Goal: Transaction & Acquisition: Purchase product/service

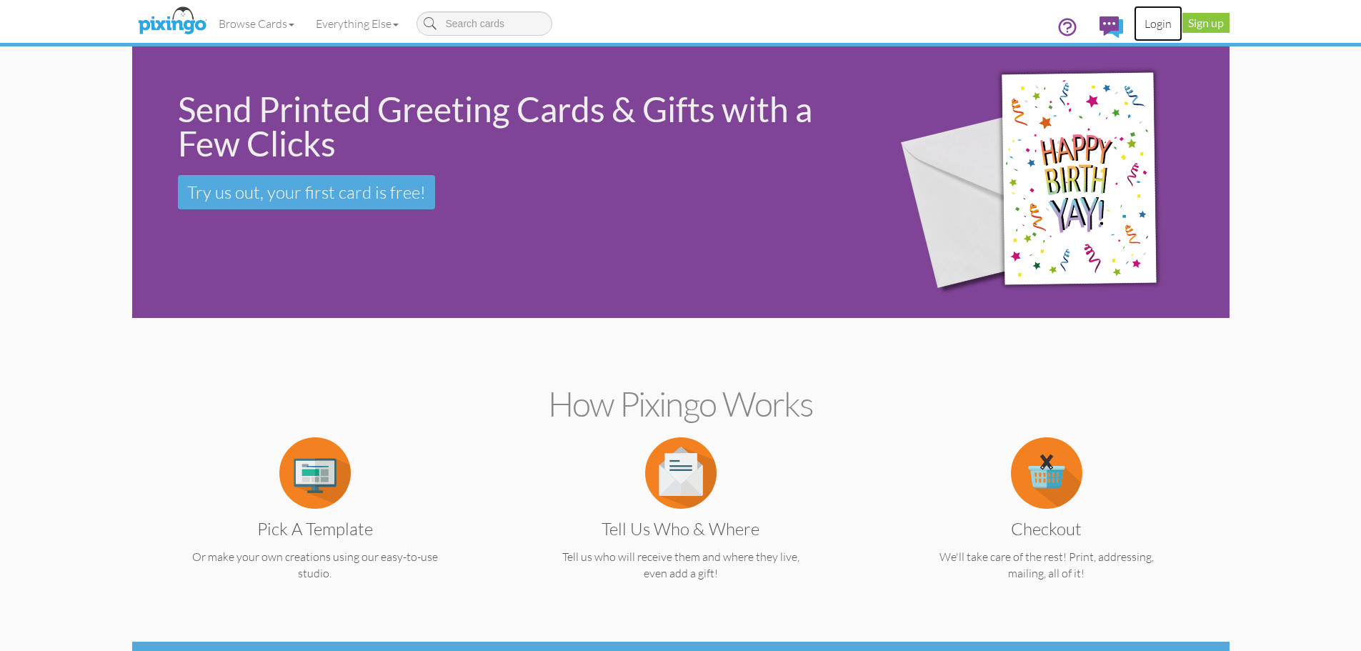
click at [1154, 25] on link "Login" at bounding box center [1158, 24] width 49 height 36
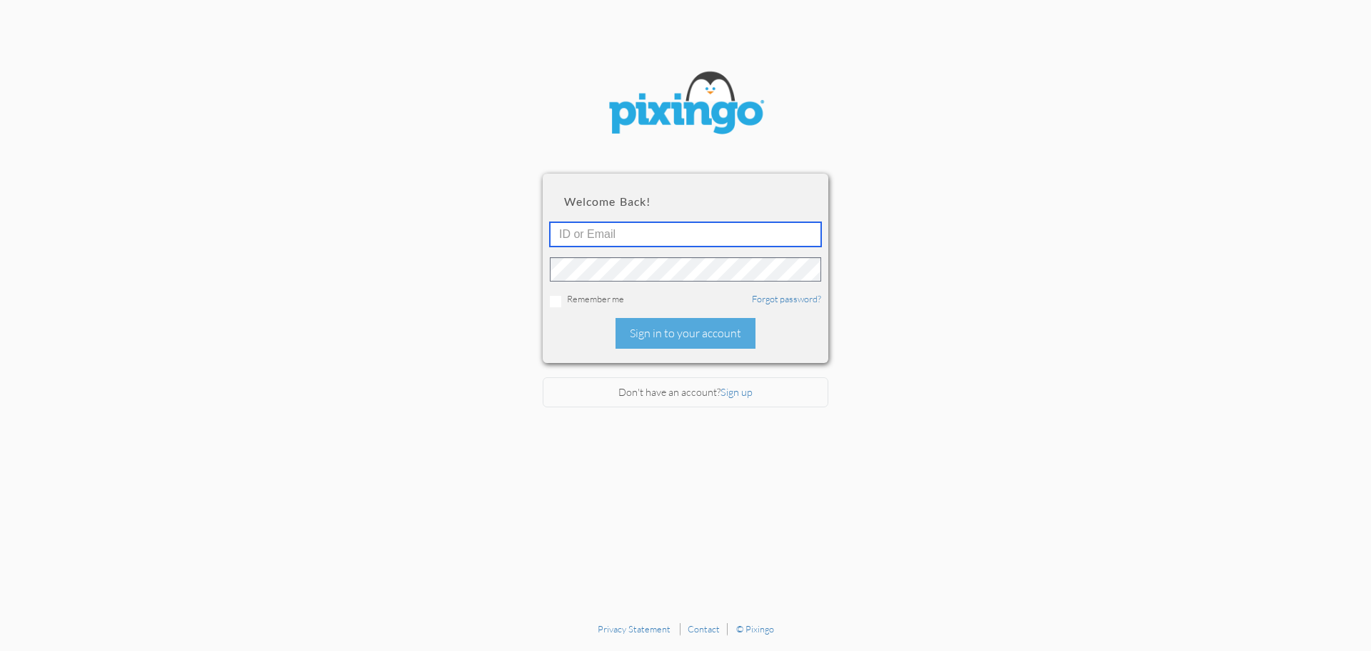
type input "4745"
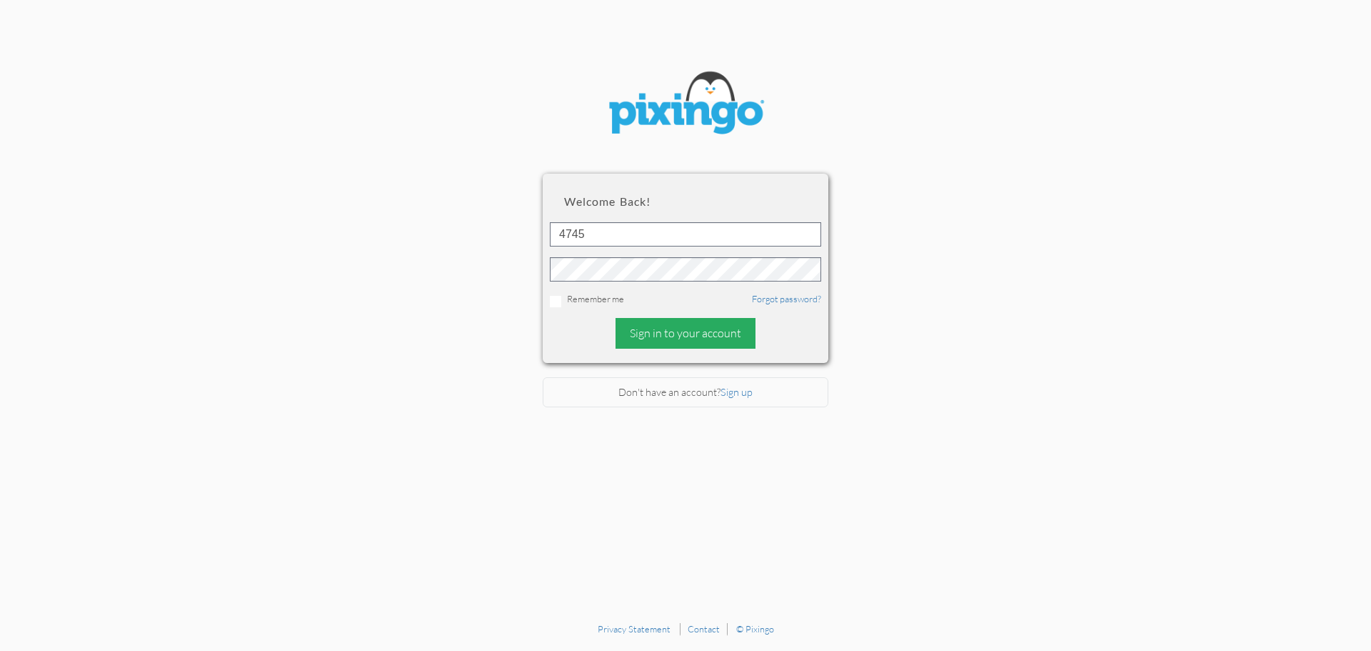
click at [681, 331] on div "Sign in to your account" at bounding box center [686, 333] width 140 height 31
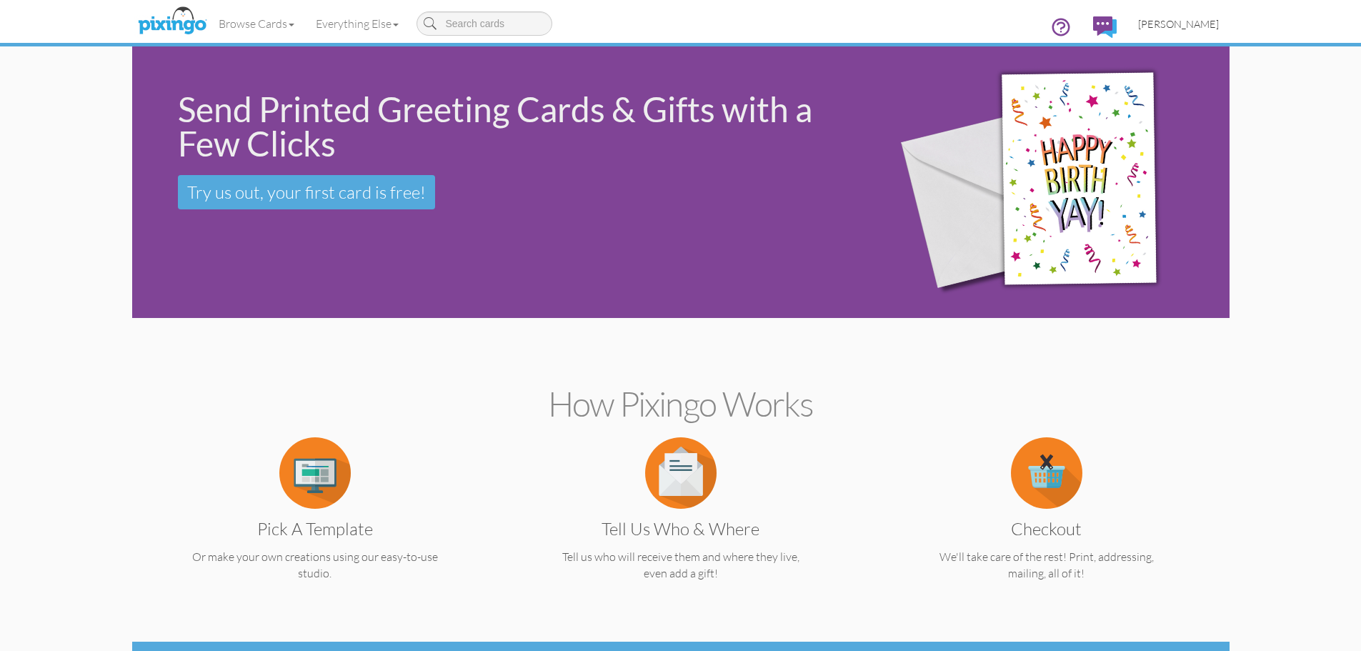
click at [1182, 23] on span "[PERSON_NAME]" at bounding box center [1178, 24] width 81 height 12
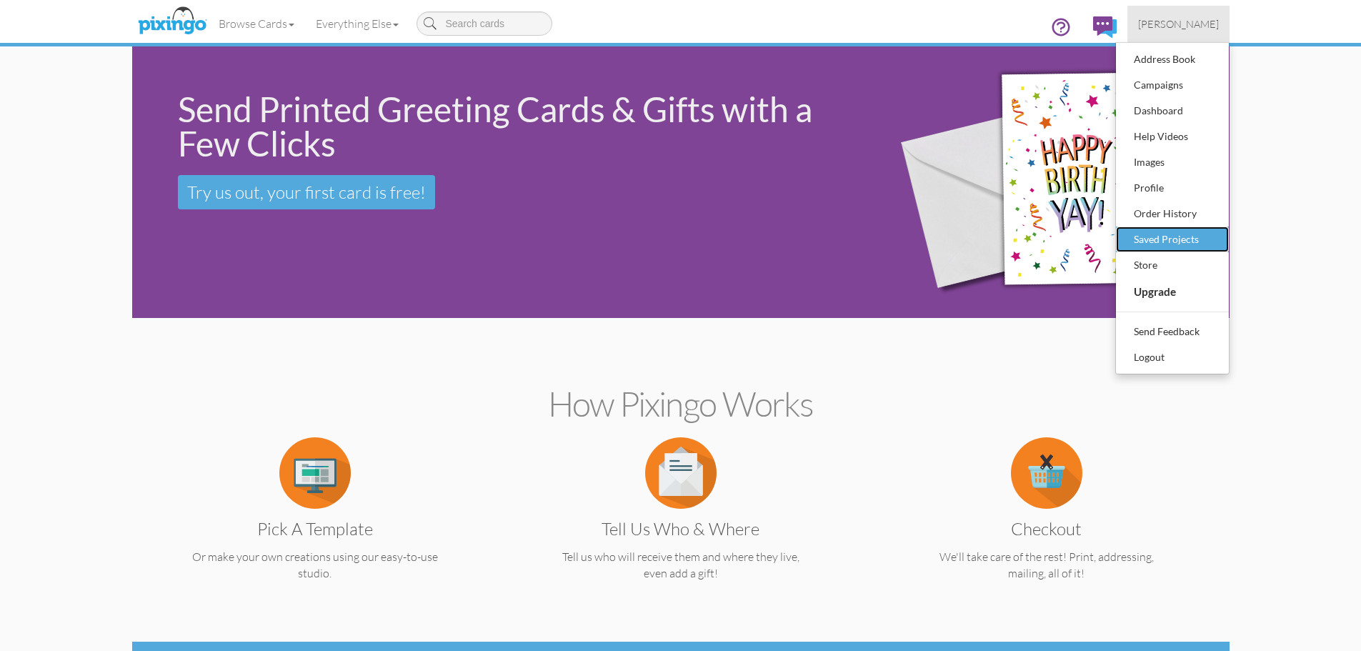
click at [1179, 240] on div "Saved Projects" at bounding box center [1172, 239] width 84 height 21
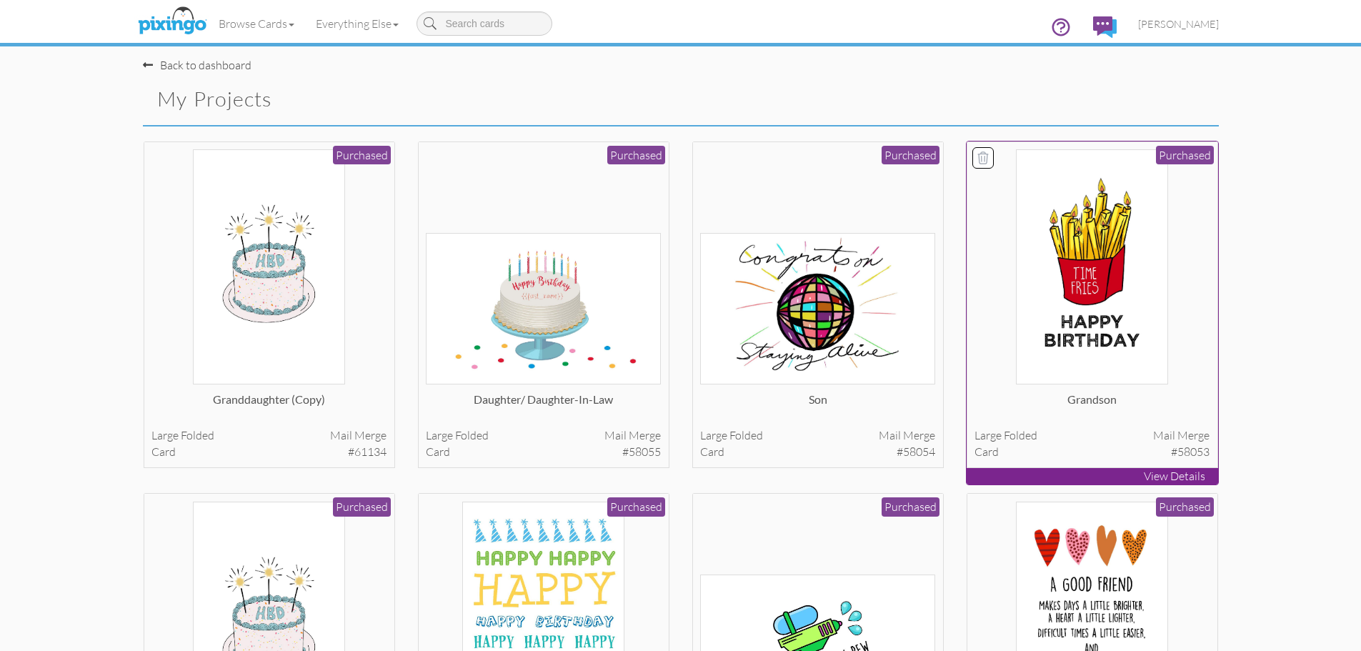
click at [1094, 326] on img at bounding box center [1091, 266] width 151 height 235
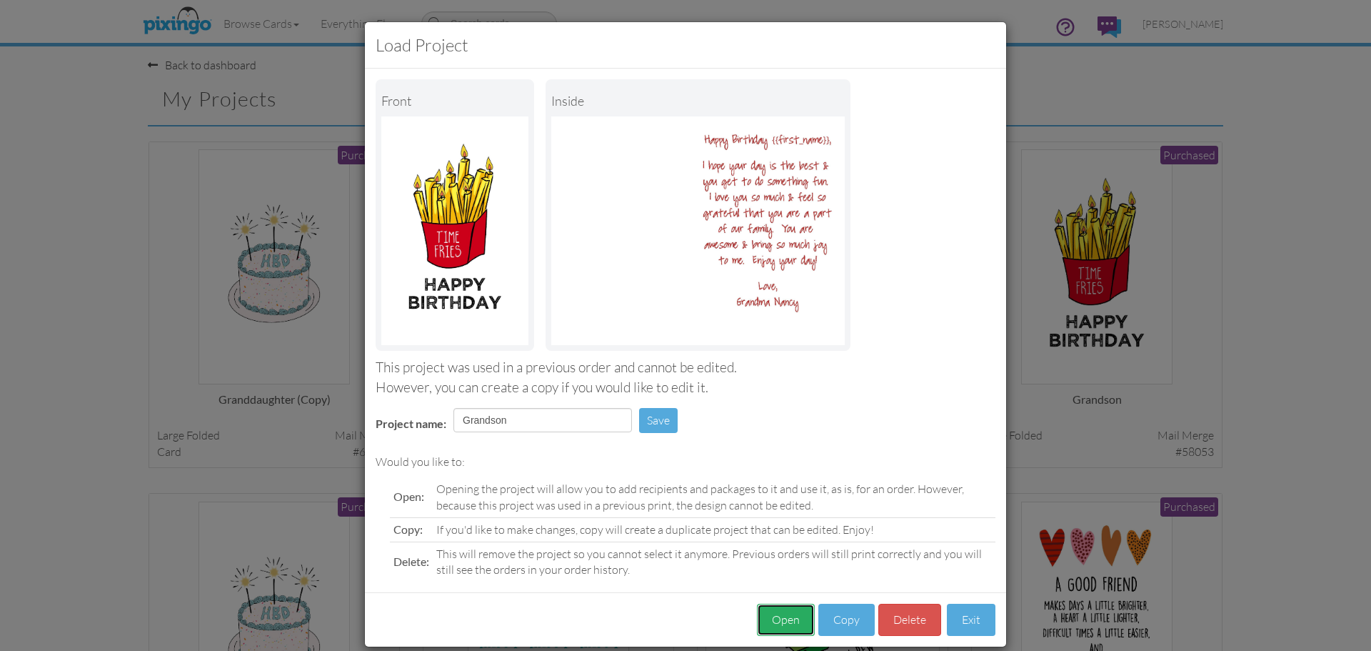
click at [779, 617] on button "Open" at bounding box center [786, 620] width 58 height 32
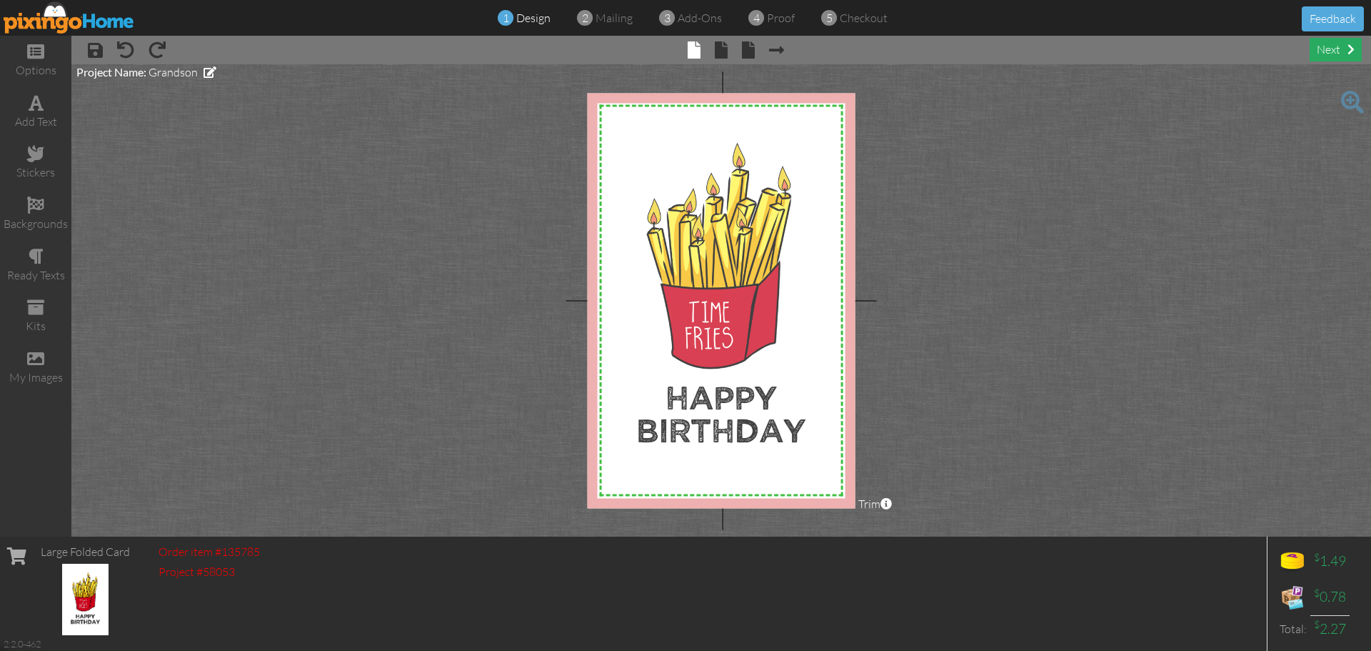
click at [1329, 49] on div "next" at bounding box center [1336, 50] width 52 height 24
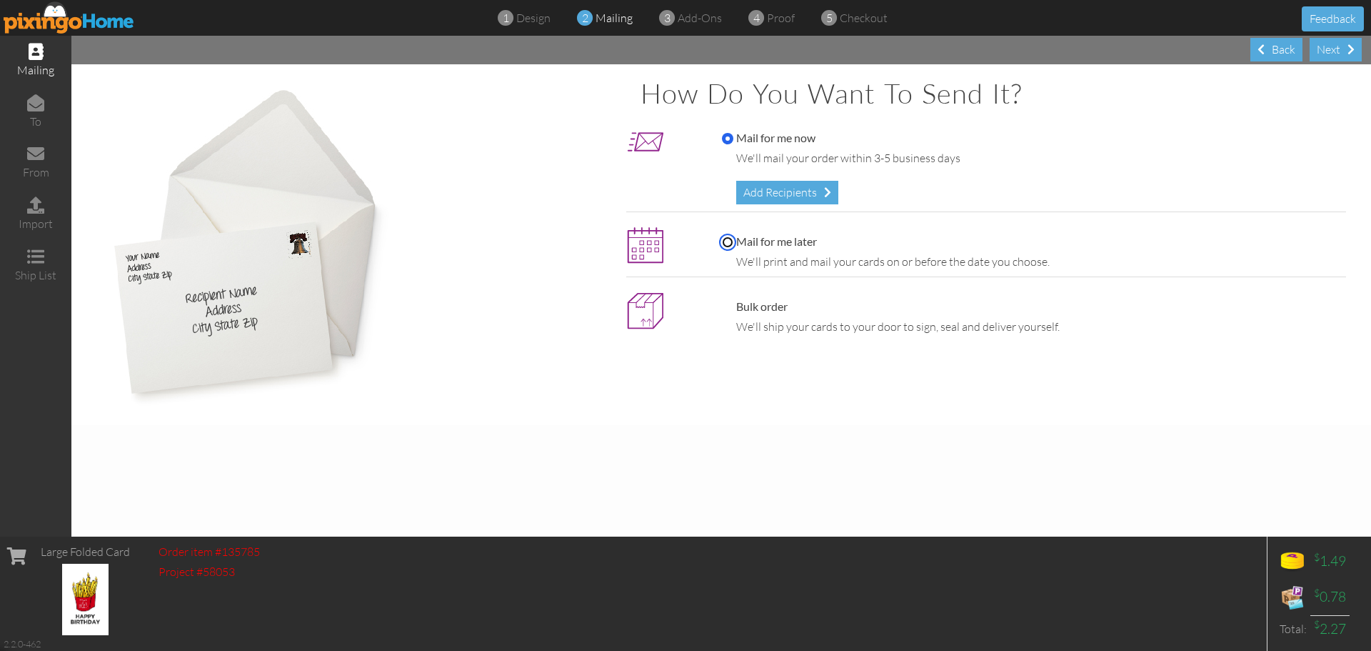
click at [727, 244] on input "Mail for me later" at bounding box center [727, 241] width 11 height 11
radio input "true"
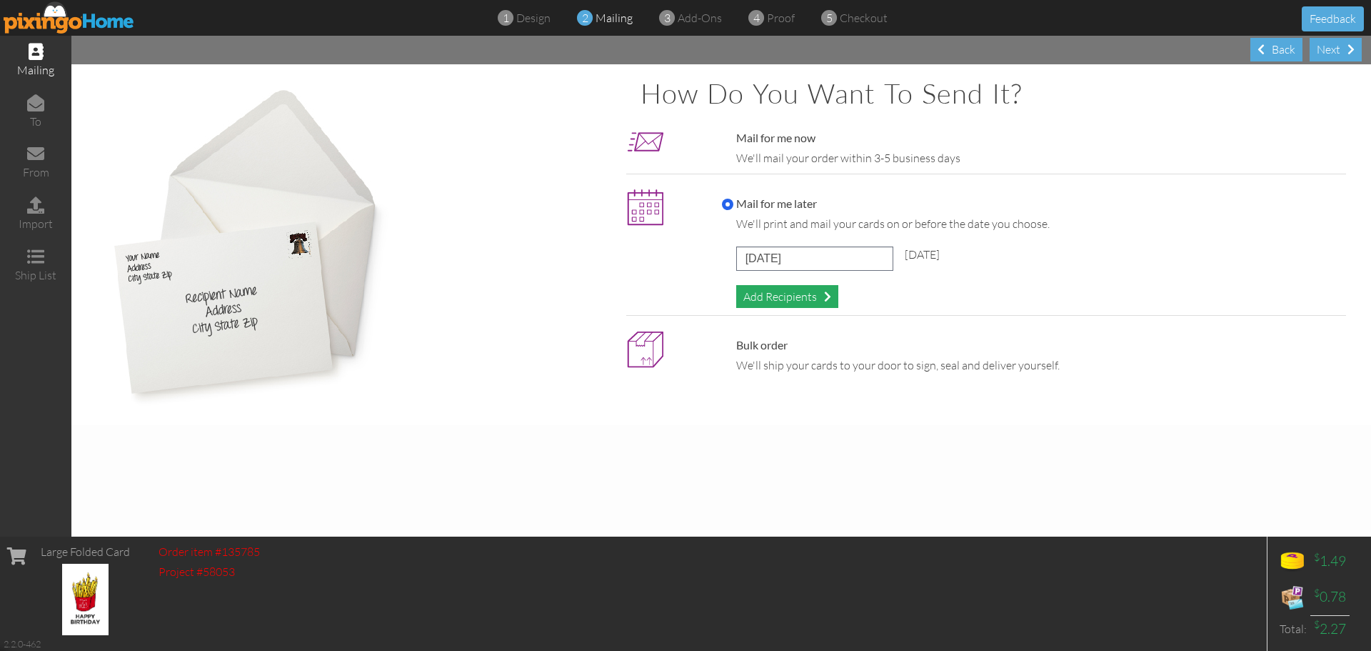
click at [828, 299] on span at bounding box center [827, 296] width 7 height 11
click at [872, 257] on input "[DATE]" at bounding box center [814, 258] width 157 height 24
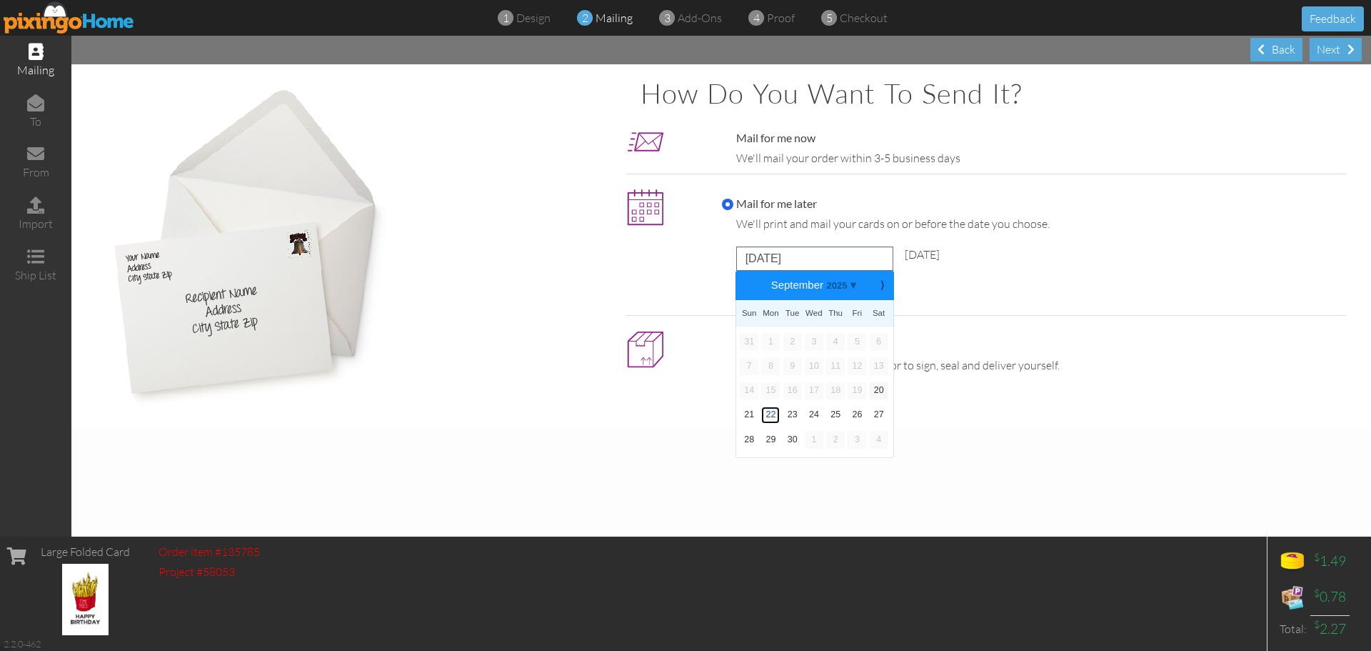
click at [773, 415] on link "22" at bounding box center [770, 414] width 19 height 17
type input "[DATE]"
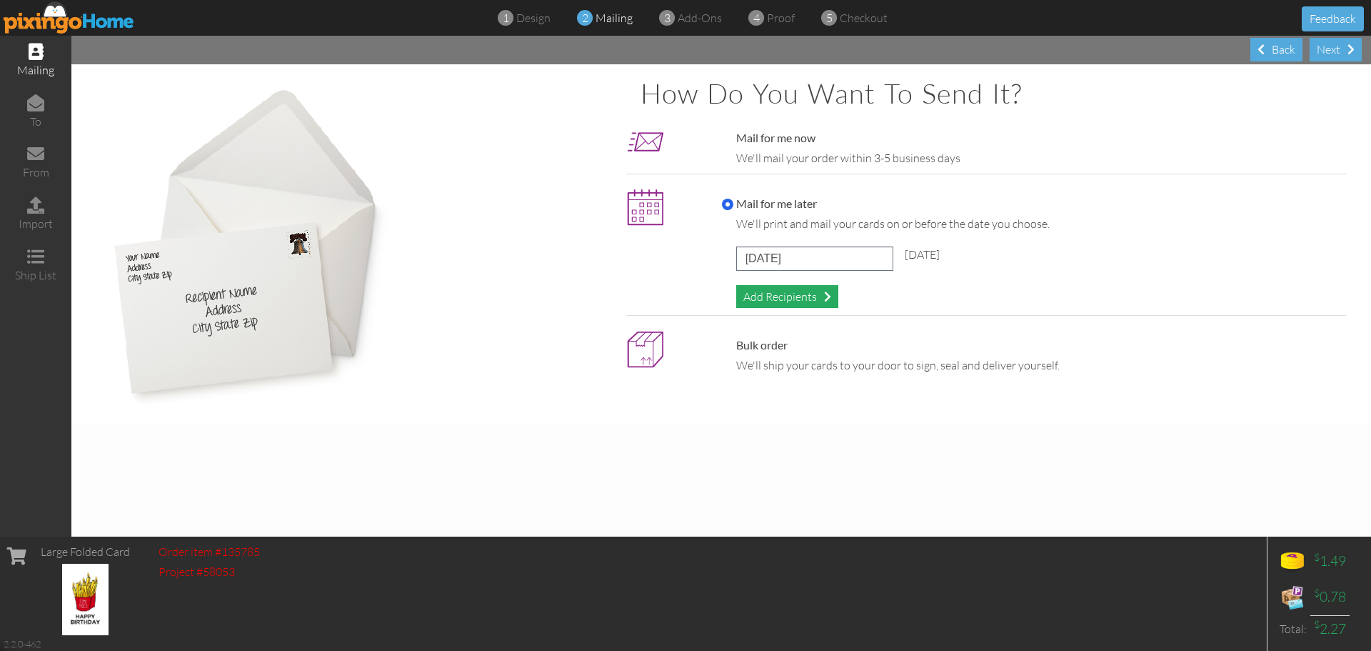
click at [804, 294] on div "Add Recipients" at bounding box center [787, 297] width 102 height 24
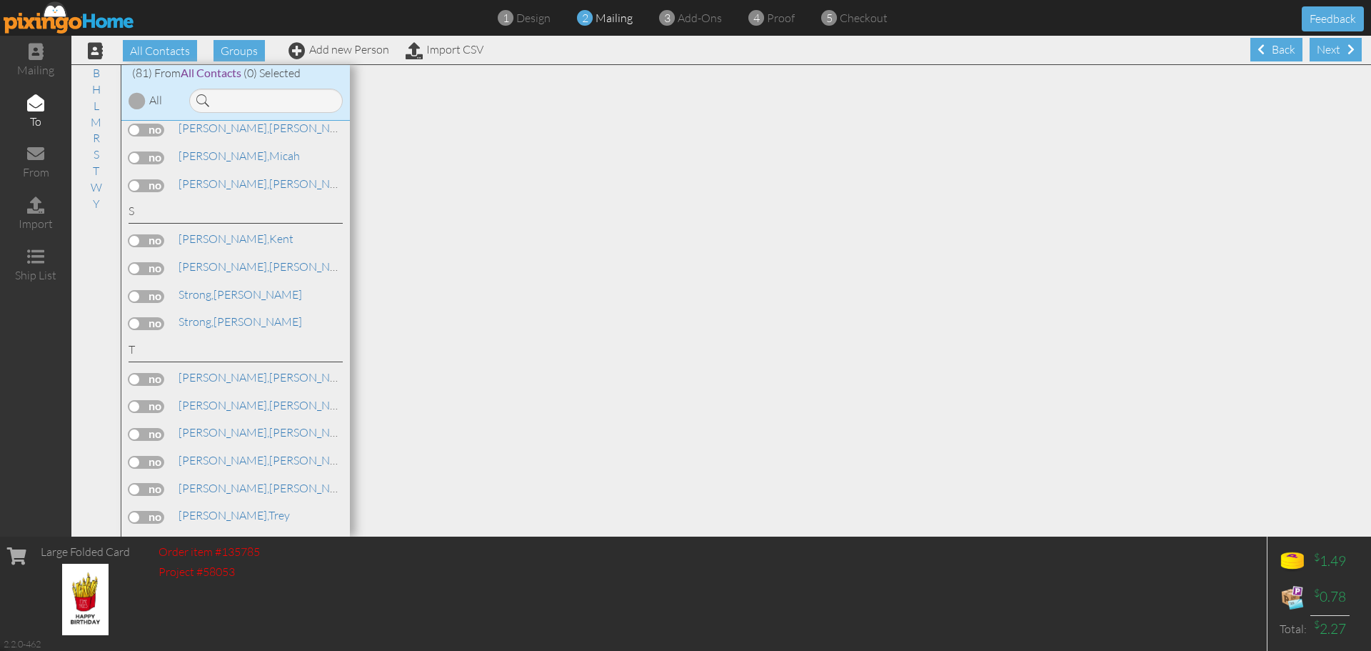
scroll to position [1541, 0]
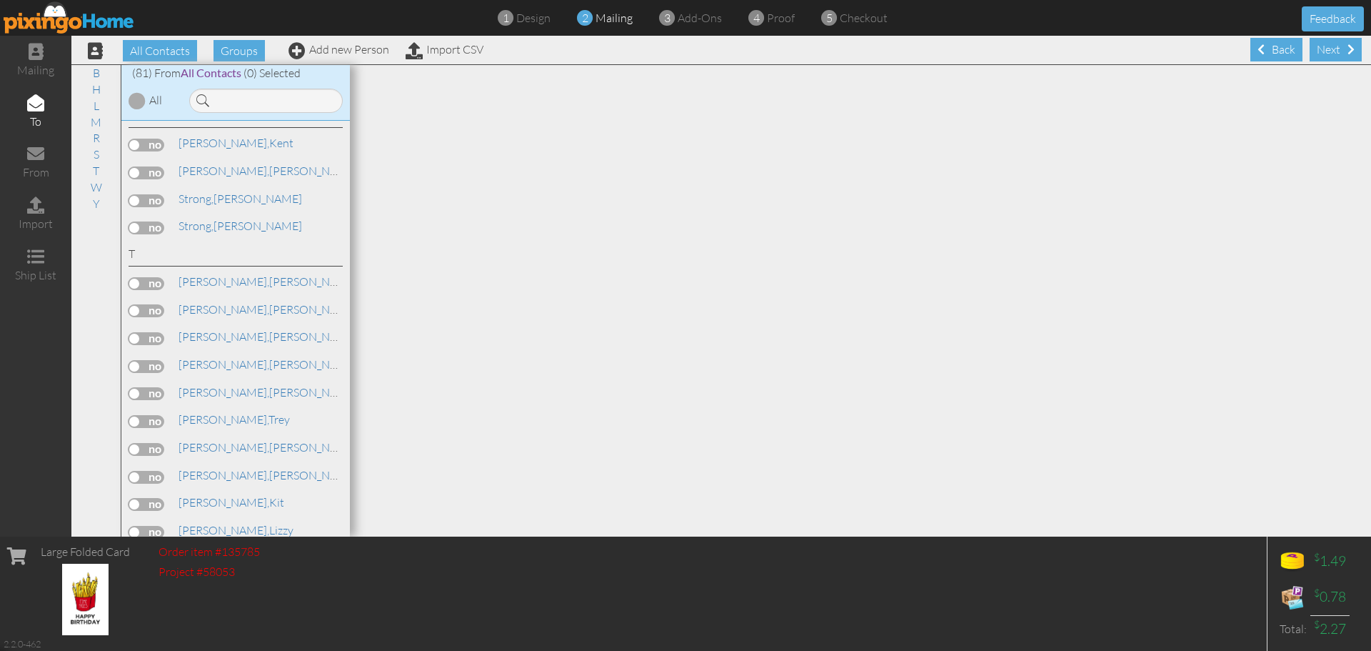
click at [134, 423] on label at bounding box center [147, 421] width 36 height 13
click at [0, 0] on input "checkbox" at bounding box center [0, 0] width 0 height 0
click at [1321, 52] on div "Next" at bounding box center [1336, 50] width 52 height 24
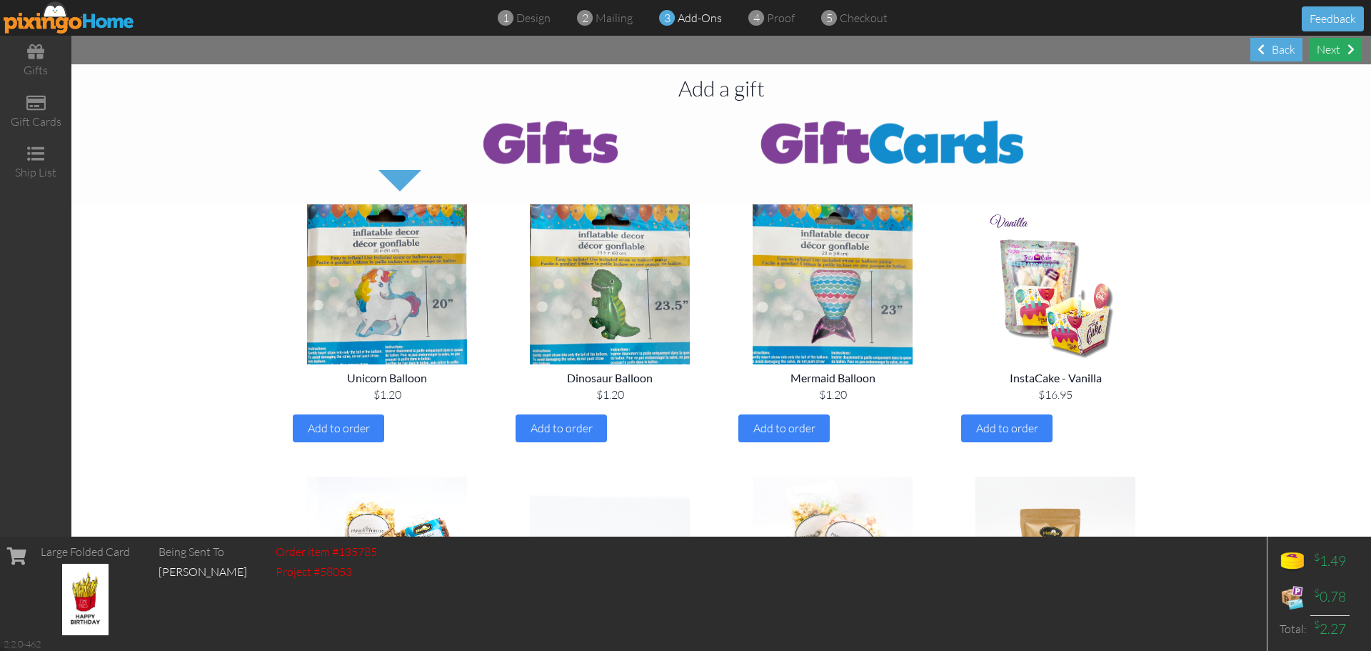
click at [1334, 51] on div "Next" at bounding box center [1336, 50] width 52 height 24
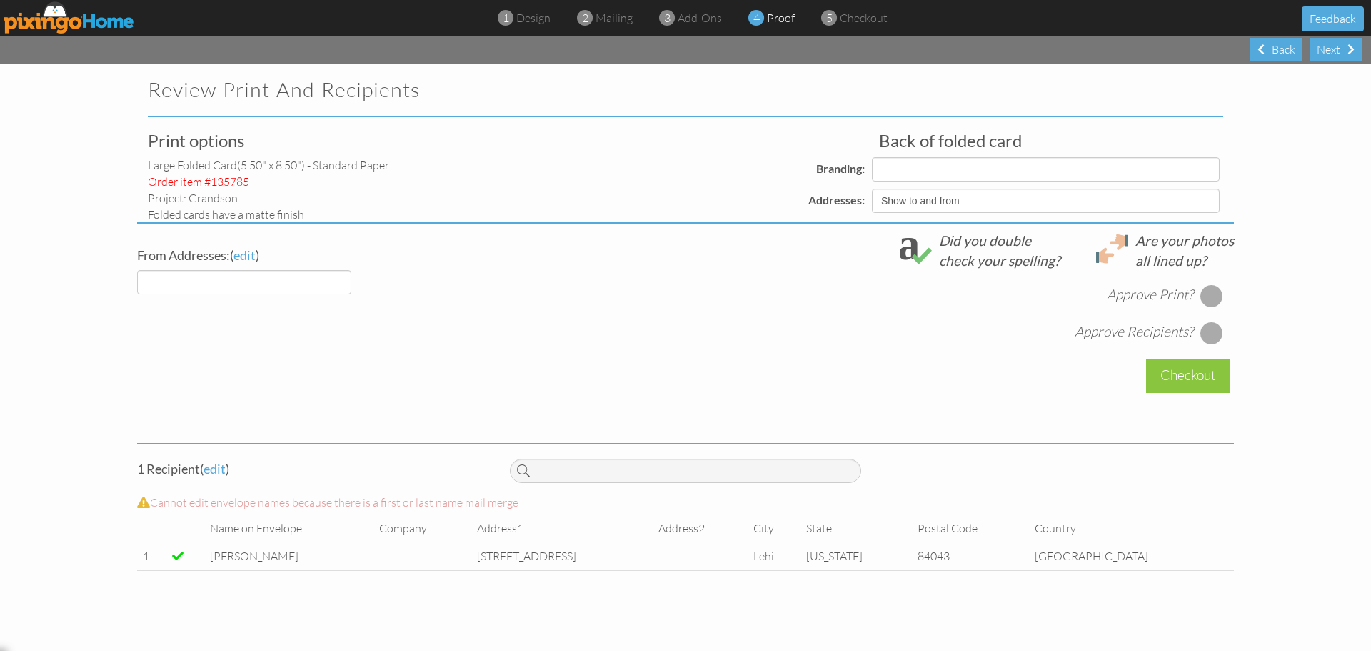
select select "object:1667"
select select "object:1669"
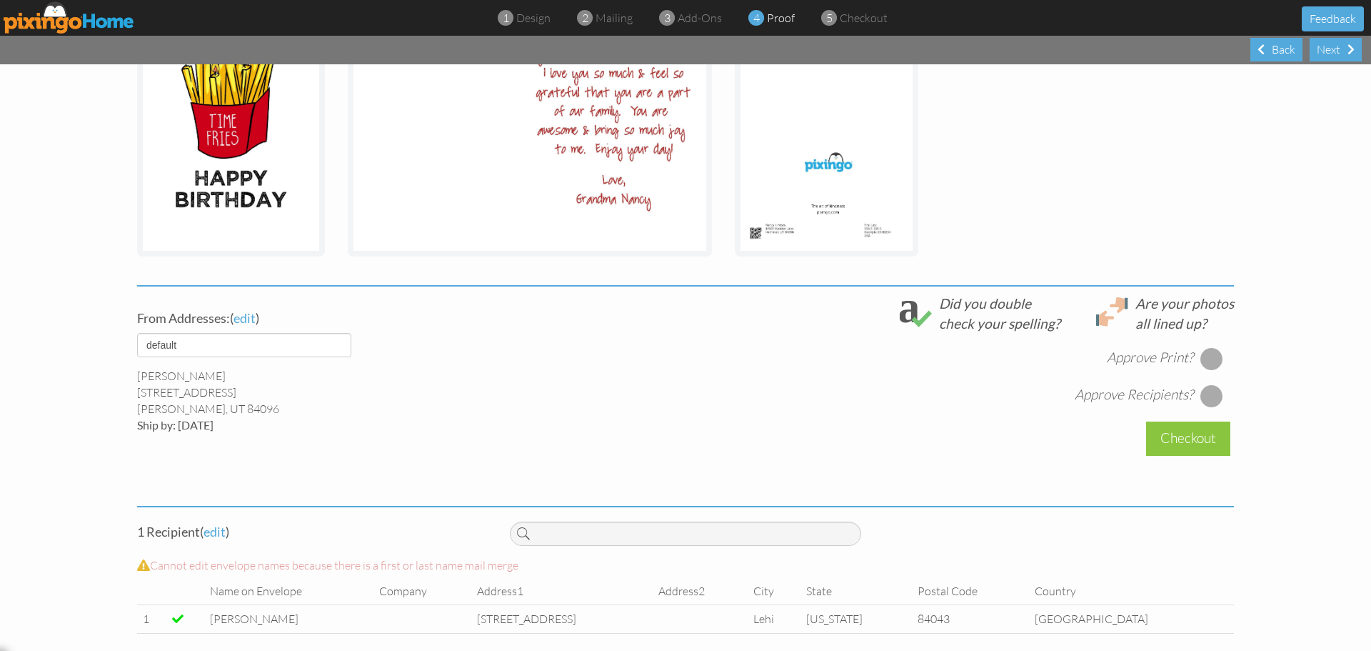
scroll to position [323, 0]
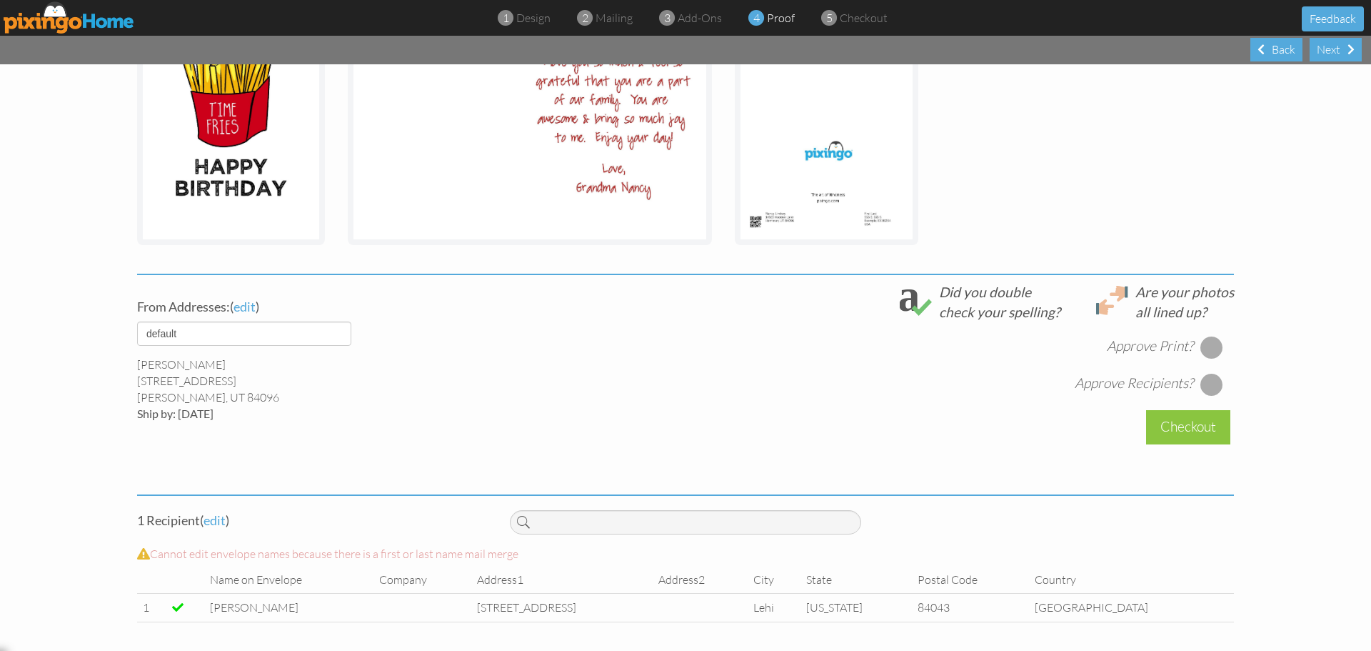
click at [1205, 344] on div at bounding box center [1212, 347] width 23 height 23
click at [1201, 382] on div at bounding box center [1212, 384] width 23 height 23
click at [1179, 428] on div "Checkout" at bounding box center [1188, 427] width 84 height 34
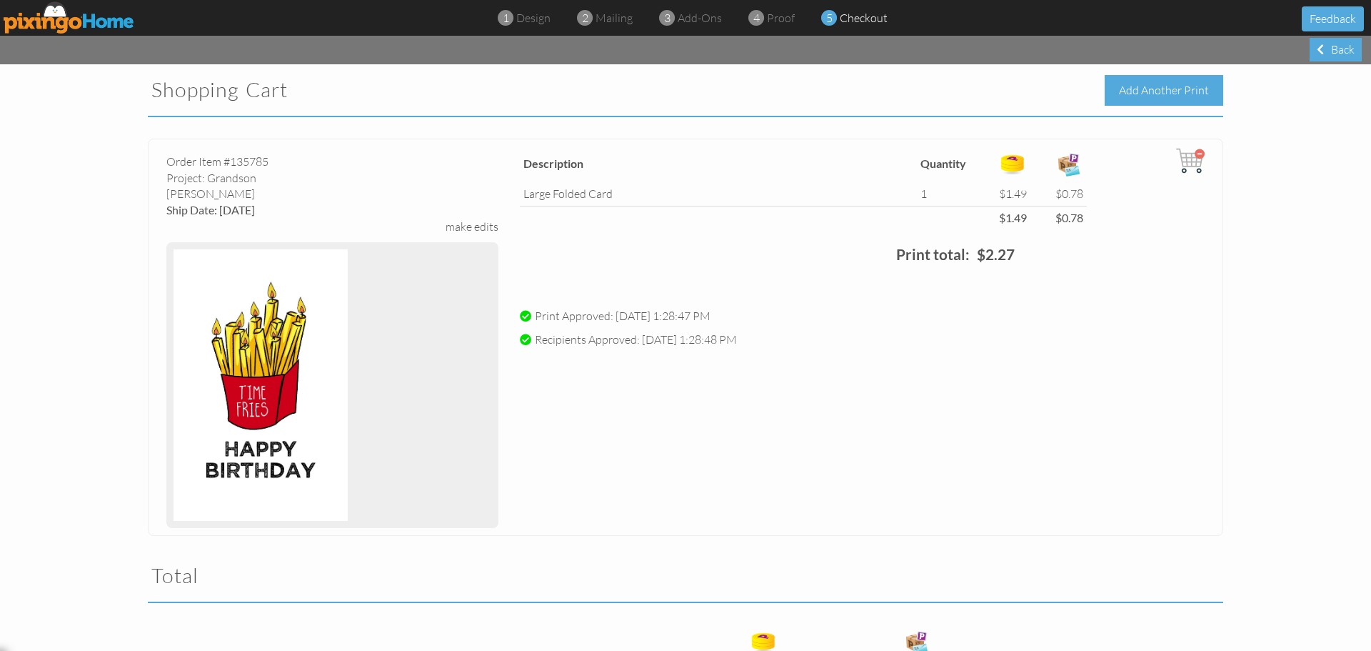
click at [1156, 91] on div "Add Another Print" at bounding box center [1164, 90] width 119 height 31
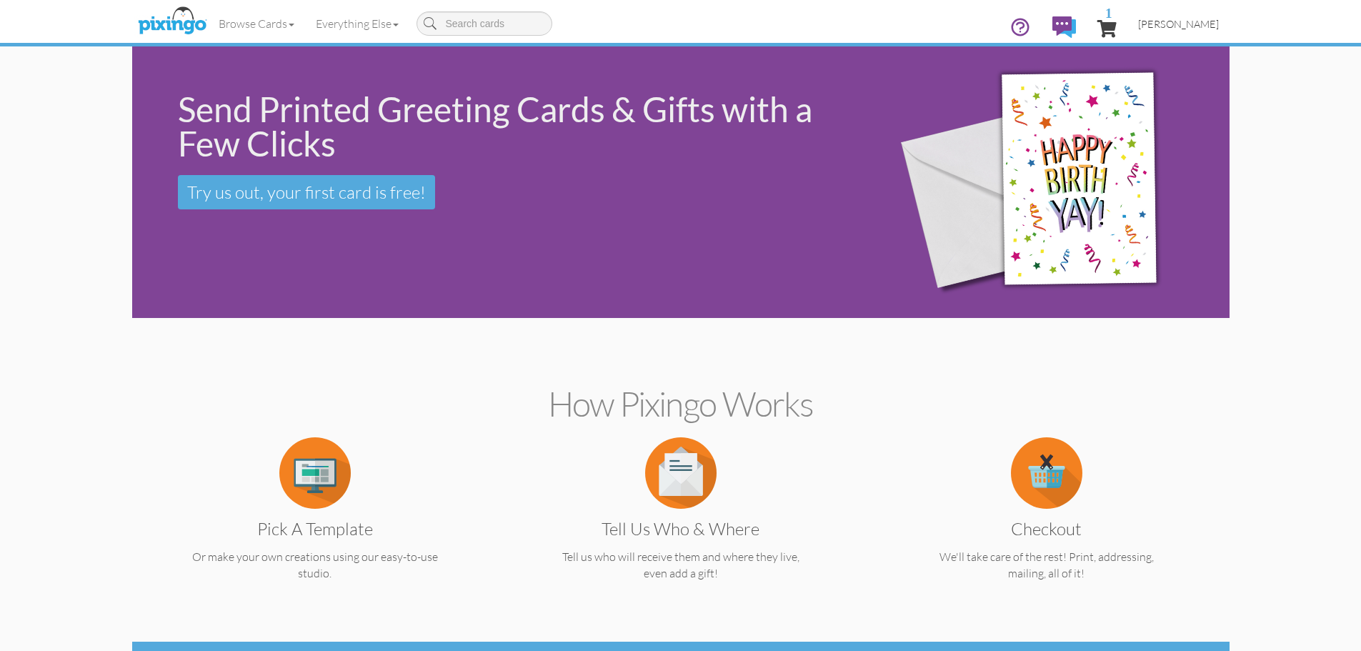
click at [1182, 24] on span "[PERSON_NAME]" at bounding box center [1178, 24] width 81 height 12
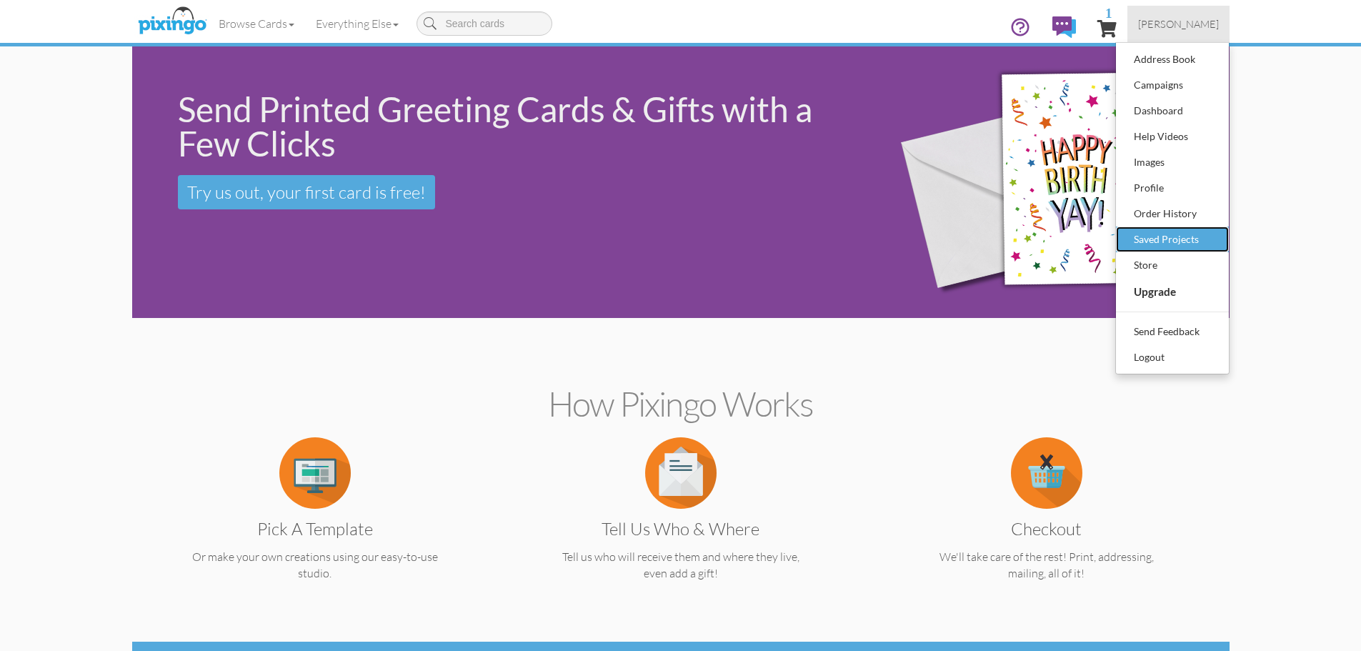
click at [1166, 237] on div "Saved Projects" at bounding box center [1172, 239] width 84 height 21
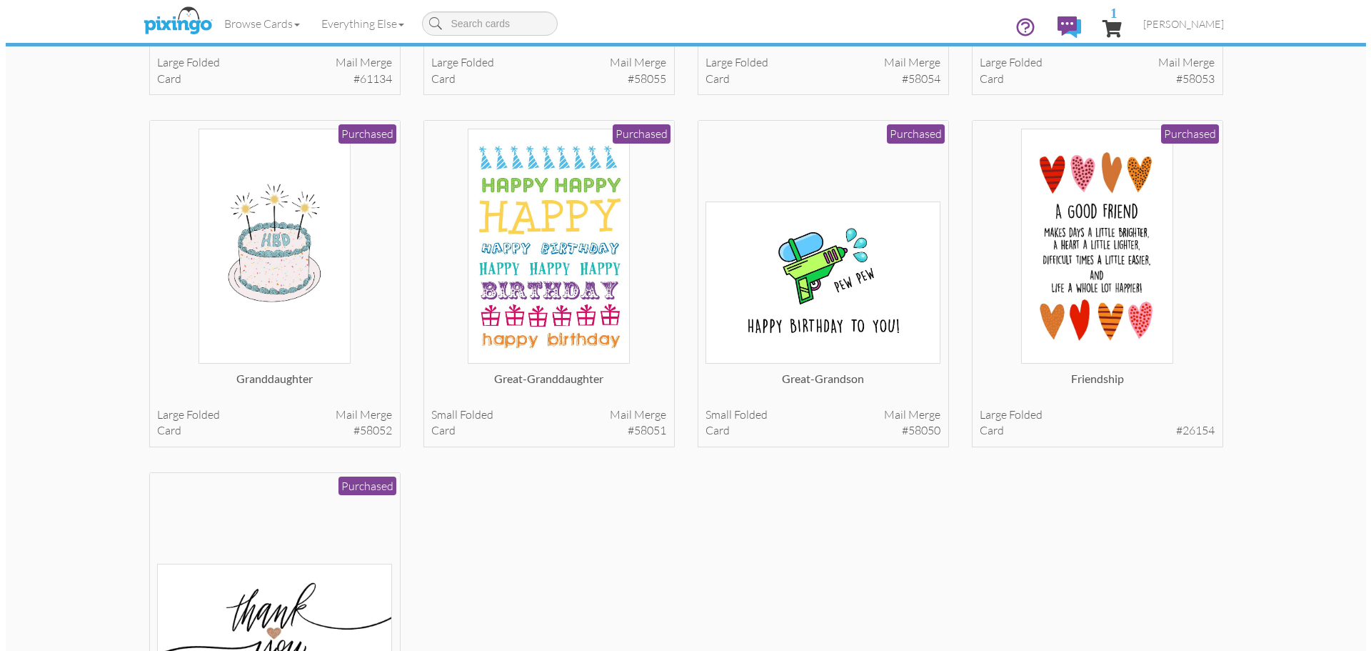
scroll to position [357, 0]
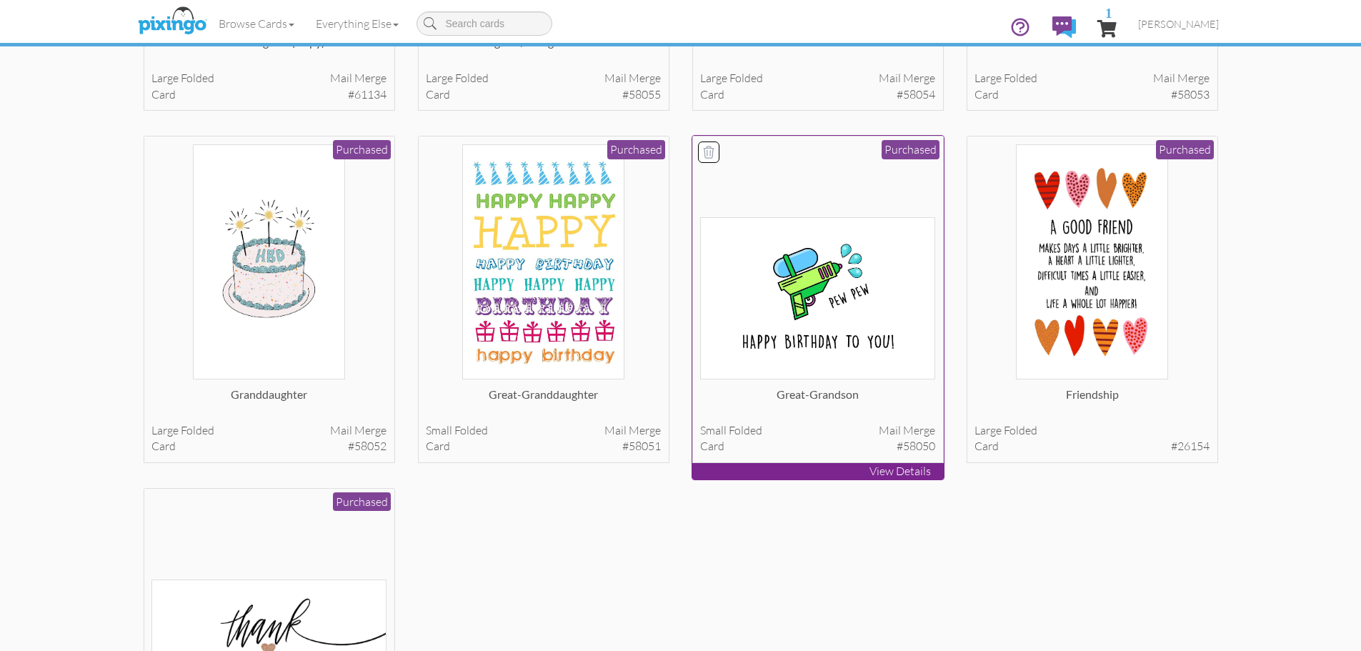
click at [820, 307] on img at bounding box center [817, 298] width 235 height 162
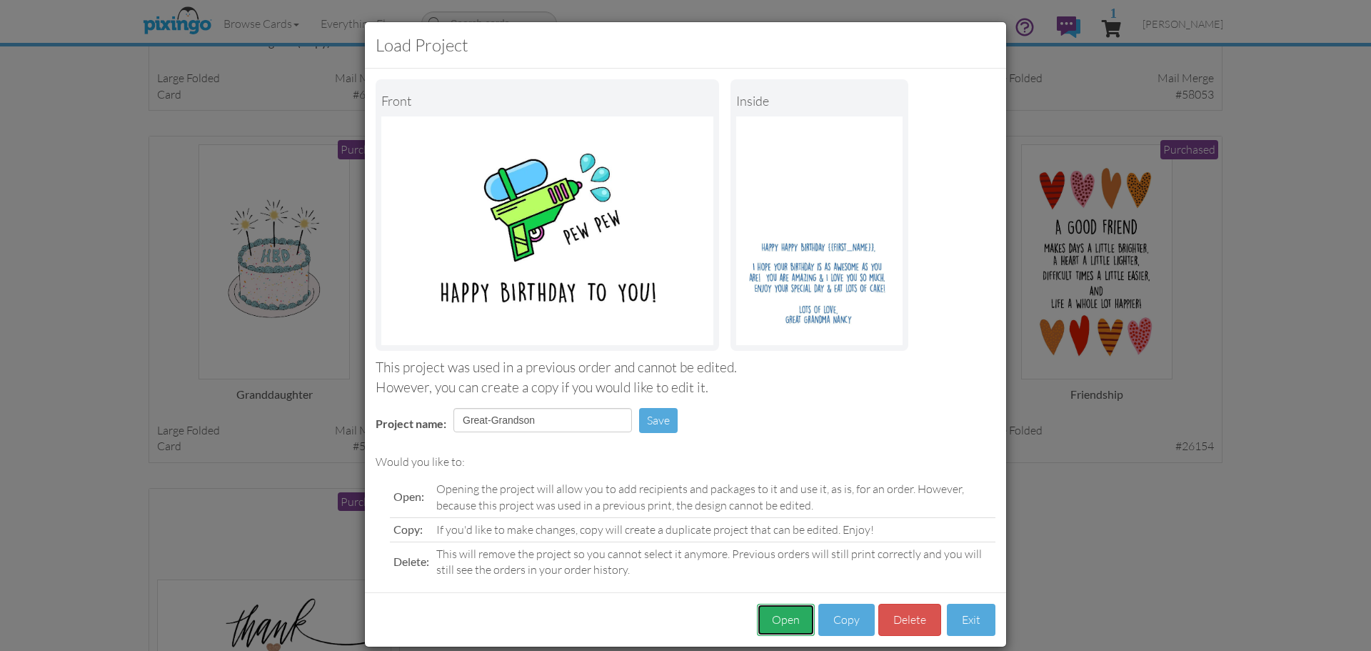
click at [778, 621] on button "Open" at bounding box center [786, 620] width 58 height 32
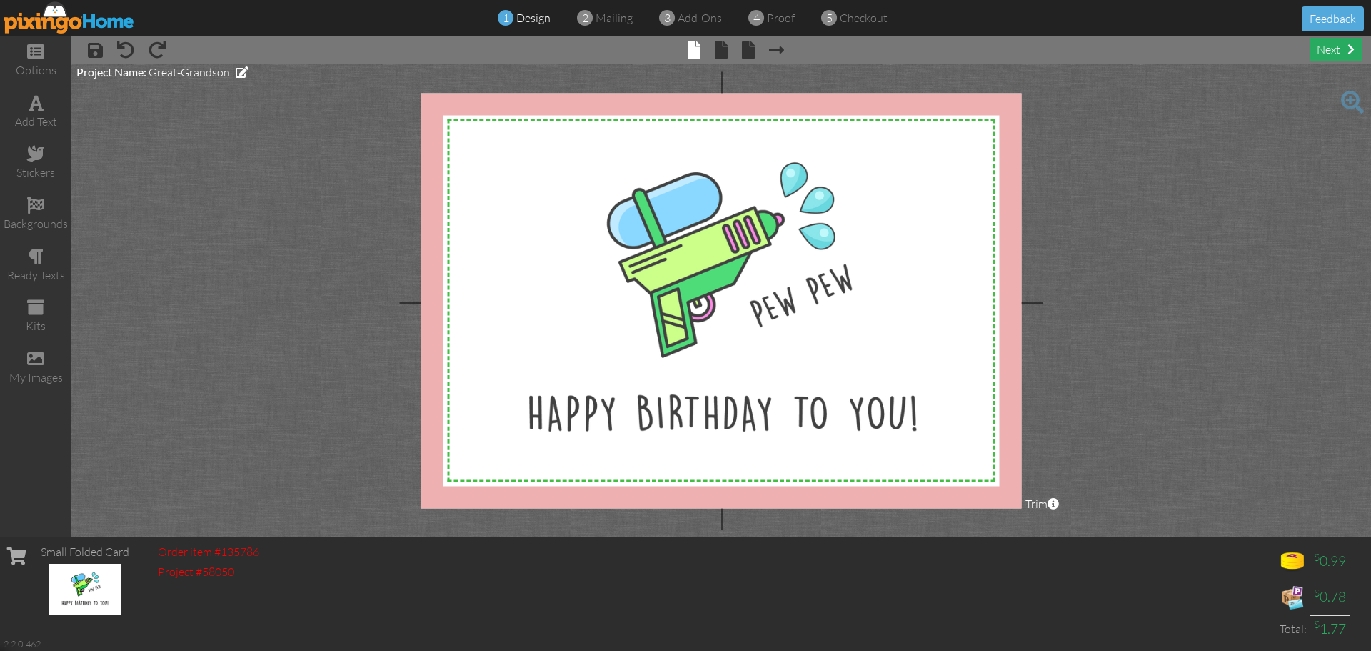
click at [1331, 47] on div "next" at bounding box center [1336, 50] width 52 height 24
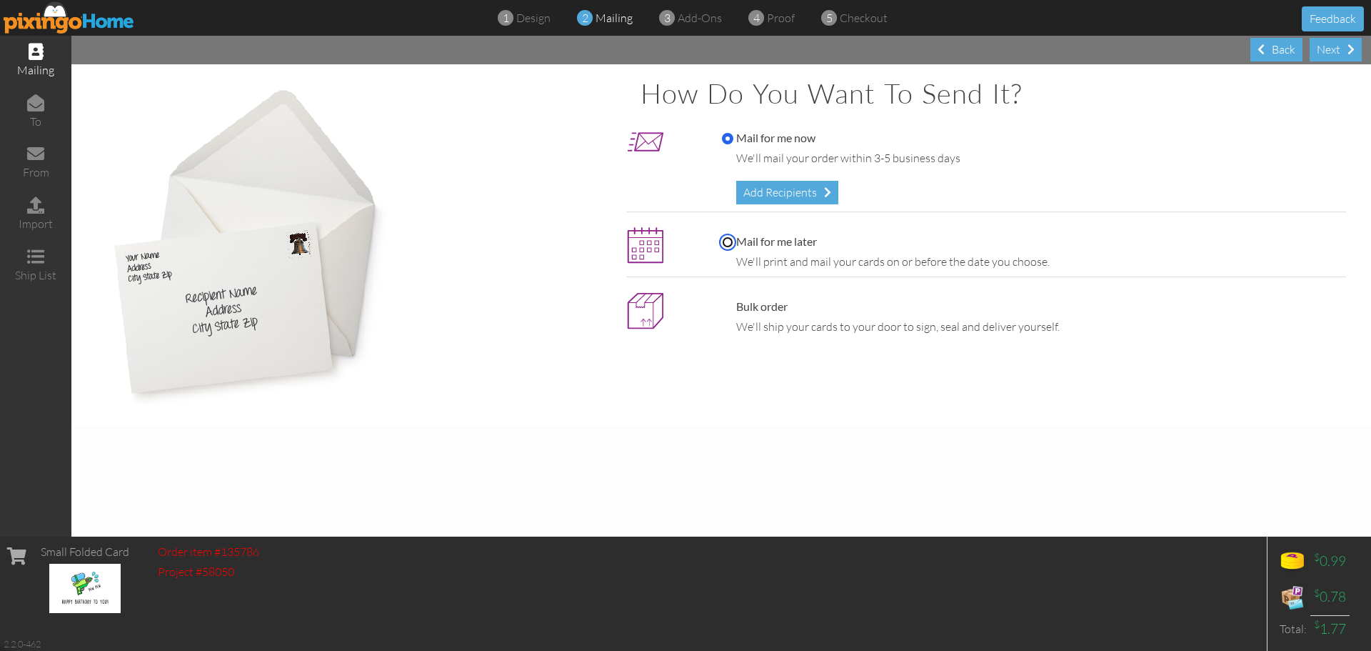
click at [727, 243] on input "Mail for me later" at bounding box center [727, 241] width 11 height 11
radio input "true"
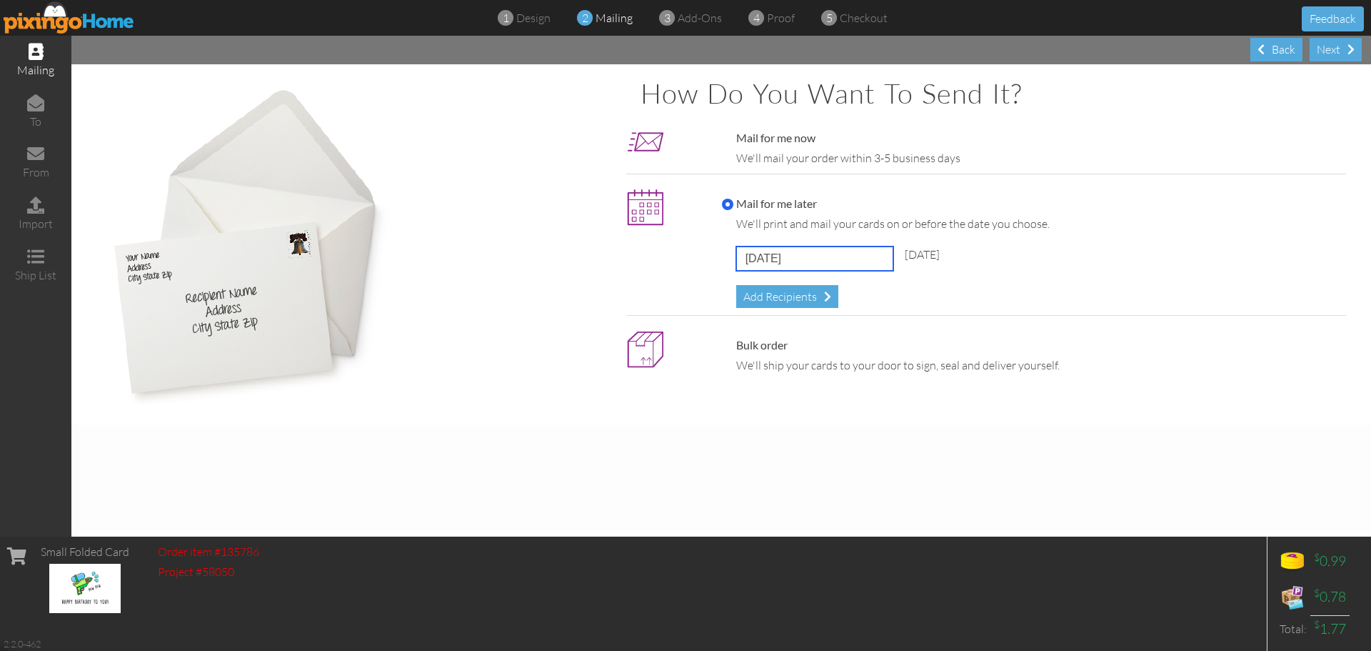
click at [865, 259] on input "[DATE]" at bounding box center [814, 258] width 157 height 24
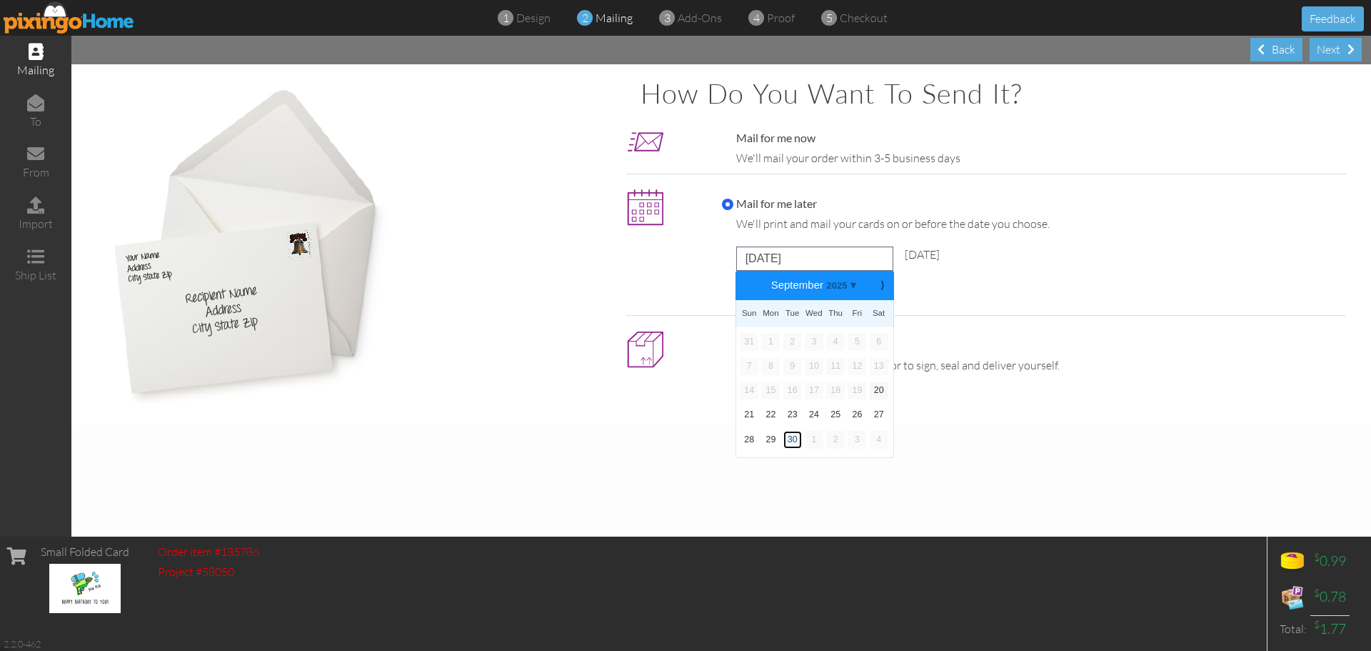
click at [793, 439] on link "30" at bounding box center [793, 439] width 19 height 17
type input "[DATE]"
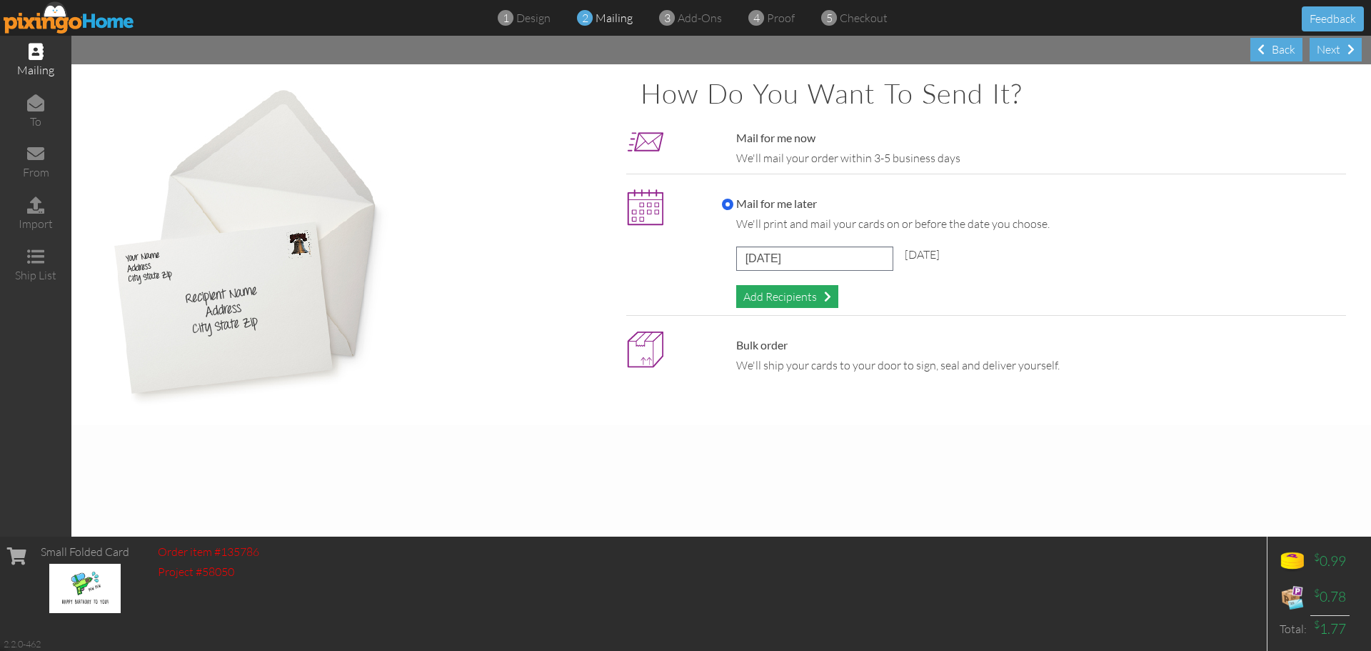
click at [789, 298] on div "Add Recipients" at bounding box center [787, 297] width 102 height 24
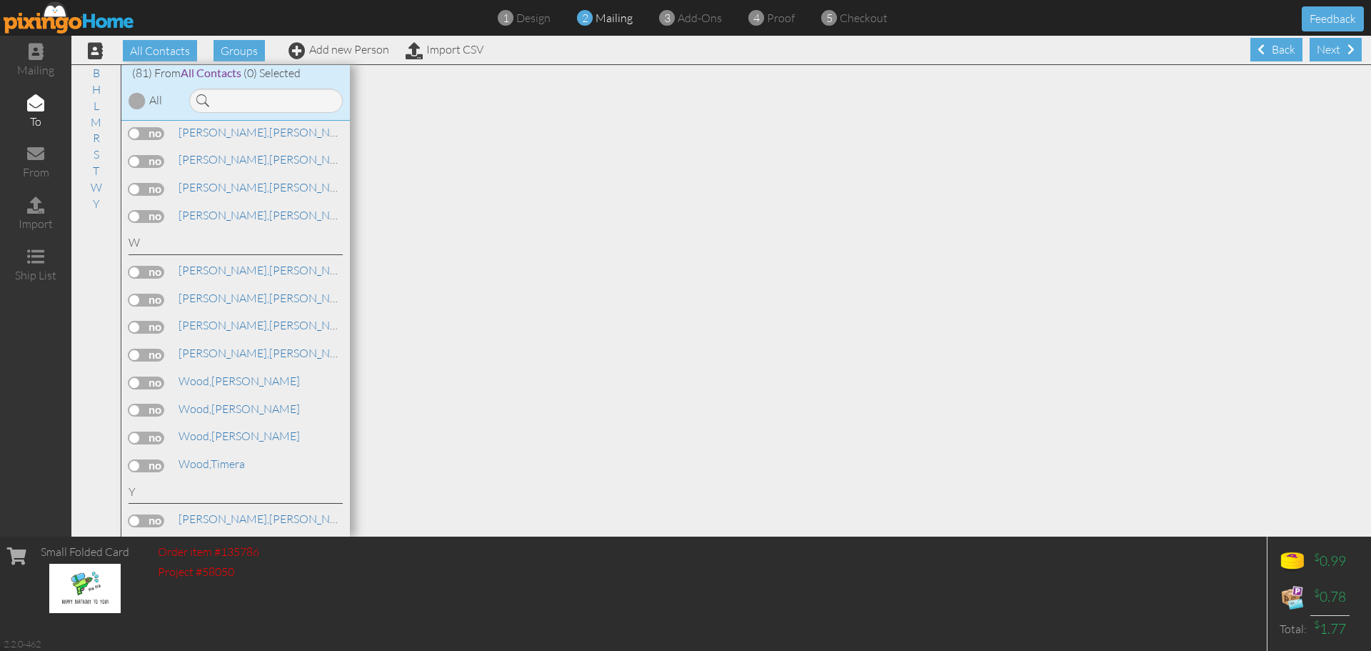
scroll to position [2079, 0]
click at [134, 438] on label at bounding box center [147, 436] width 36 height 13
click at [0, 0] on input "checkbox" at bounding box center [0, 0] width 0 height 0
click at [1317, 51] on div "Next" at bounding box center [1336, 50] width 52 height 24
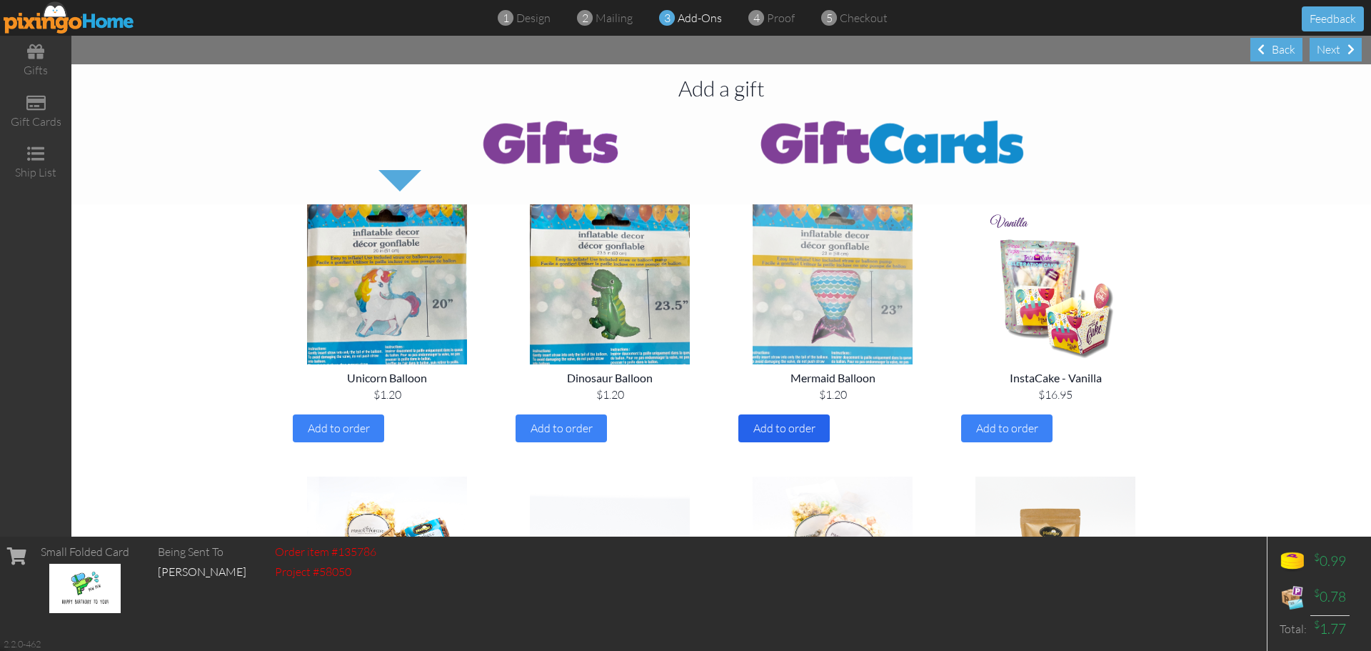
click at [771, 428] on span "Add to order" at bounding box center [785, 428] width 62 height 14
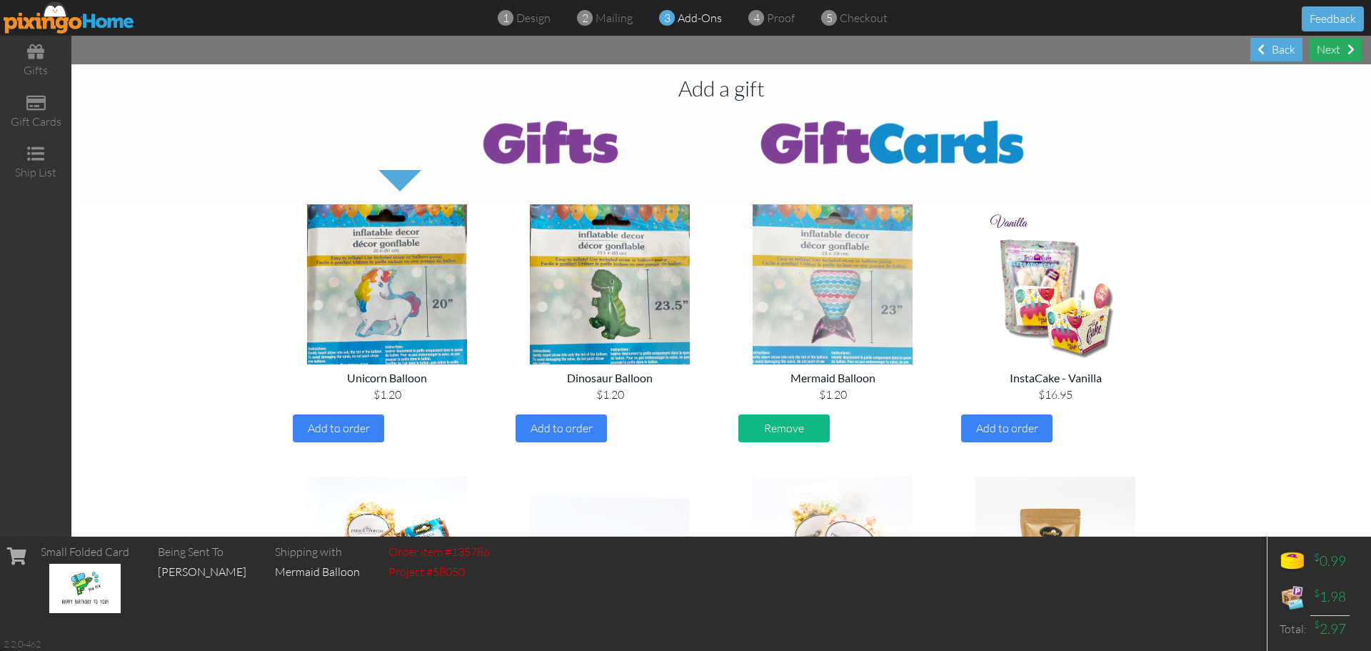
click at [1334, 49] on div "Next" at bounding box center [1336, 50] width 52 height 24
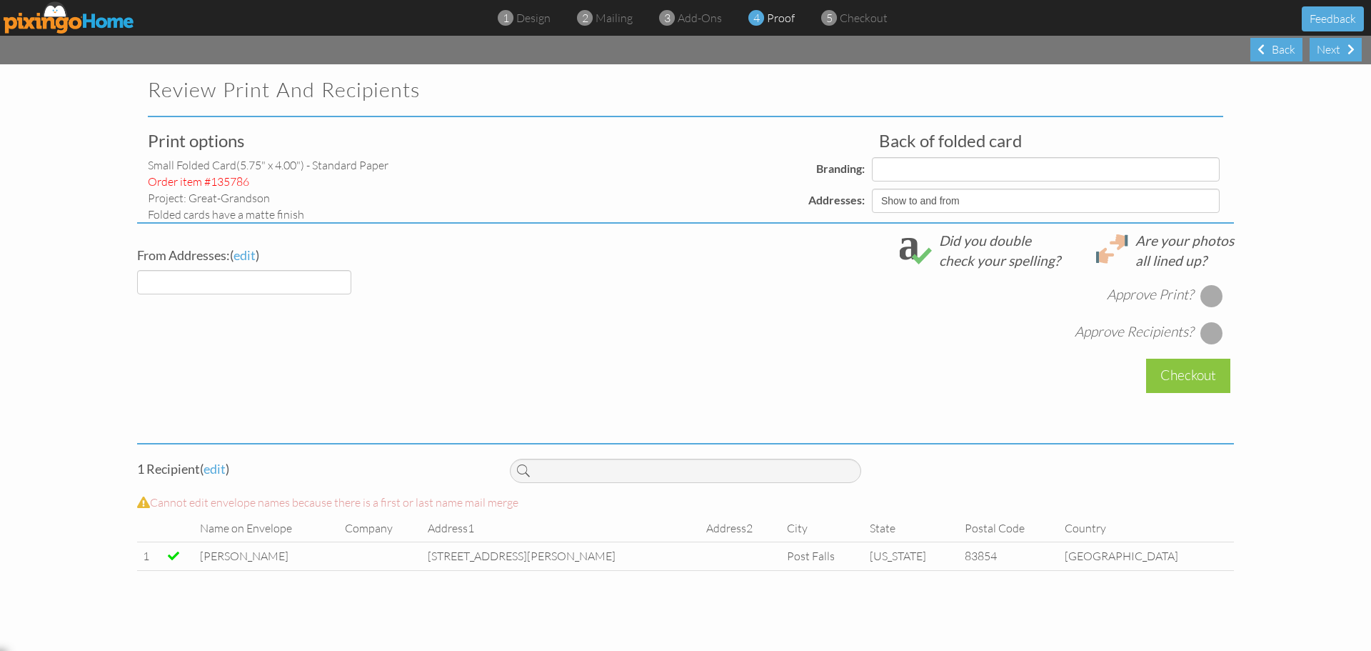
select select "object:2738"
select select "object:2739"
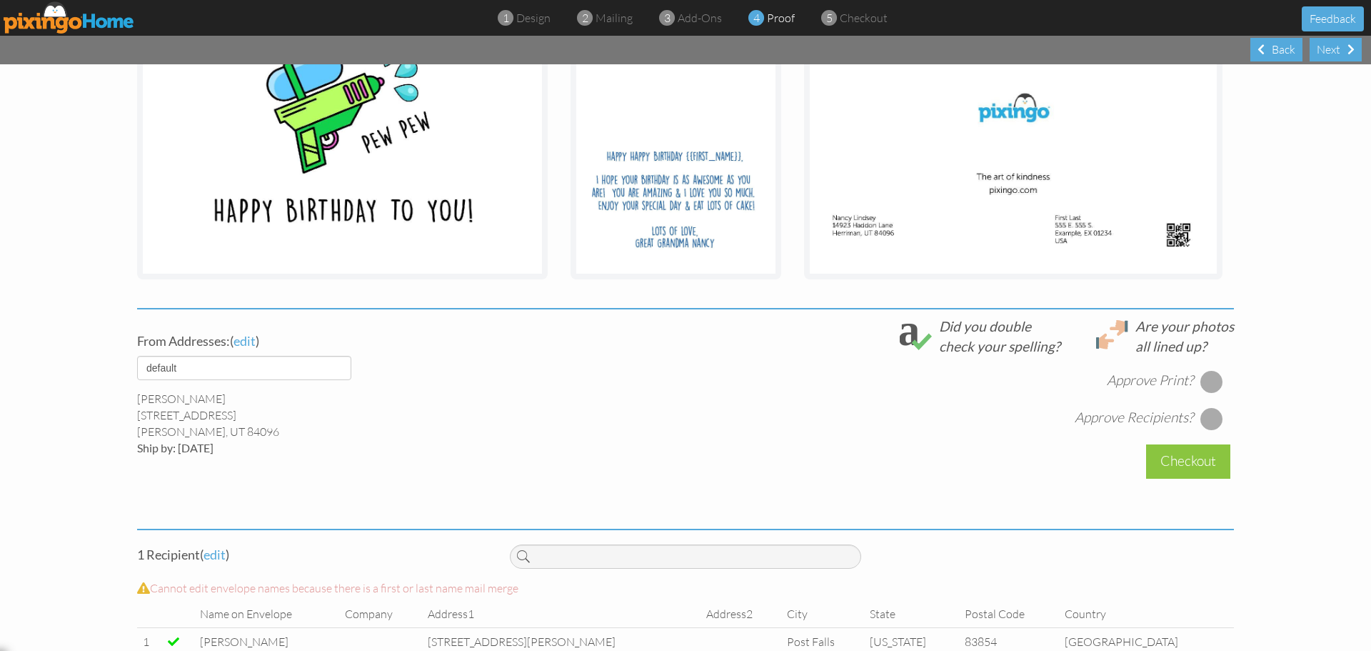
scroll to position [323, 0]
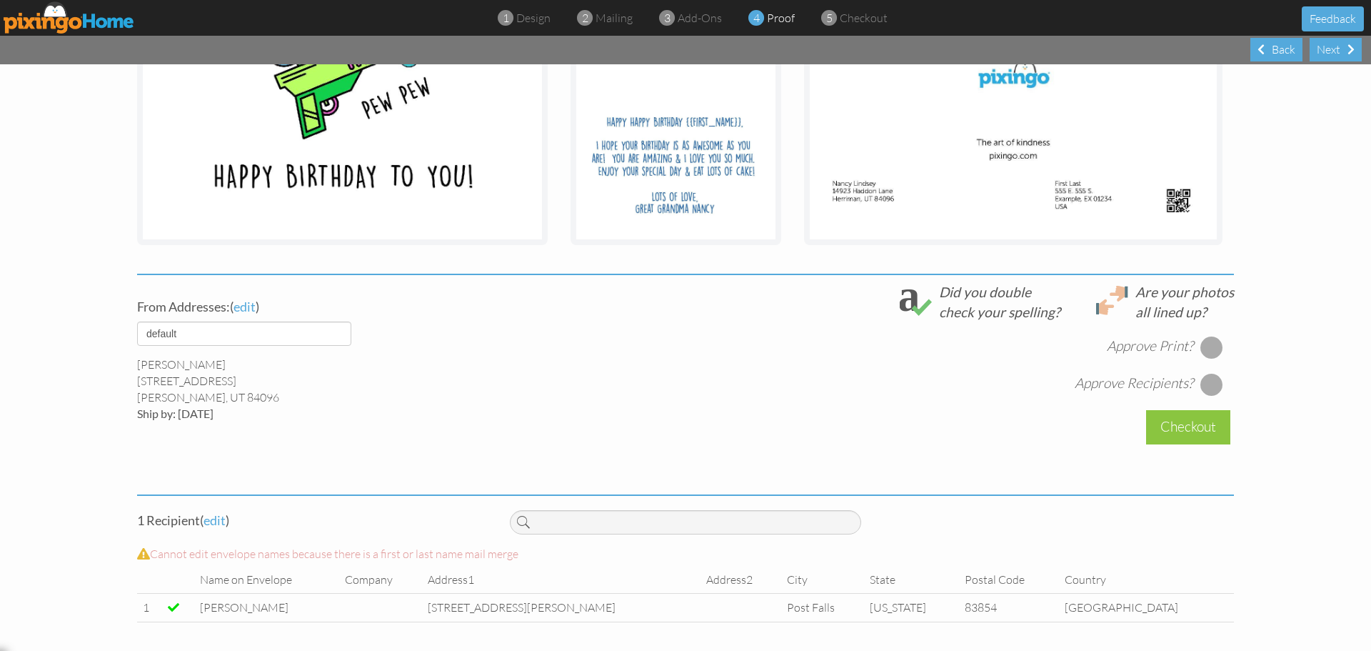
click at [1206, 346] on div at bounding box center [1212, 347] width 23 height 23
click at [1204, 386] on div at bounding box center [1212, 384] width 23 height 23
click at [1181, 429] on div "Checkout" at bounding box center [1188, 427] width 84 height 34
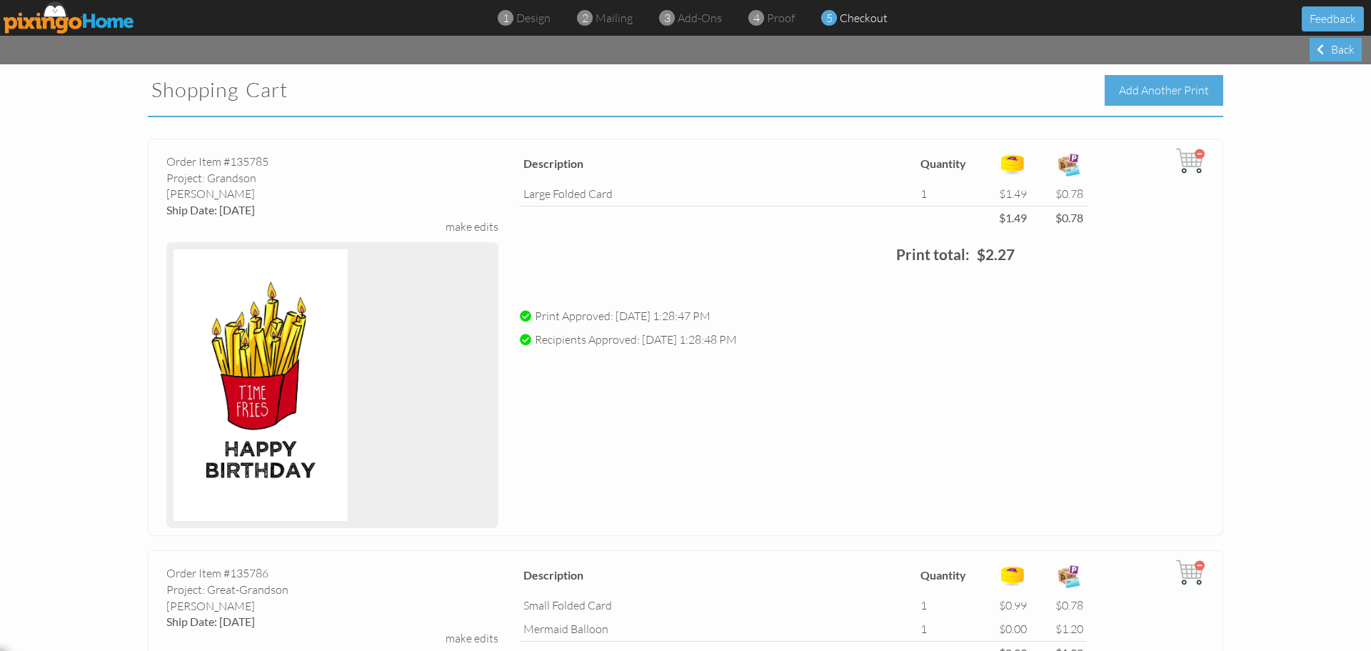
click at [1150, 93] on div "Add Another Print" at bounding box center [1164, 90] width 119 height 31
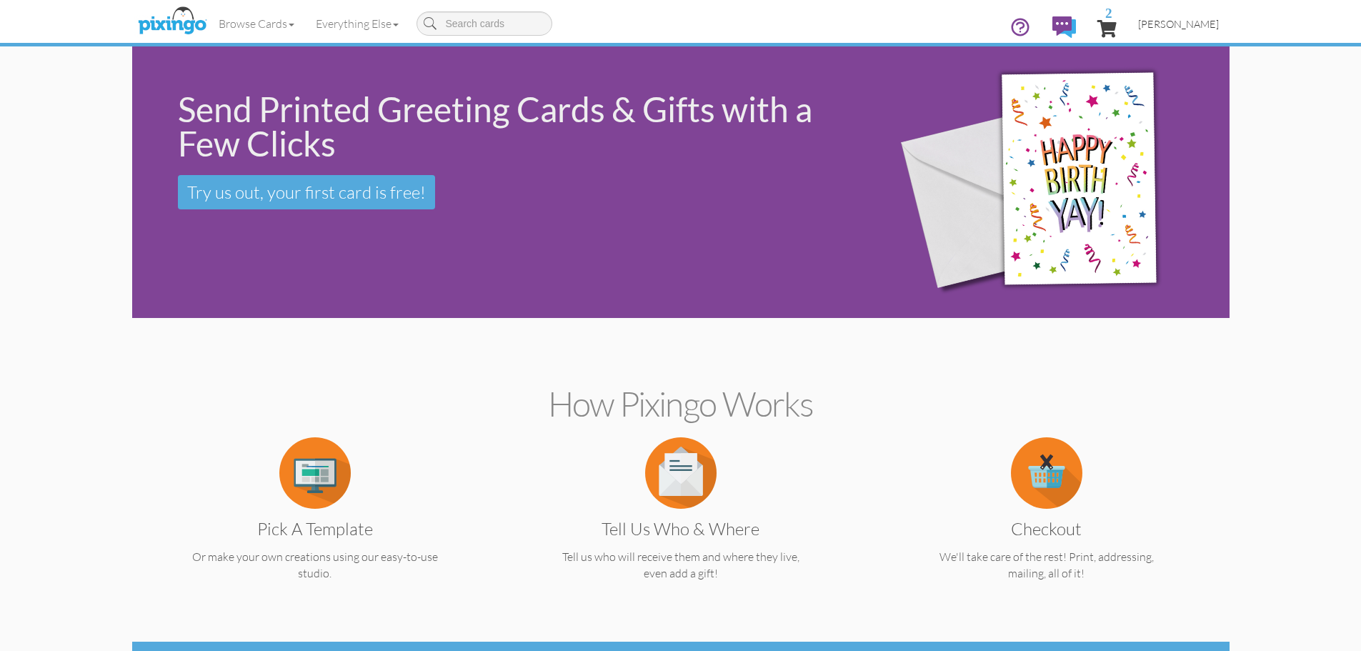
click at [1174, 24] on span "[PERSON_NAME]" at bounding box center [1178, 24] width 81 height 12
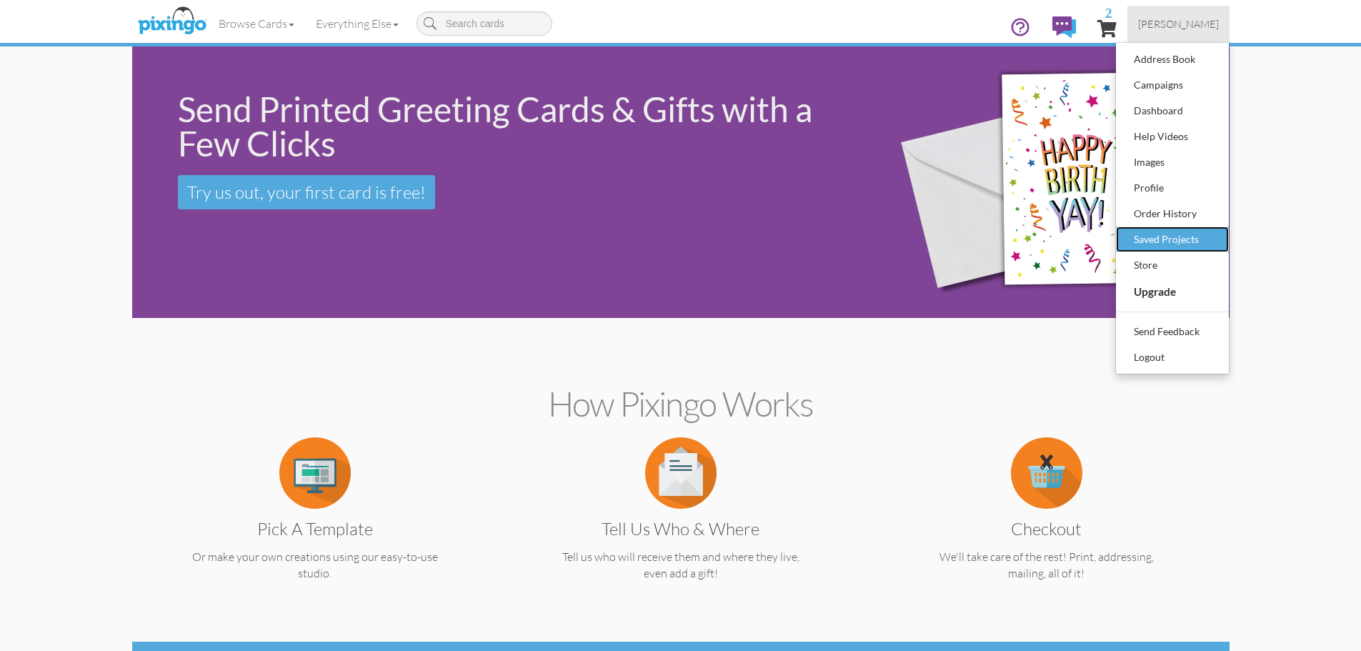
click at [1166, 240] on div "Saved Projects" at bounding box center [1172, 239] width 84 height 21
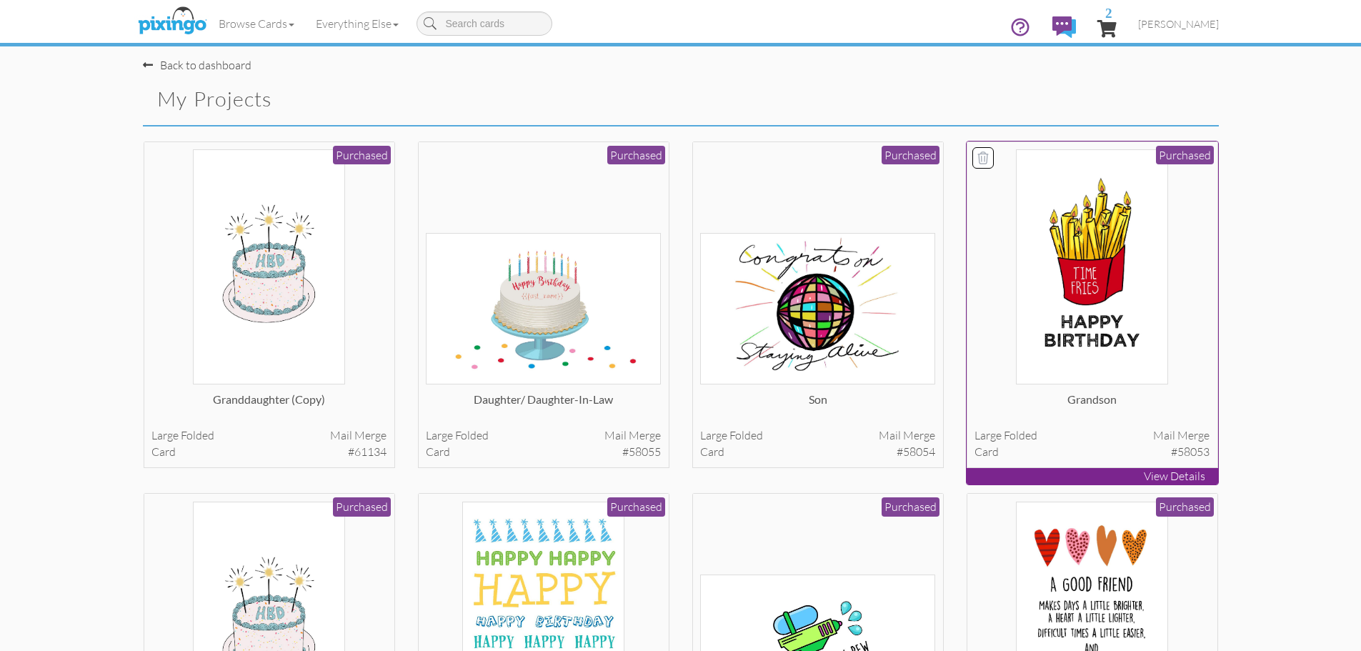
click at [1076, 351] on img at bounding box center [1091, 266] width 151 height 235
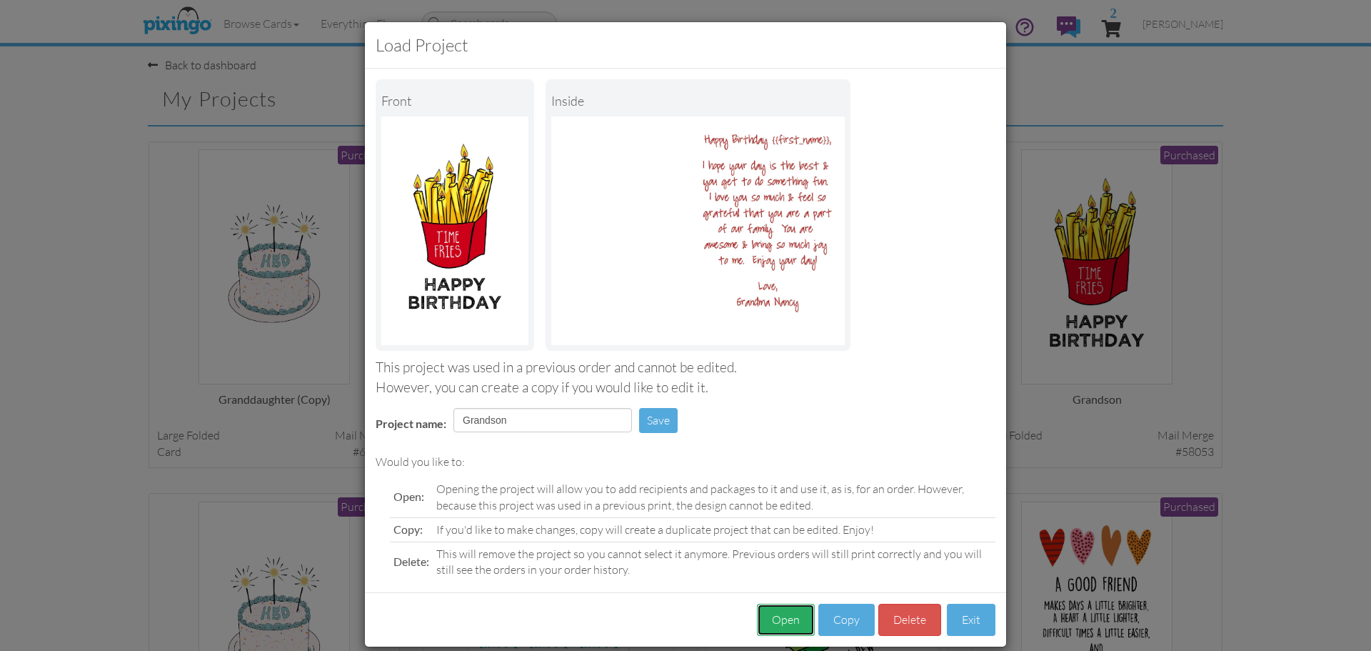
click at [779, 620] on button "Open" at bounding box center [786, 620] width 58 height 32
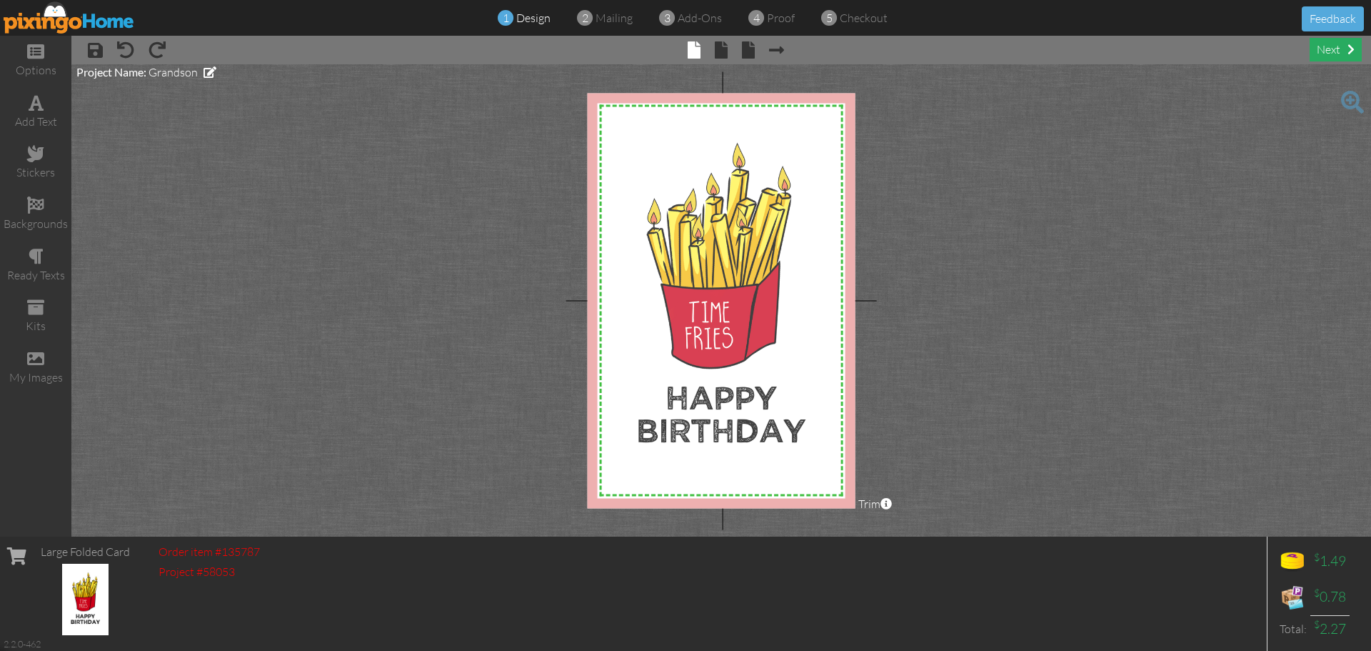
click at [1330, 51] on div "next" at bounding box center [1336, 50] width 52 height 24
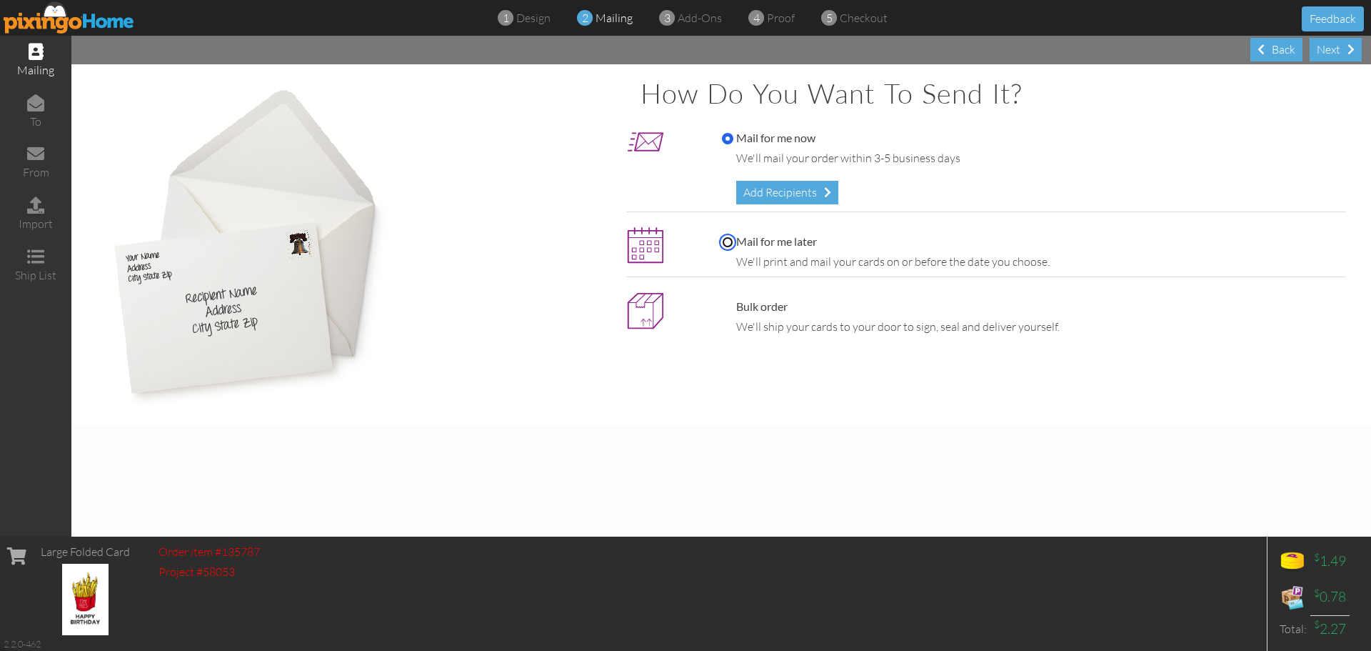
click at [724, 241] on input "Mail for me later" at bounding box center [727, 241] width 11 height 11
radio input "true"
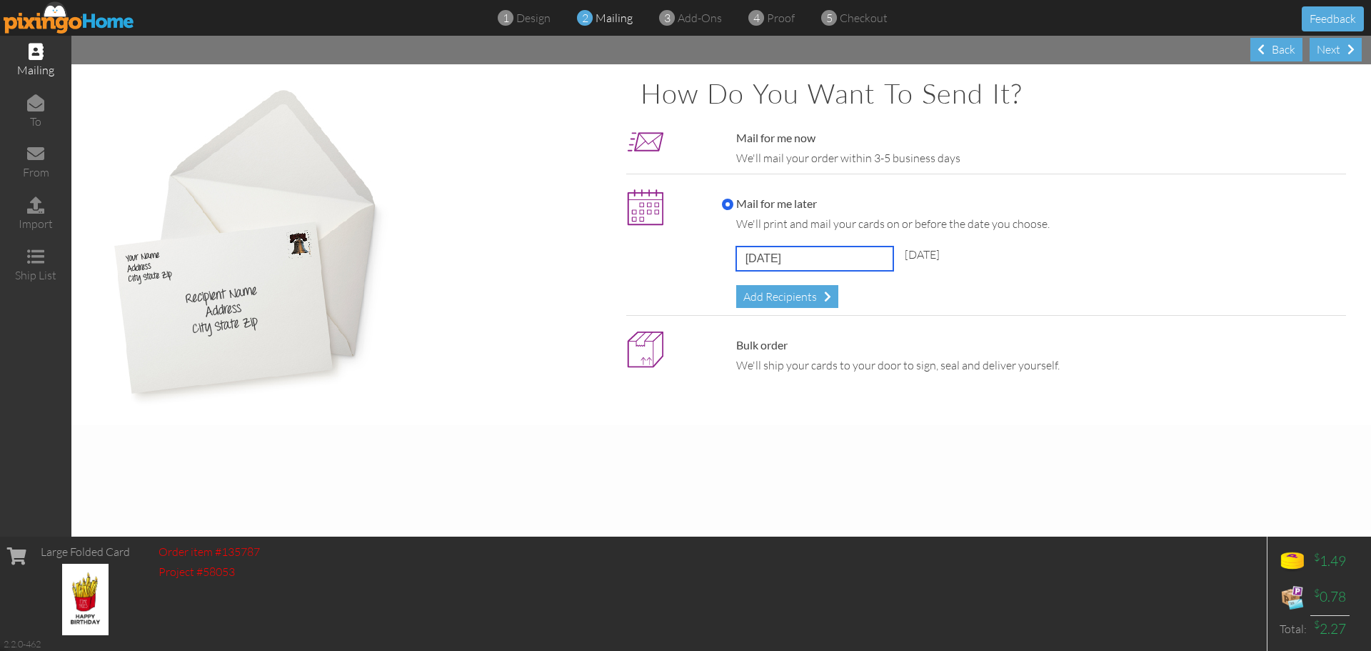
click at [864, 259] on input "[DATE]" at bounding box center [814, 258] width 157 height 24
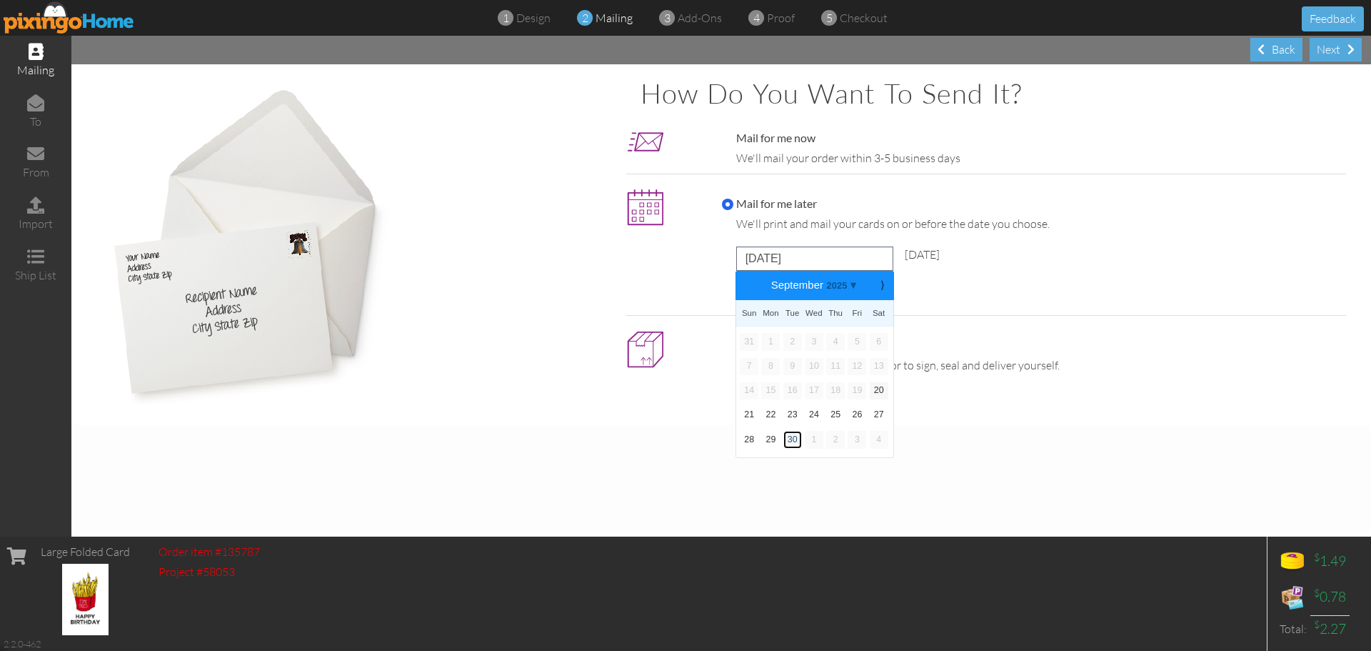
click at [794, 439] on link "30" at bounding box center [793, 439] width 19 height 17
type input "[DATE]"
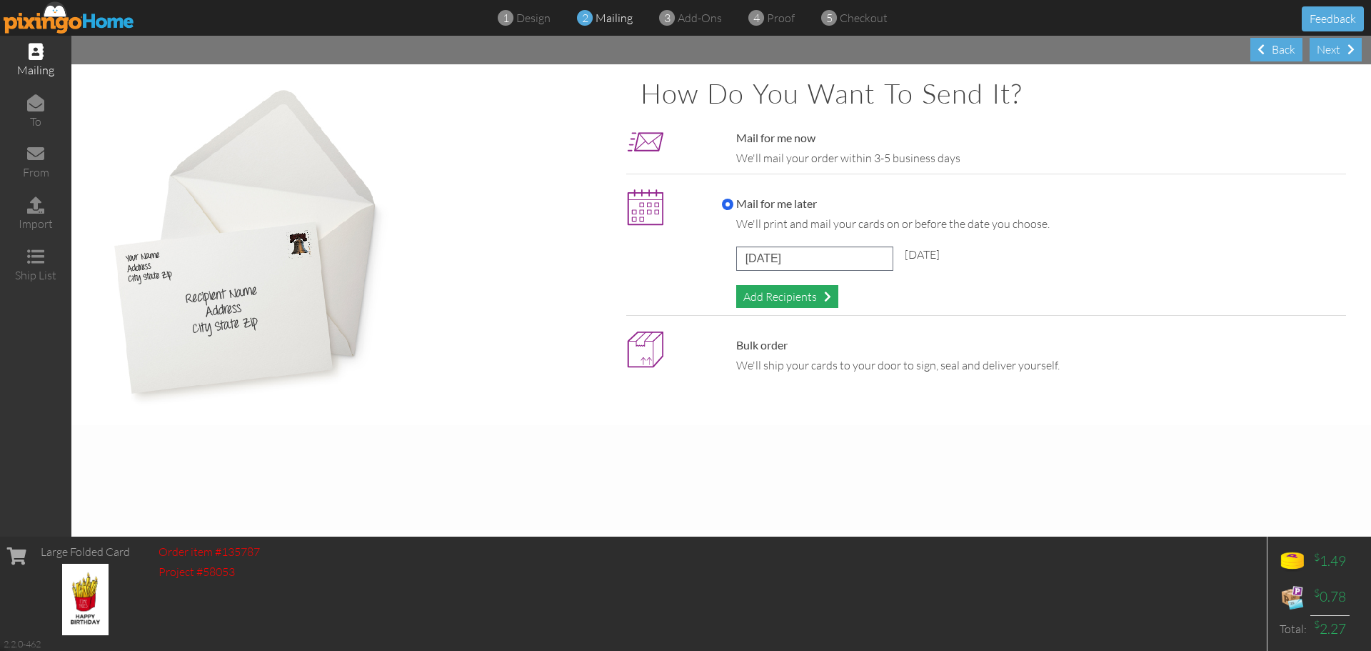
click at [804, 298] on div "Add Recipients" at bounding box center [787, 297] width 102 height 24
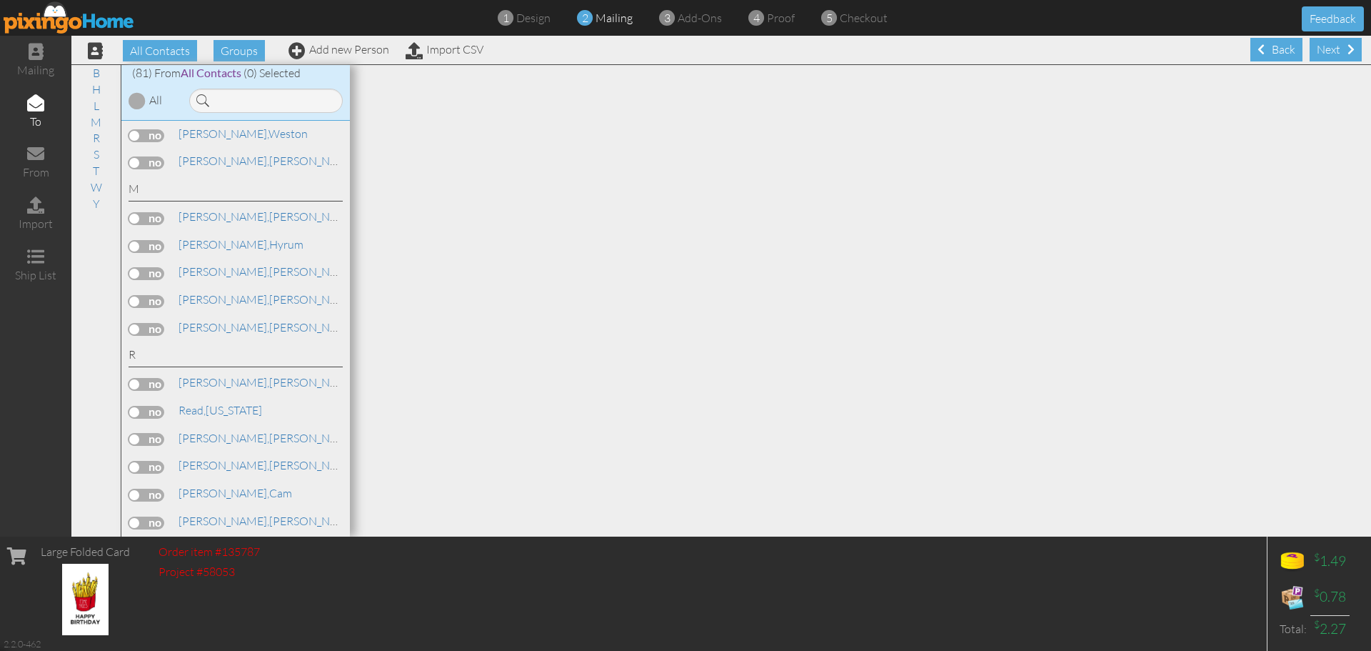
scroll to position [1000, 0]
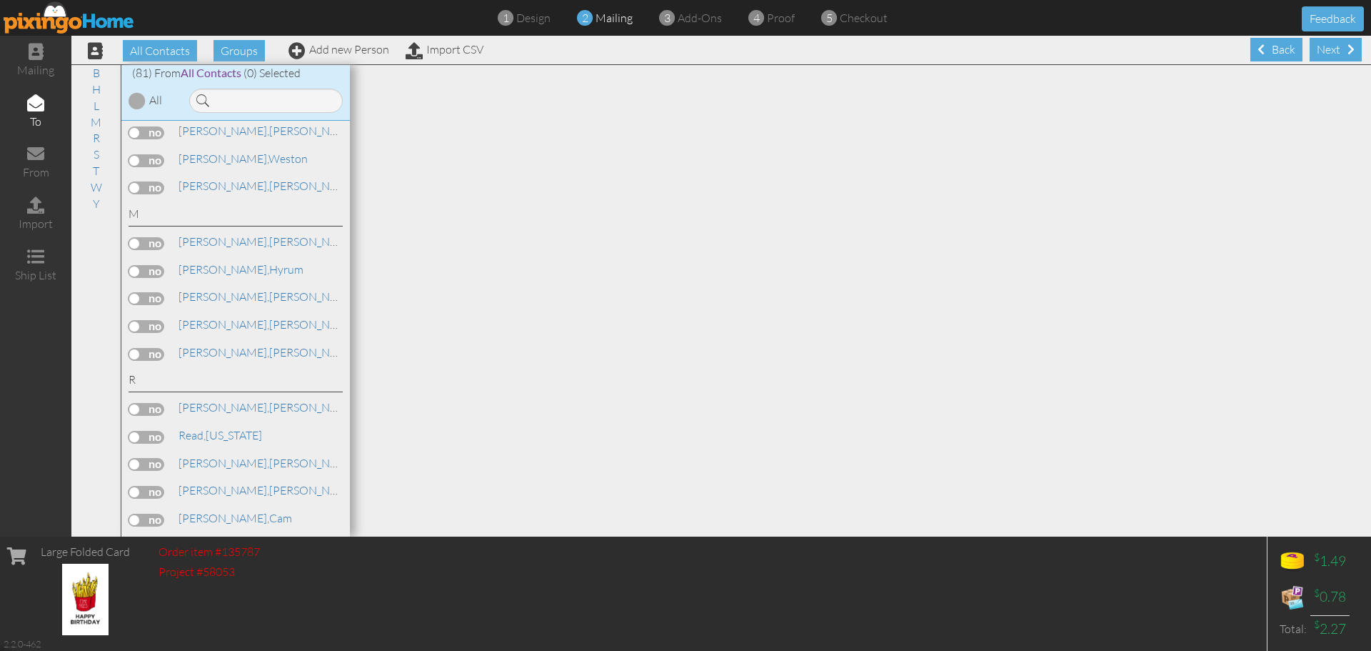
click at [134, 244] on label at bounding box center [147, 243] width 36 height 13
click at [0, 0] on input "checkbox" at bounding box center [0, 0] width 0 height 0
click at [1315, 49] on div "Next" at bounding box center [1336, 50] width 52 height 24
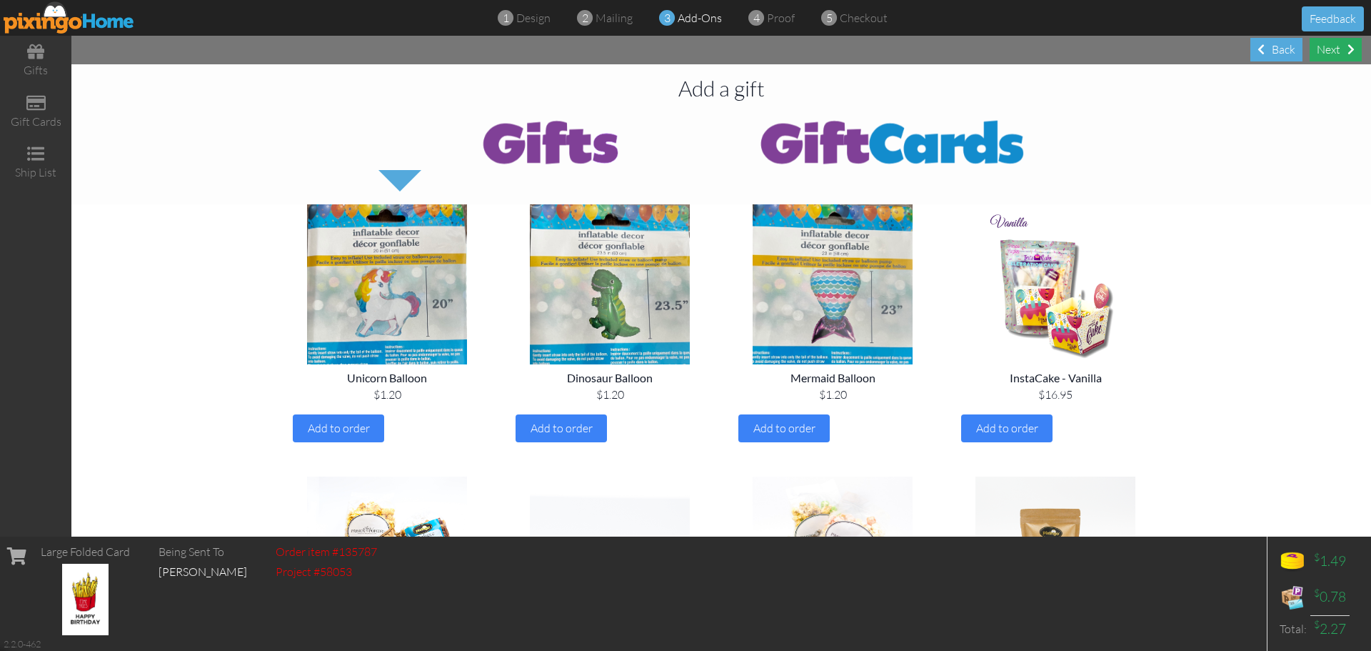
click at [1333, 51] on div "Next" at bounding box center [1336, 50] width 52 height 24
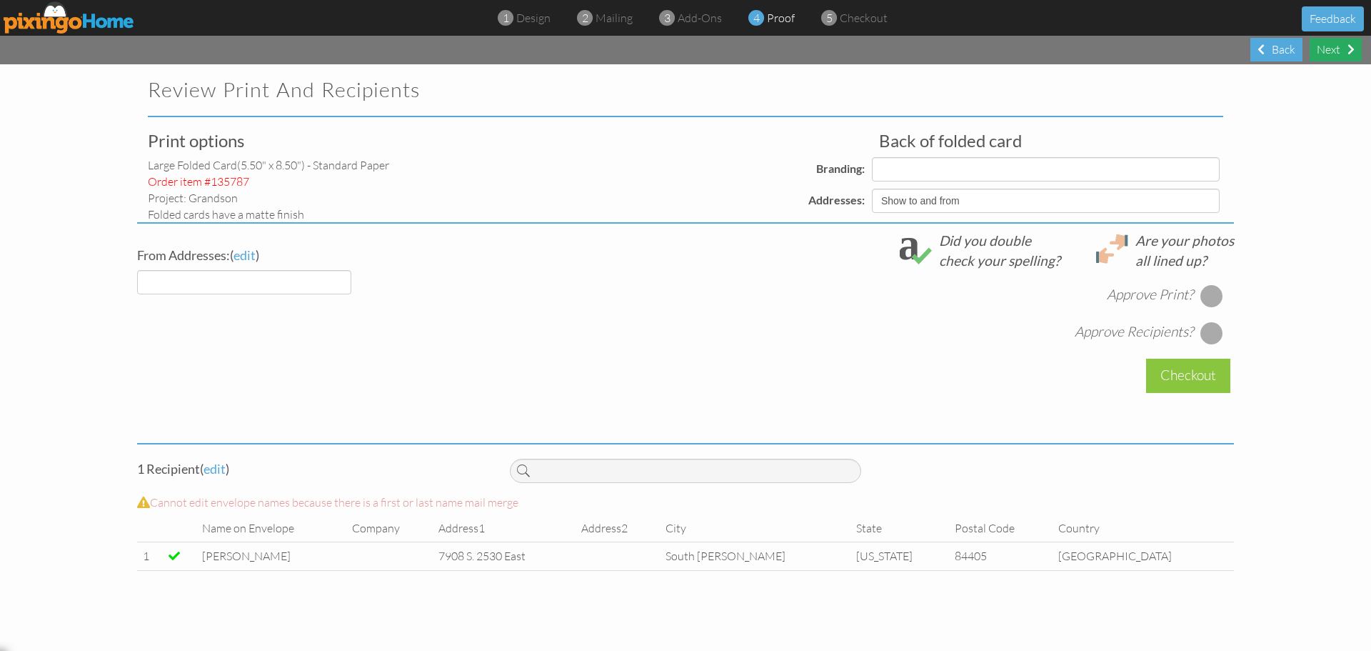
select select "object:3823"
select select "object:3822"
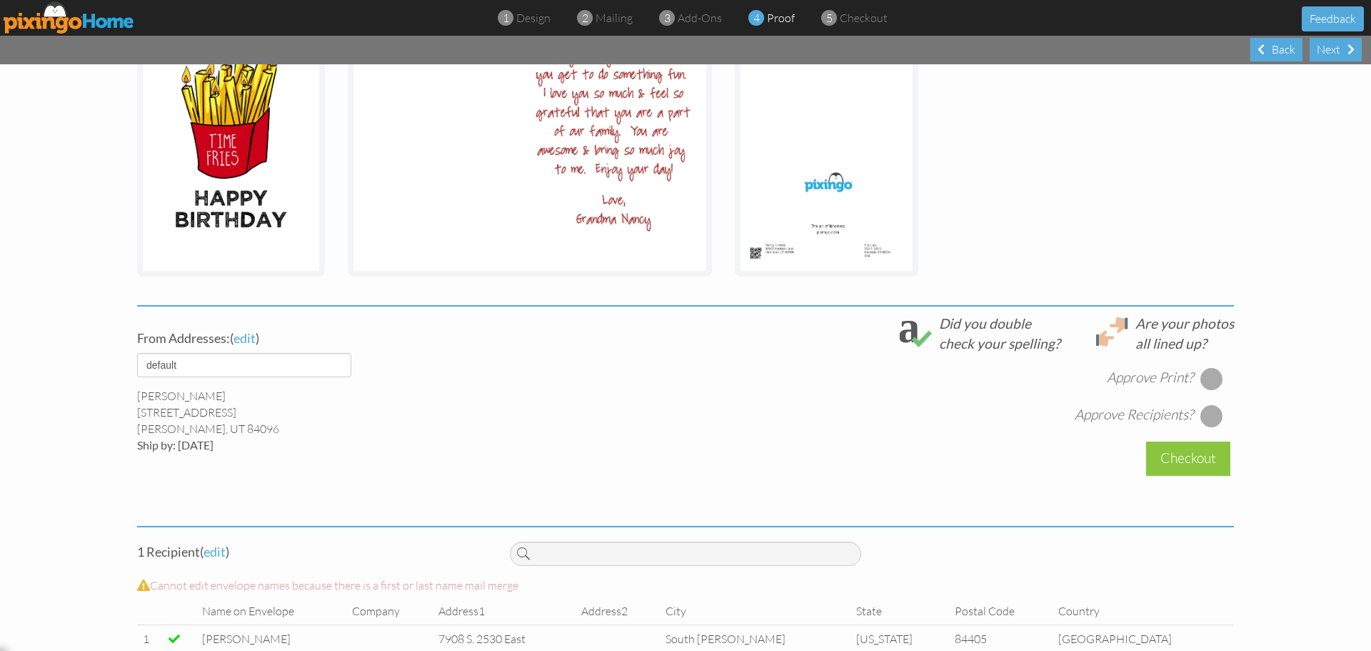
scroll to position [323, 0]
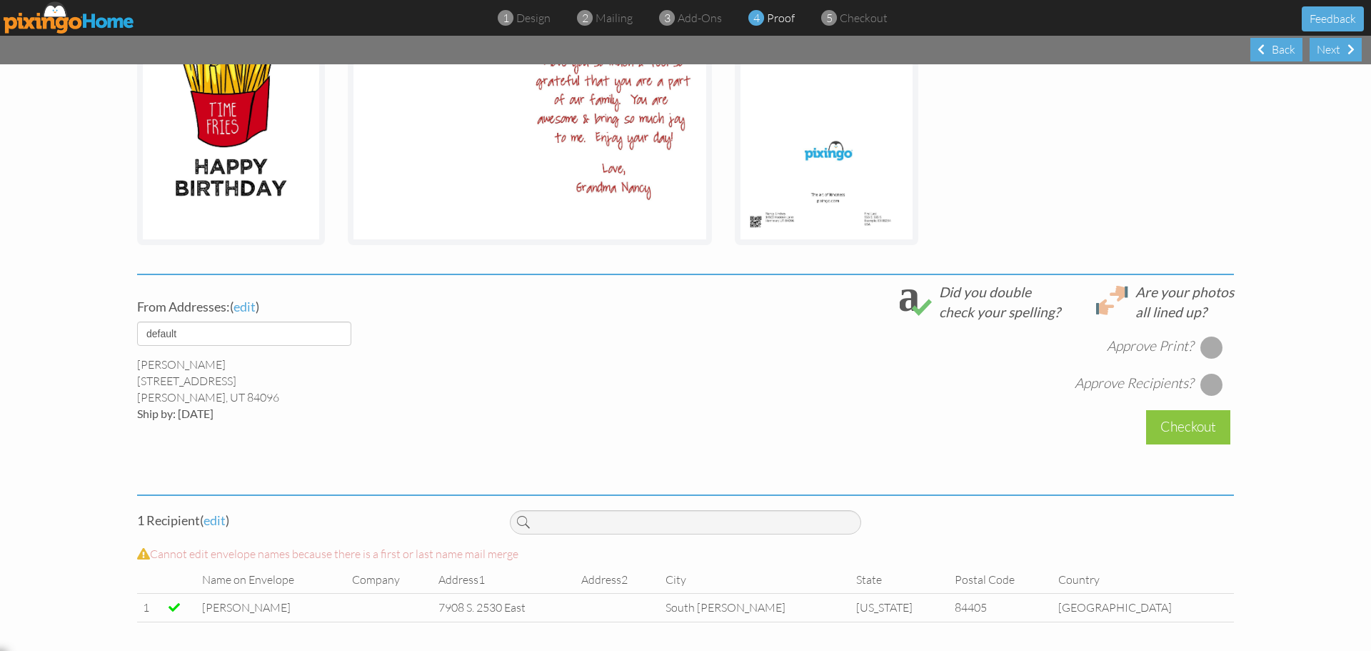
click at [1208, 341] on div at bounding box center [1212, 347] width 23 height 23
click at [1208, 384] on div at bounding box center [1212, 384] width 23 height 23
click at [1184, 426] on div "Checkout" at bounding box center [1188, 427] width 84 height 34
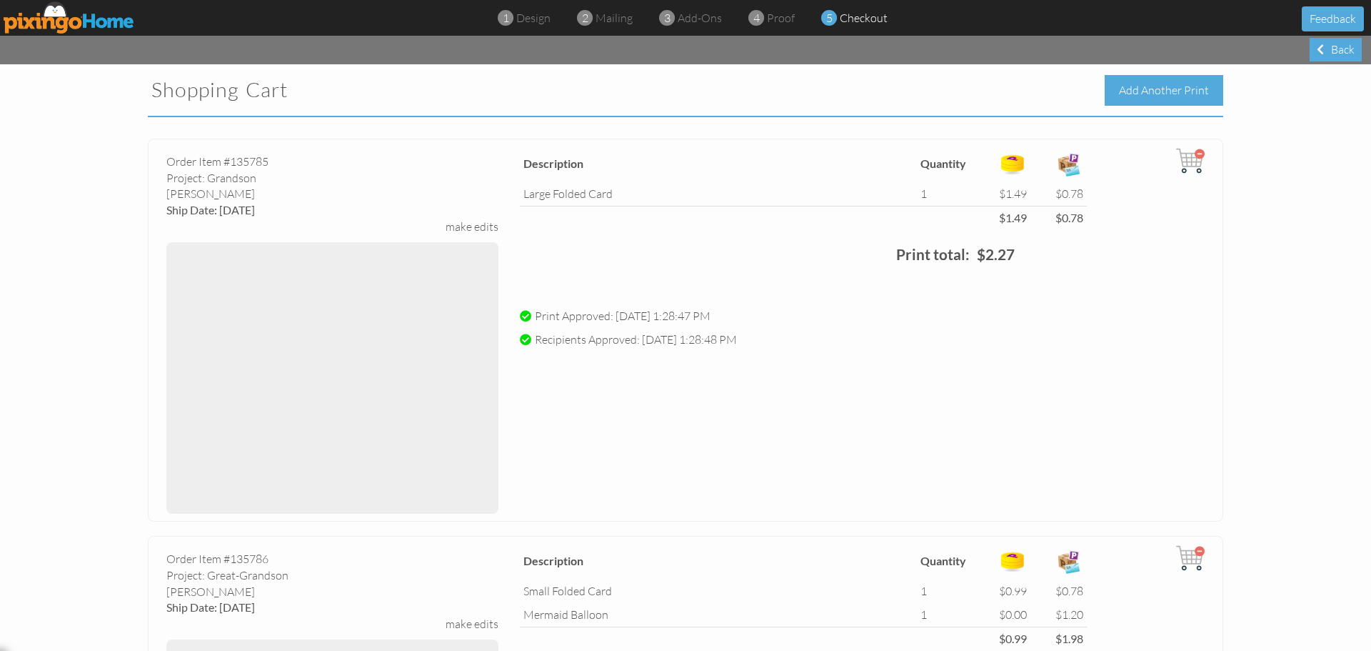
click at [1152, 90] on div "Add Another Print" at bounding box center [1164, 90] width 119 height 31
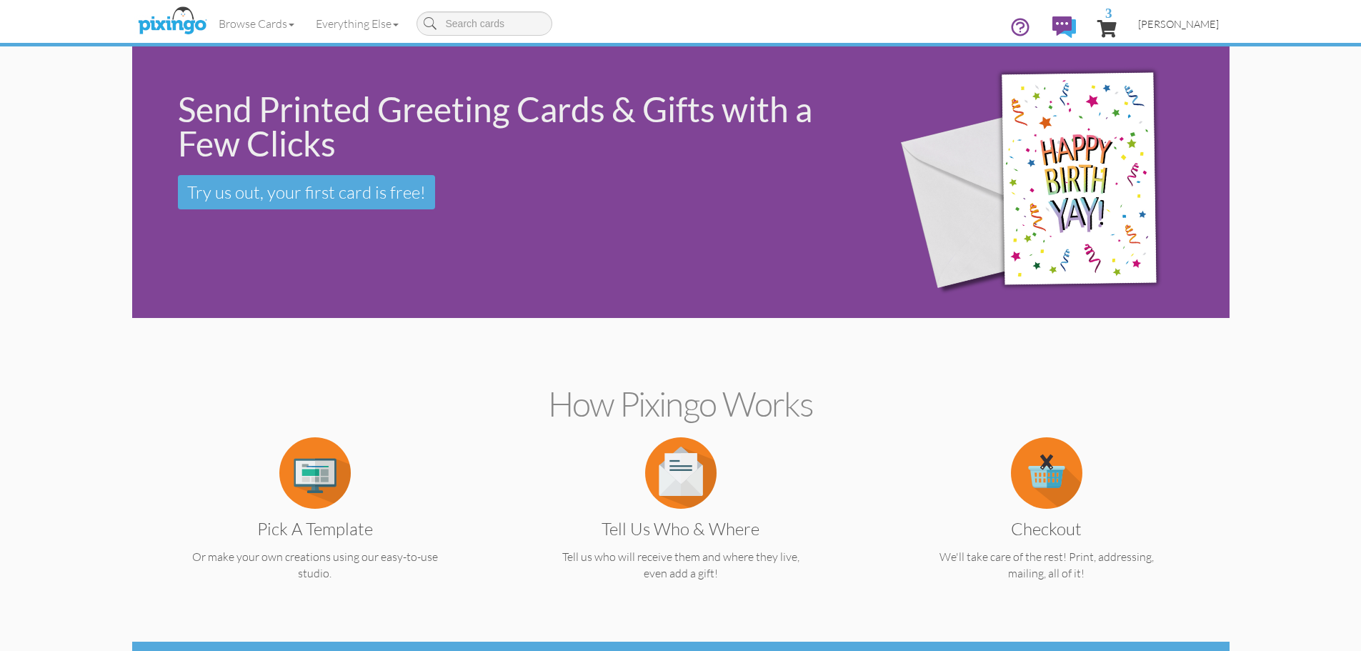
click at [1181, 23] on span "[PERSON_NAME]" at bounding box center [1178, 24] width 81 height 12
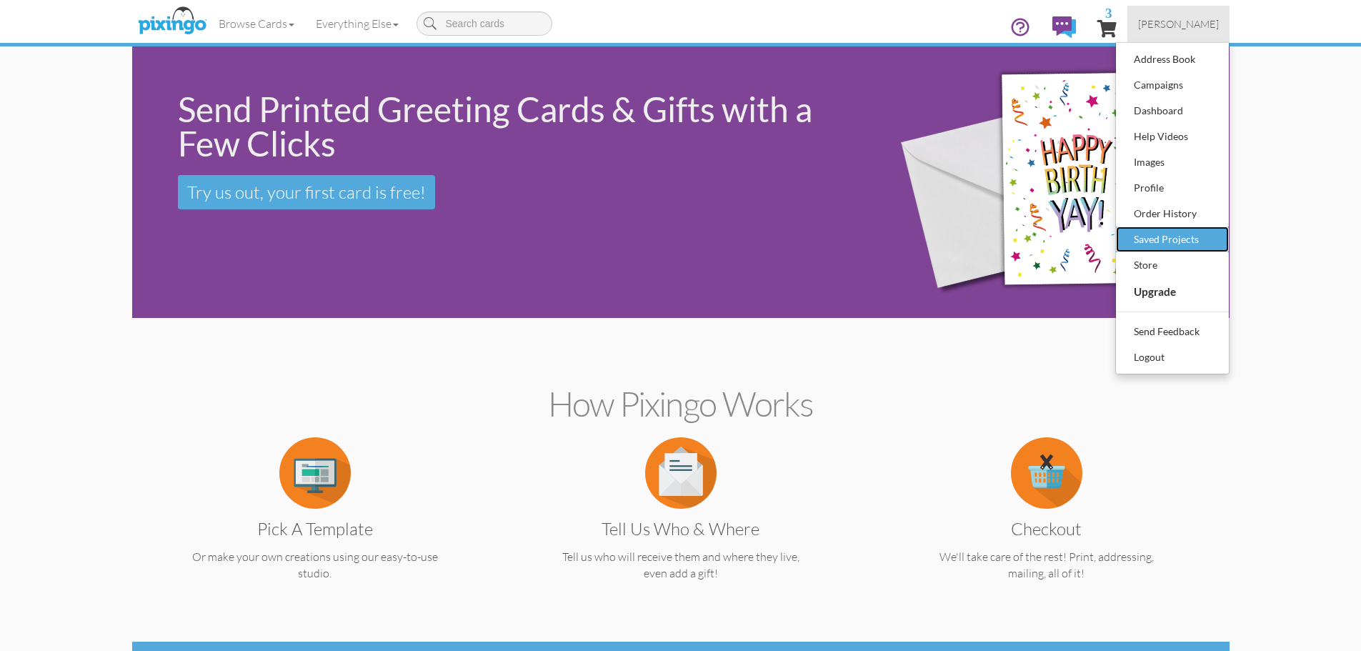
click at [1174, 234] on div "Saved Projects" at bounding box center [1172, 239] width 84 height 21
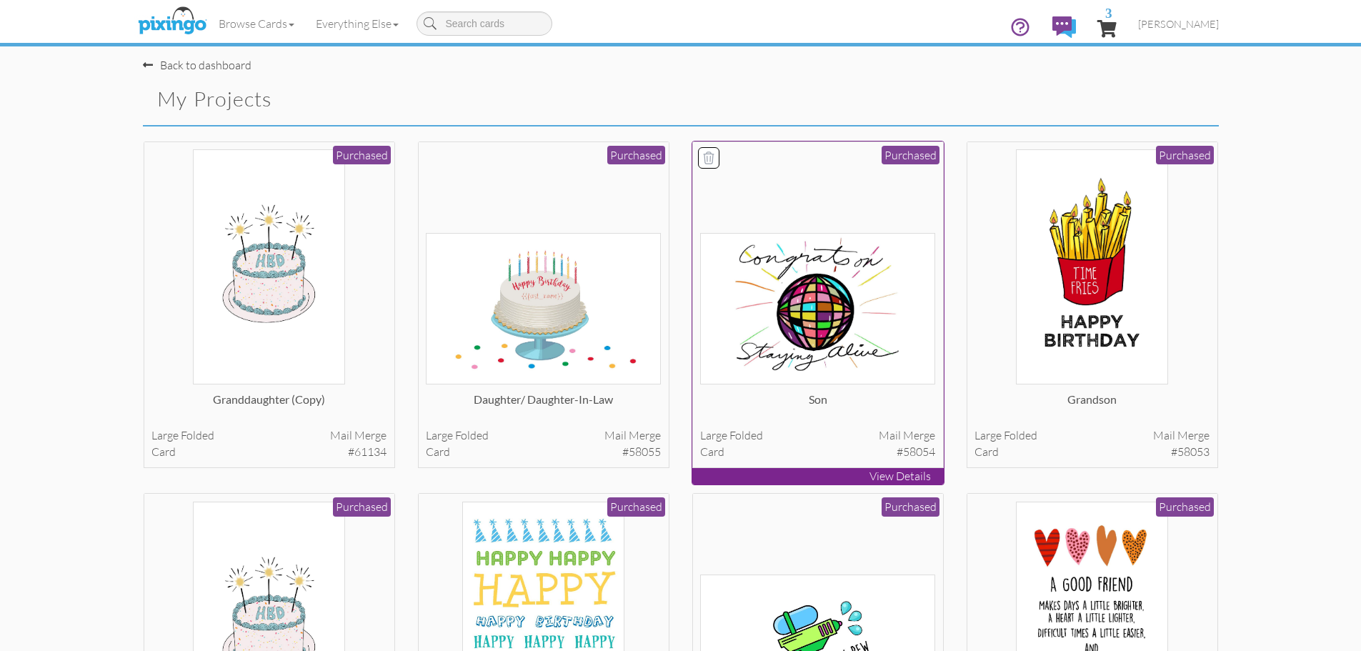
click at [799, 326] on img at bounding box center [817, 308] width 235 height 151
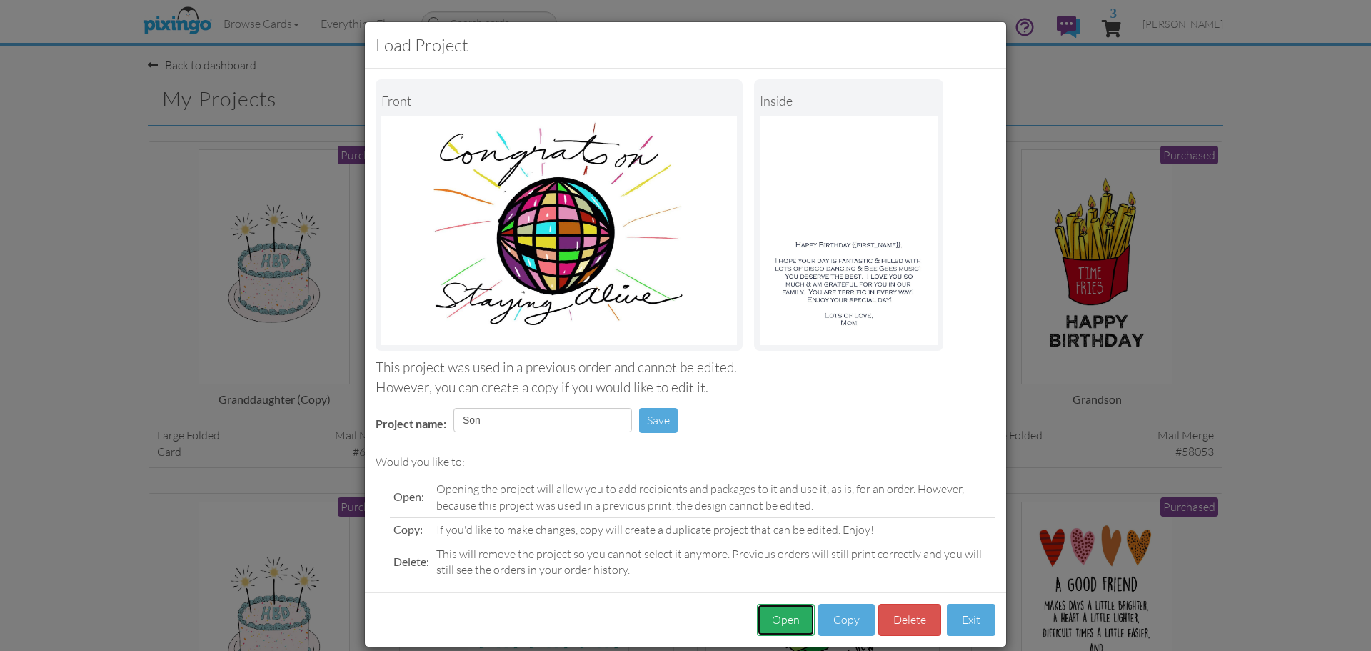
click at [776, 621] on button "Open" at bounding box center [786, 620] width 58 height 32
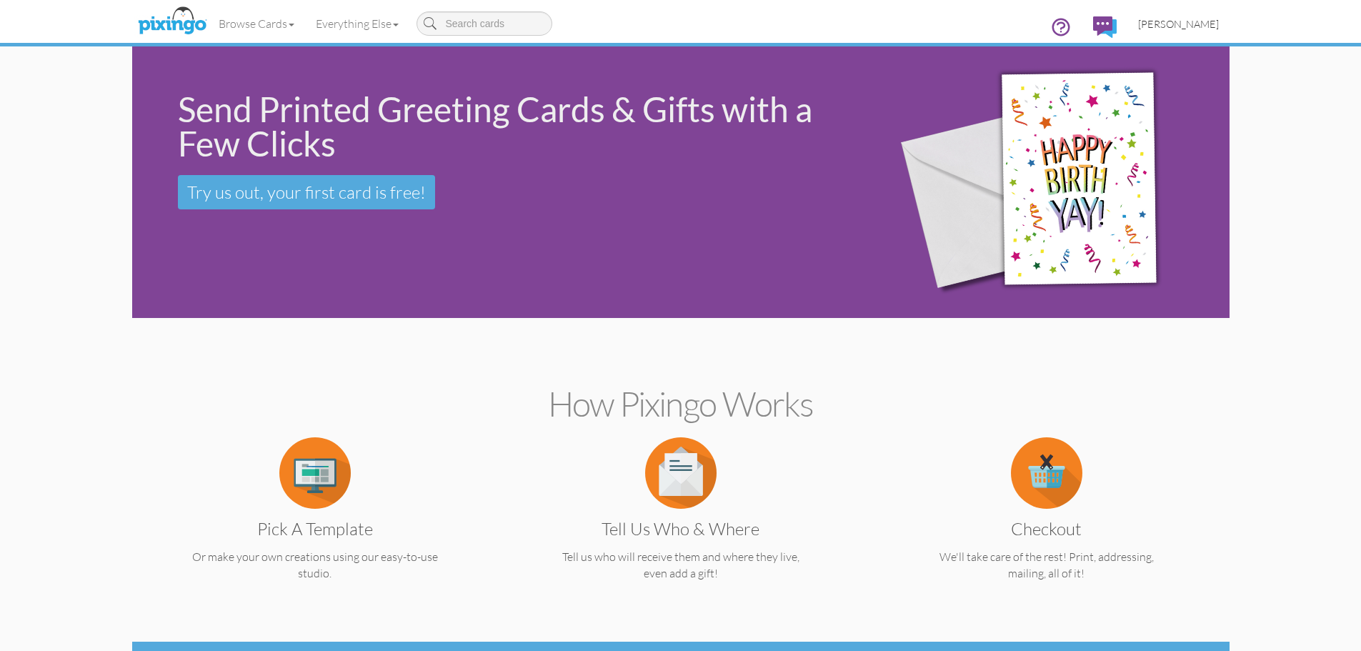
click at [1177, 24] on span "[PERSON_NAME]" at bounding box center [1178, 24] width 81 height 12
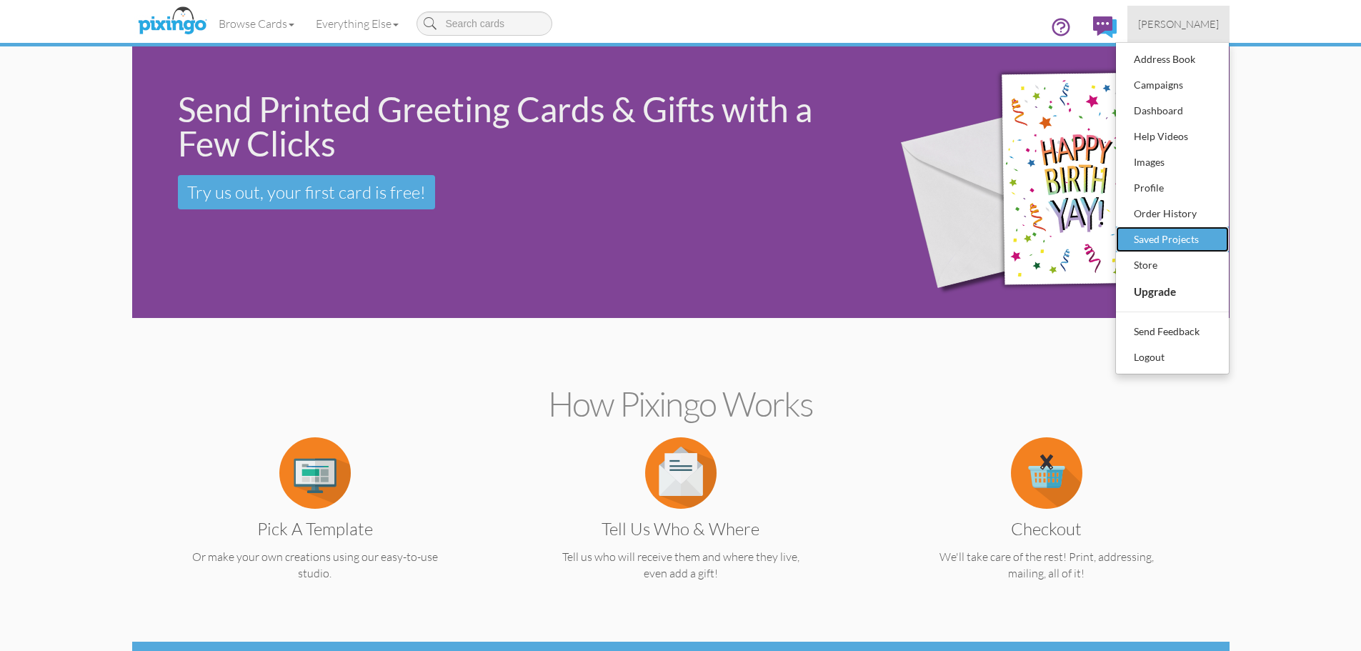
click at [1166, 237] on div "Saved Projects" at bounding box center [1172, 239] width 84 height 21
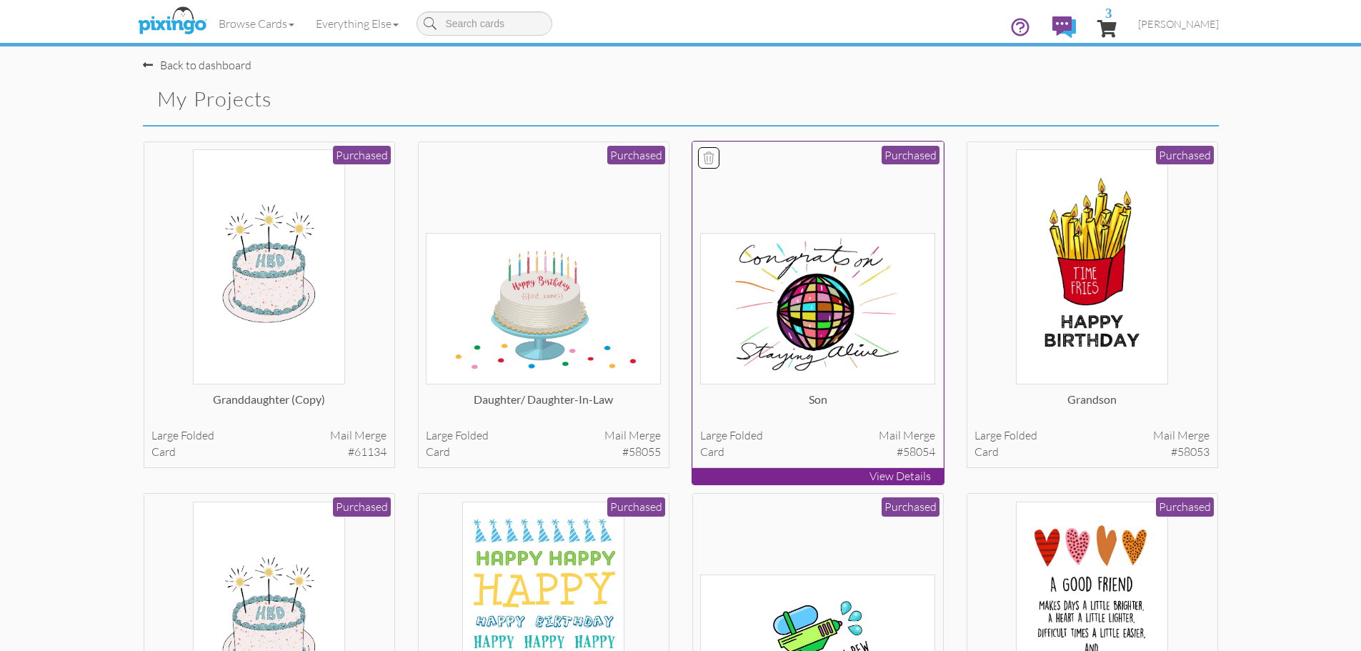
click at [819, 326] on img at bounding box center [817, 308] width 235 height 151
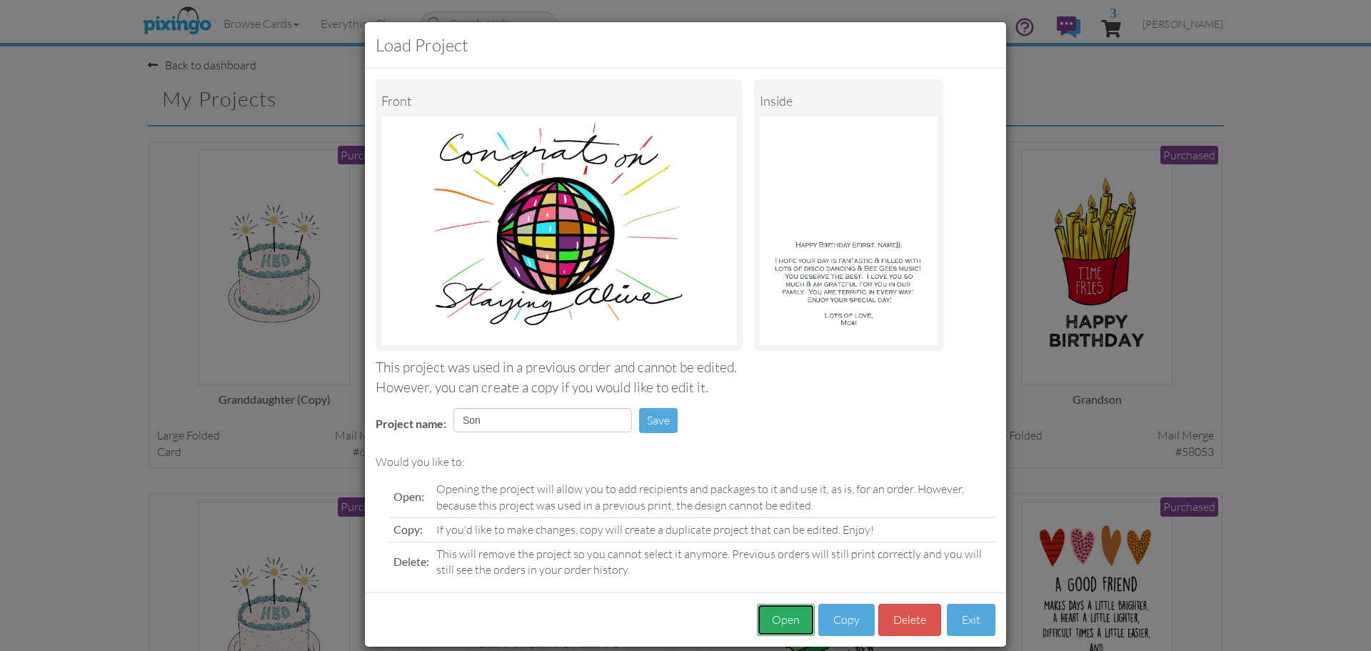
click at [780, 621] on button "Open" at bounding box center [786, 620] width 58 height 32
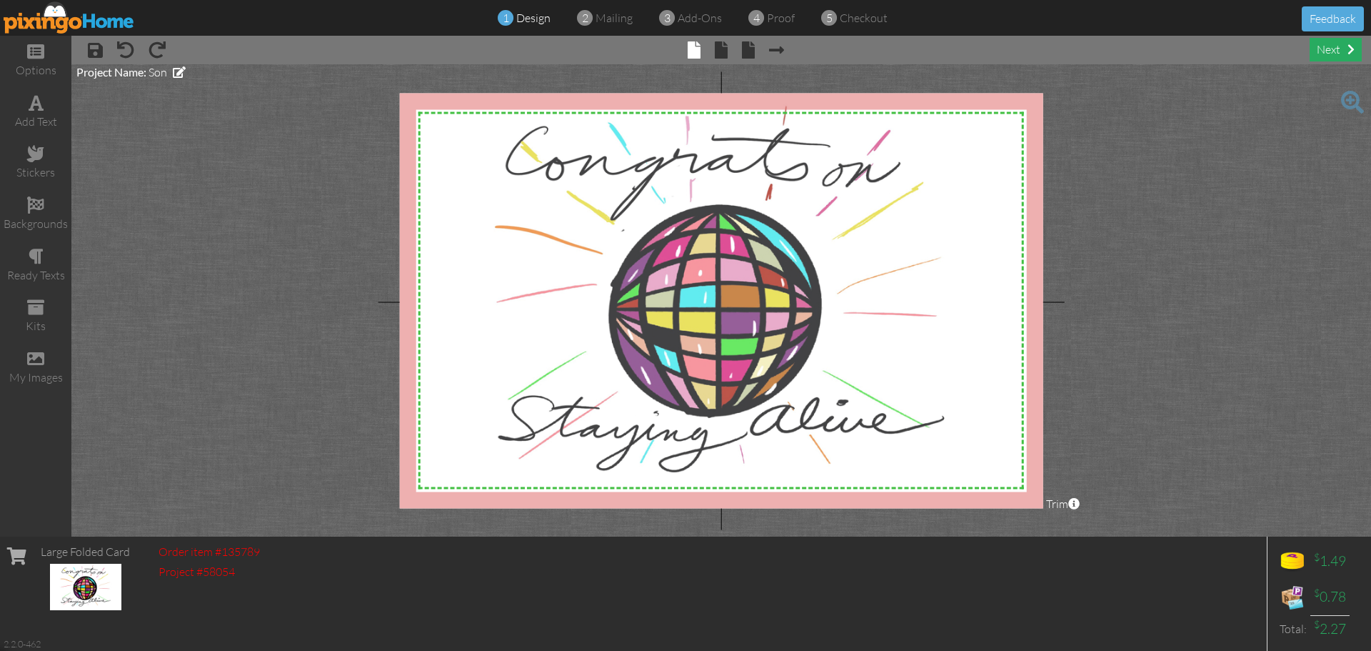
click at [1332, 50] on div "next" at bounding box center [1336, 50] width 52 height 24
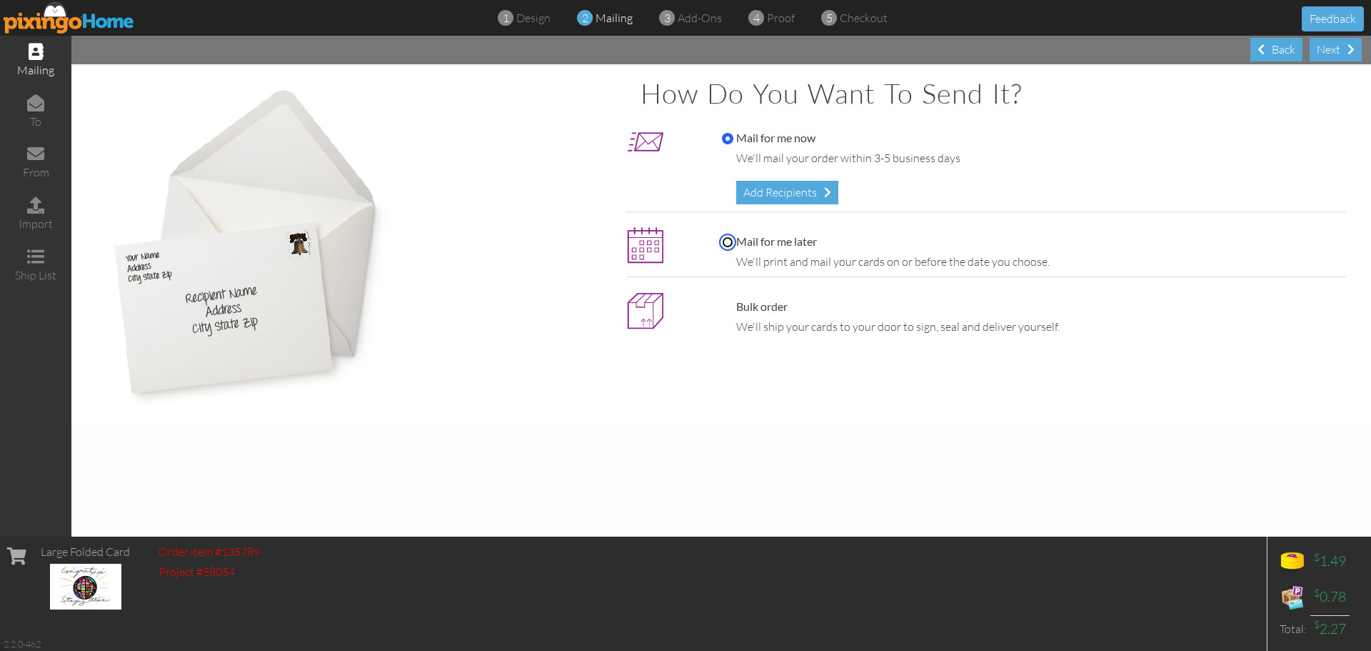
click at [727, 242] on input "Mail for me later" at bounding box center [727, 241] width 11 height 11
radio input "true"
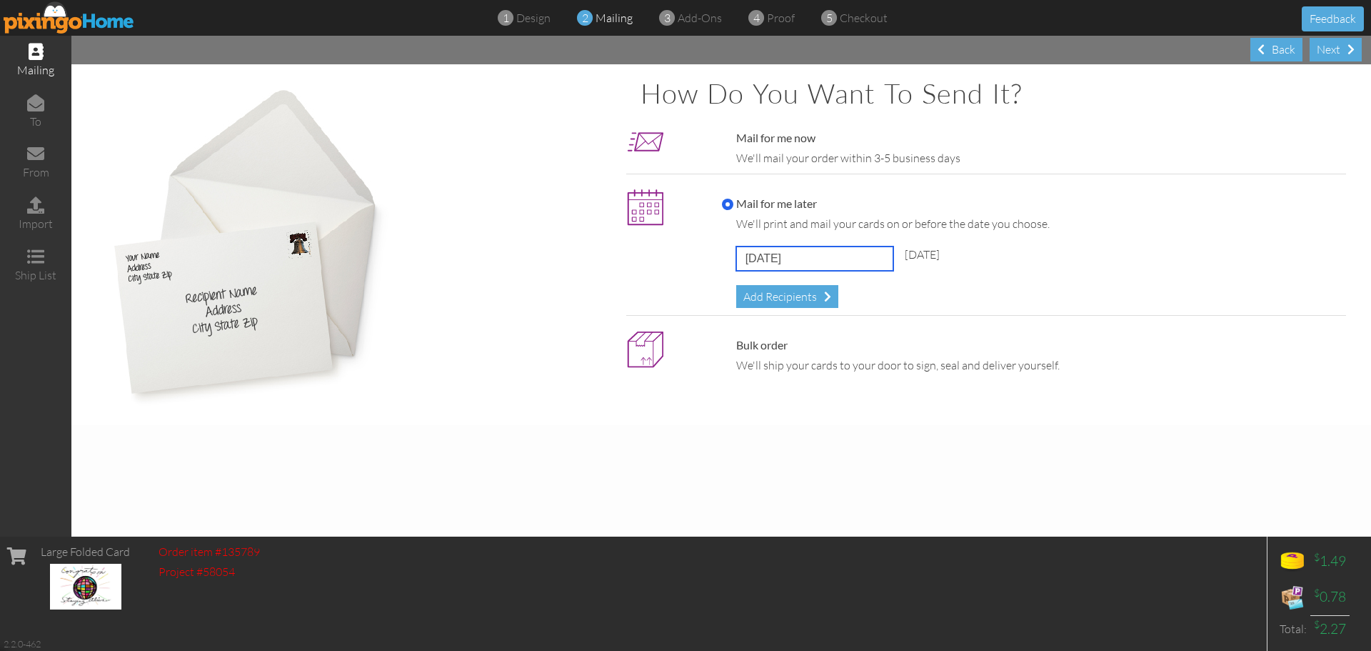
click at [866, 257] on input "[DATE]" at bounding box center [814, 258] width 157 height 24
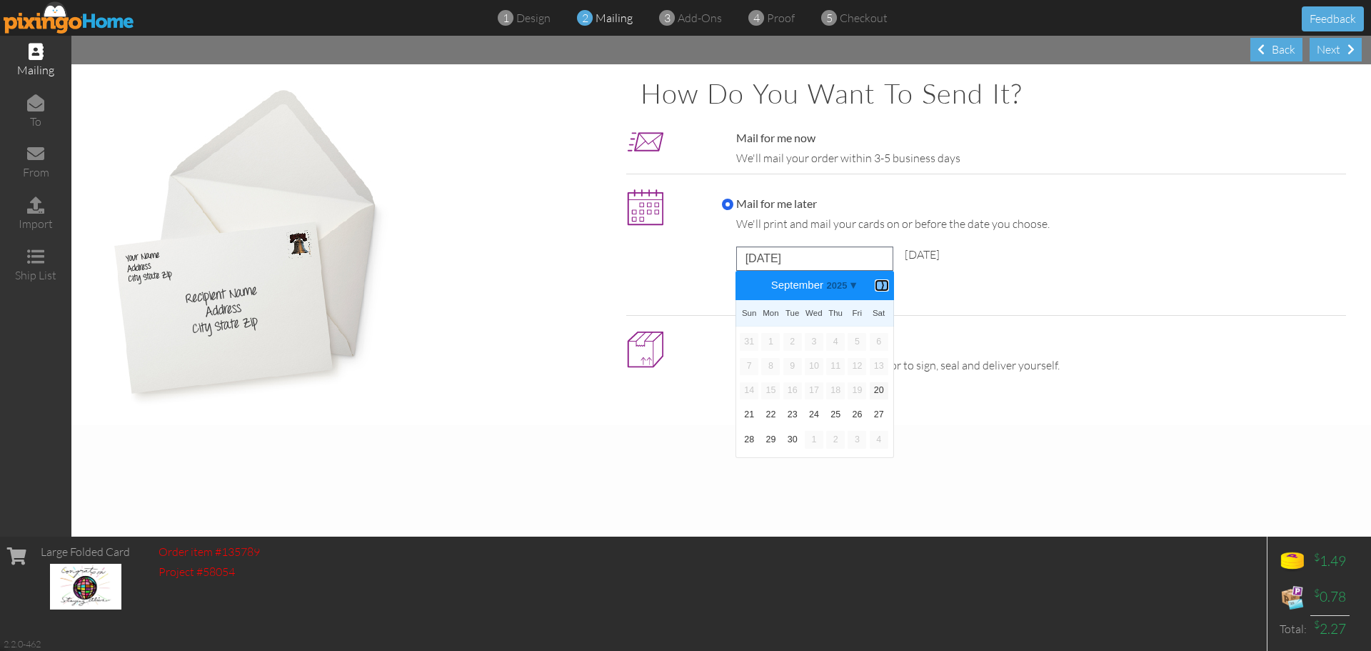
click at [881, 284] on b "⟩" at bounding box center [882, 285] width 10 height 11
click at [858, 342] on link "3" at bounding box center [857, 341] width 19 height 17
type input "[DATE]"
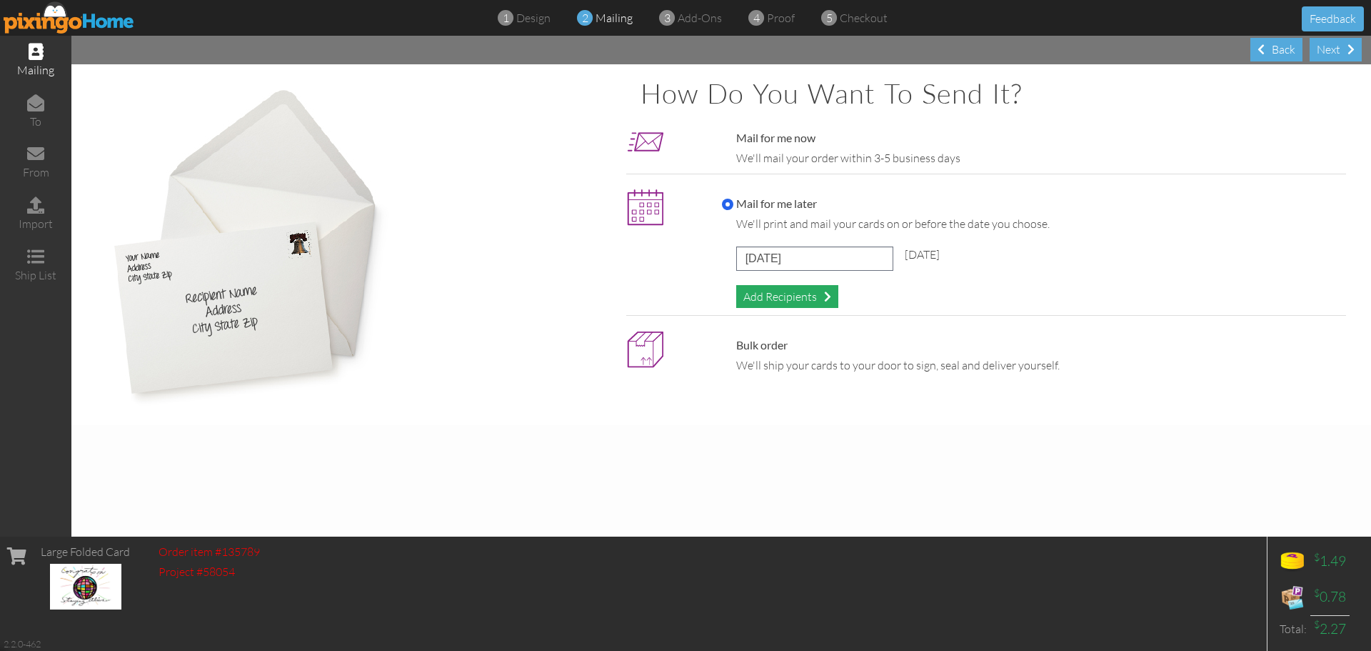
click at [781, 298] on div "Add Recipients" at bounding box center [787, 297] width 102 height 24
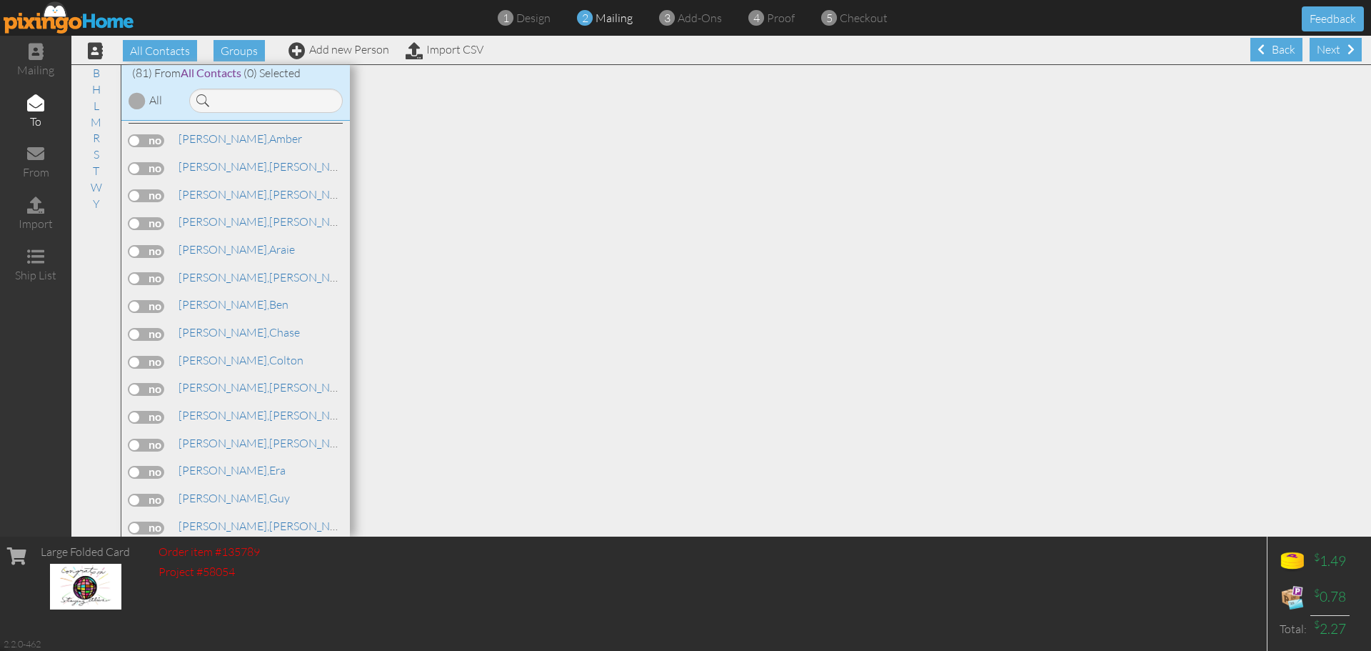
scroll to position [286, 0]
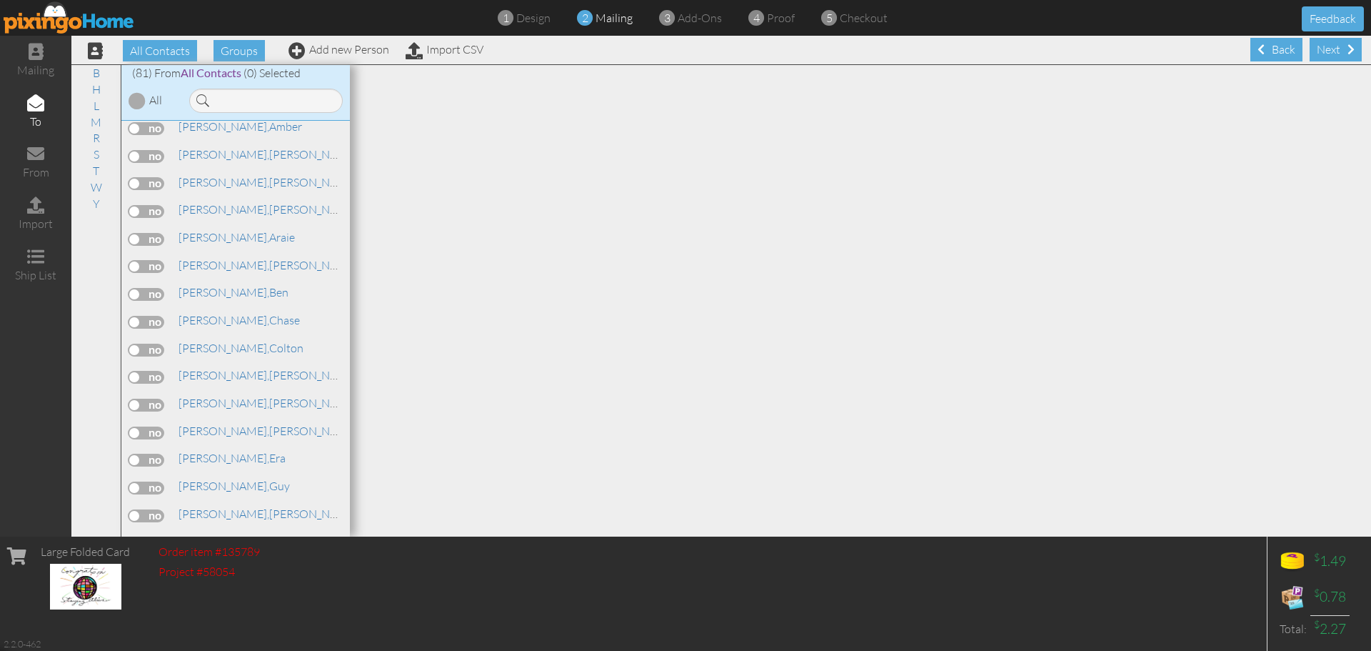
click at [132, 404] on label at bounding box center [147, 405] width 36 height 13
click at [0, 0] on input "checkbox" at bounding box center [0, 0] width 0 height 0
click at [1319, 49] on div "Next" at bounding box center [1336, 50] width 52 height 24
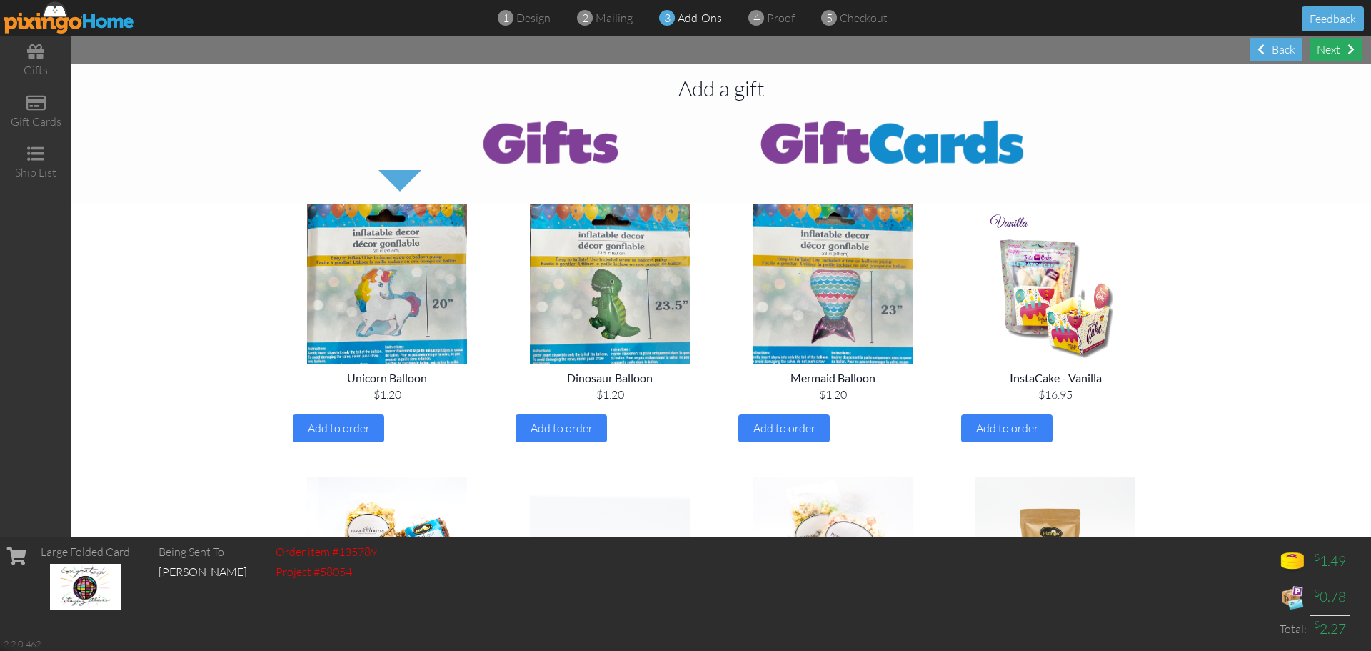
click at [1328, 46] on div "Next" at bounding box center [1336, 50] width 52 height 24
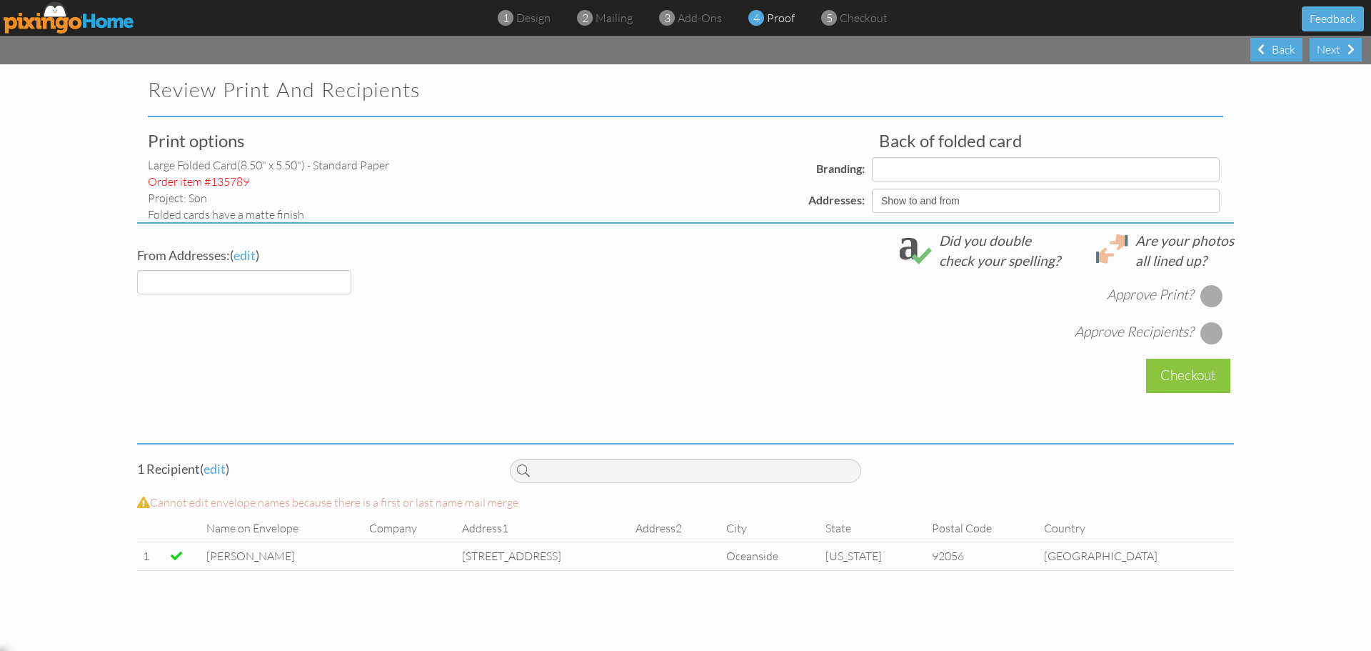
select select "object:5491"
select select "object:5492"
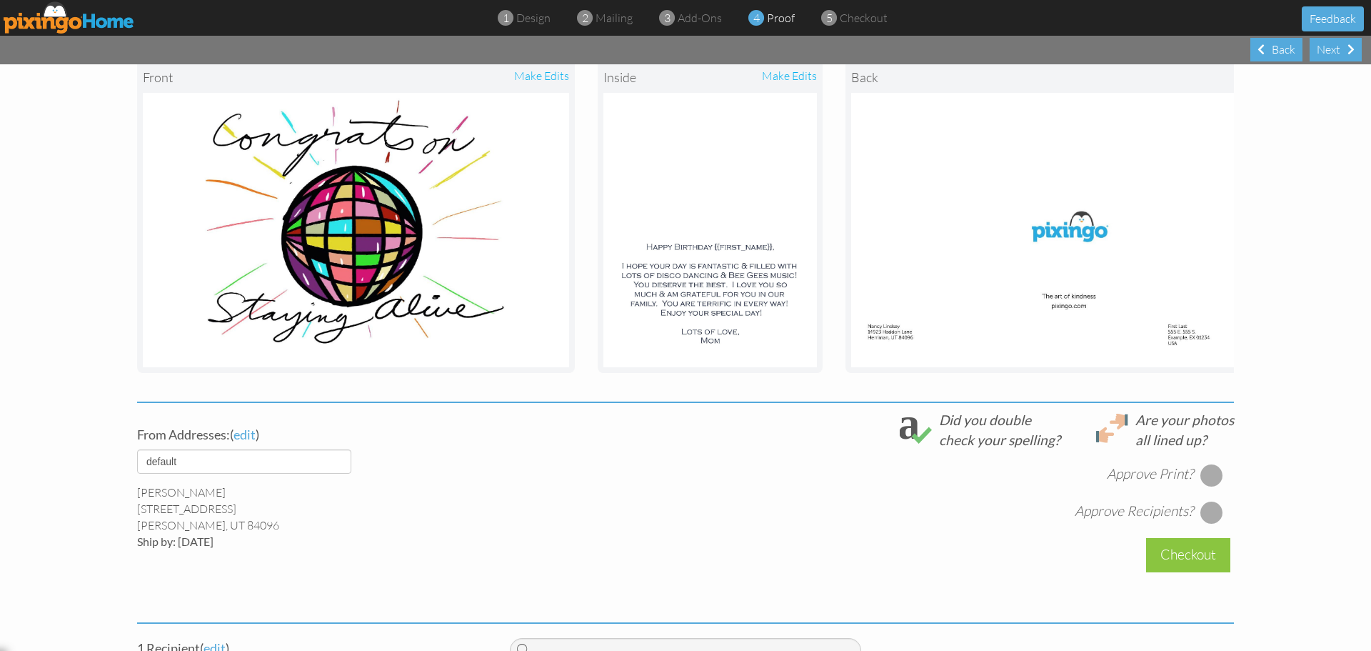
scroll to position [334, 0]
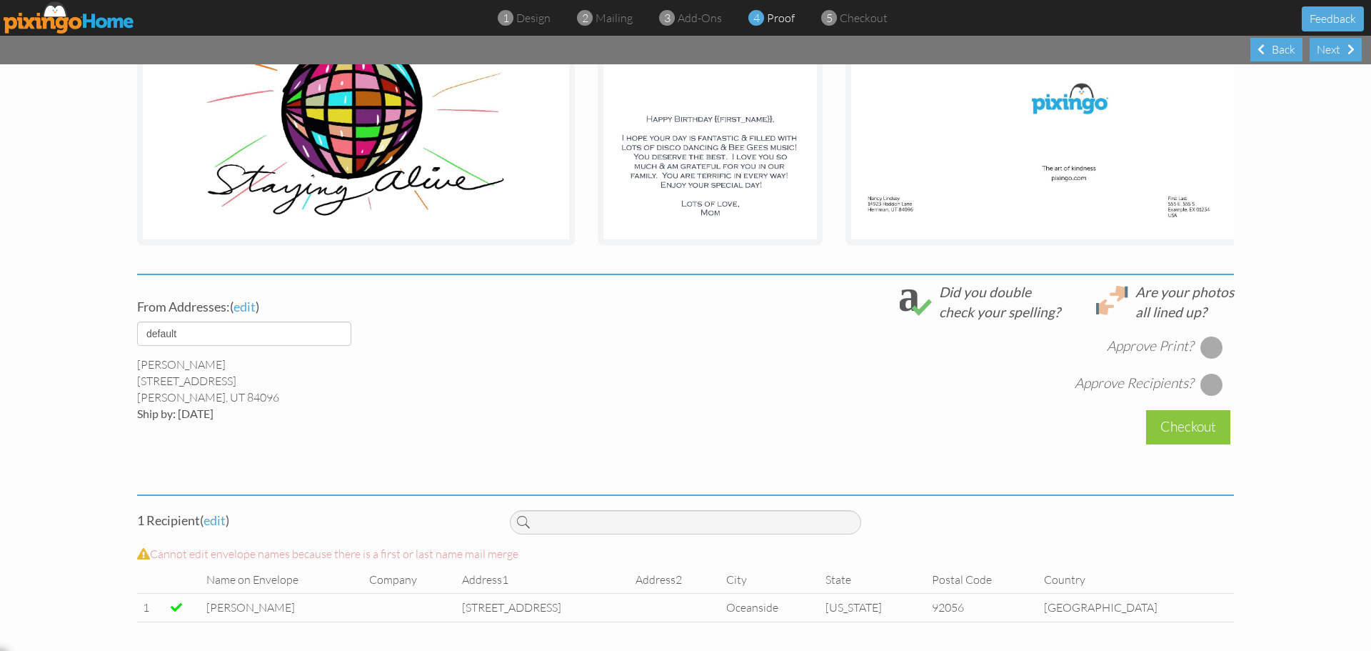
click at [1204, 347] on div at bounding box center [1212, 347] width 23 height 23
click at [1205, 386] on div at bounding box center [1212, 384] width 23 height 23
click at [1179, 429] on div "Checkout" at bounding box center [1188, 427] width 84 height 34
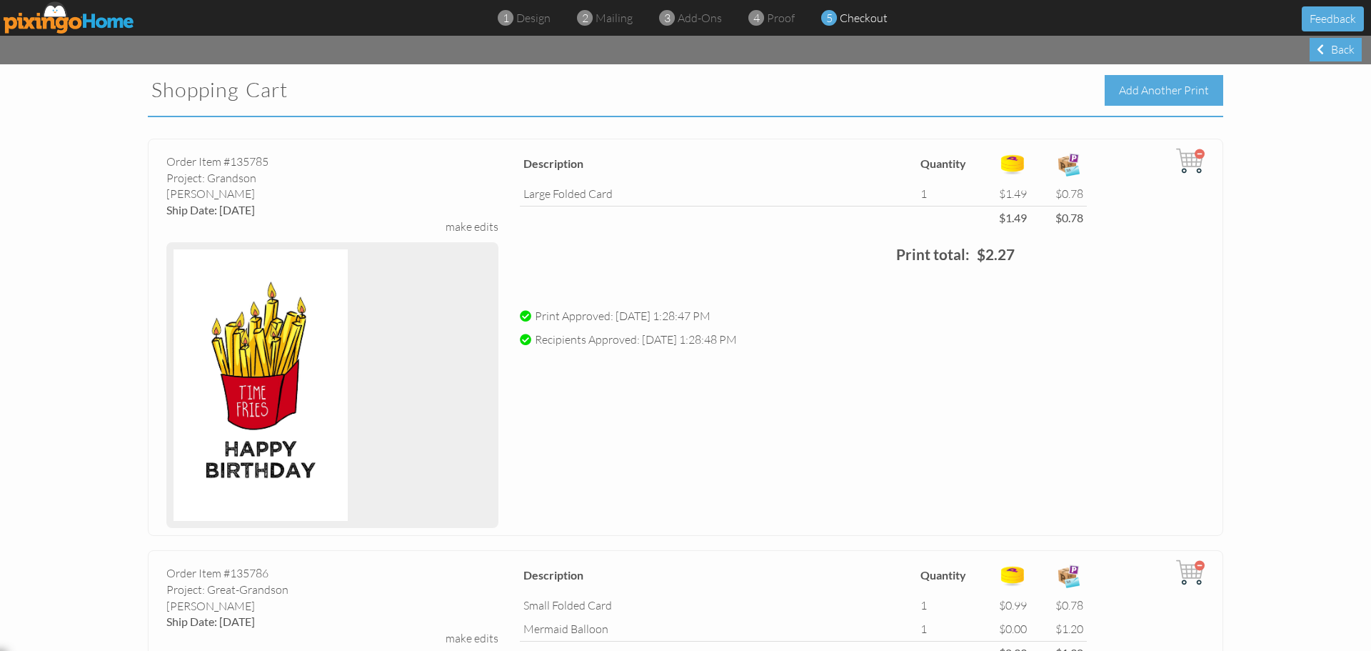
click at [1154, 89] on div "Add Another Print" at bounding box center [1164, 90] width 119 height 31
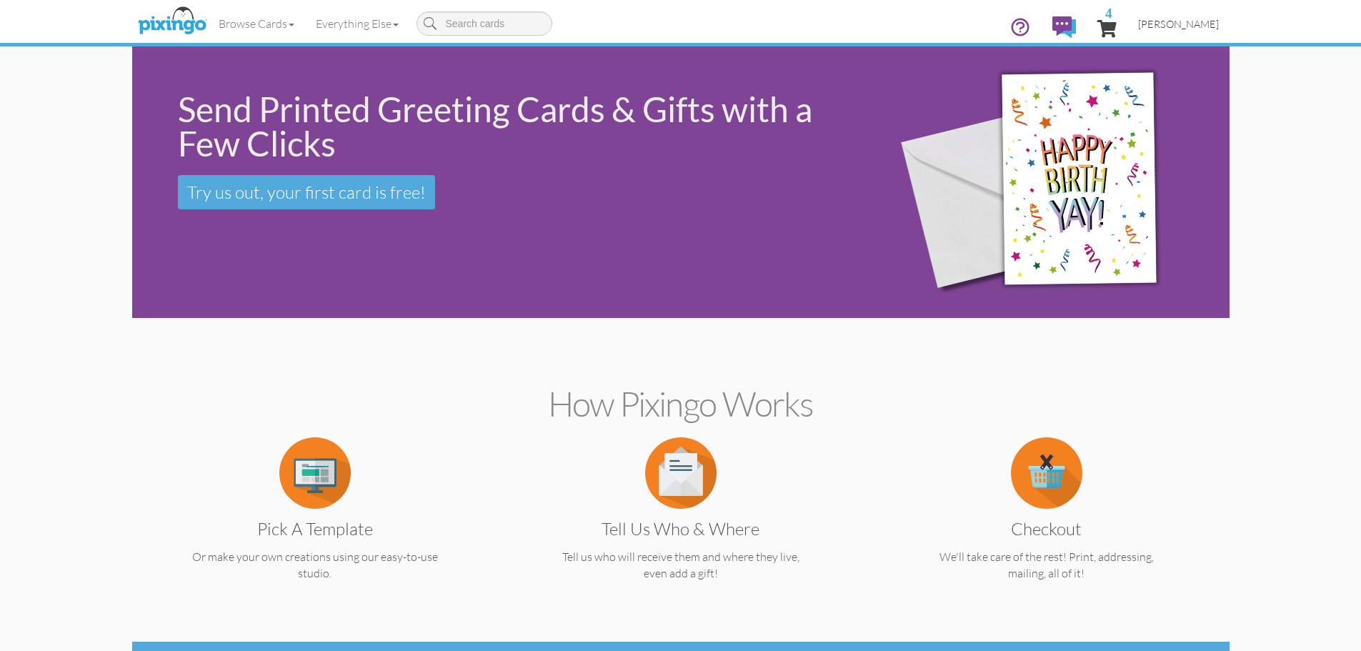
click at [1184, 26] on span "[PERSON_NAME]" at bounding box center [1178, 24] width 81 height 12
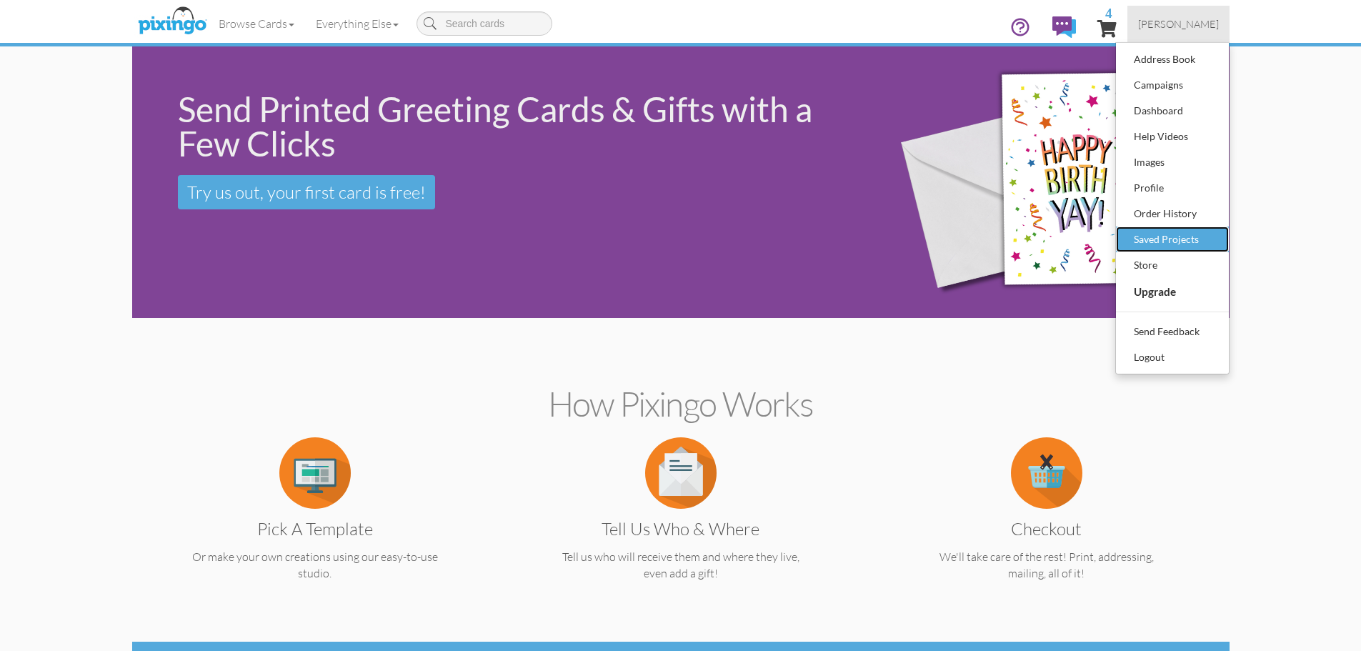
click at [1176, 239] on div "Saved Projects" at bounding box center [1172, 239] width 84 height 21
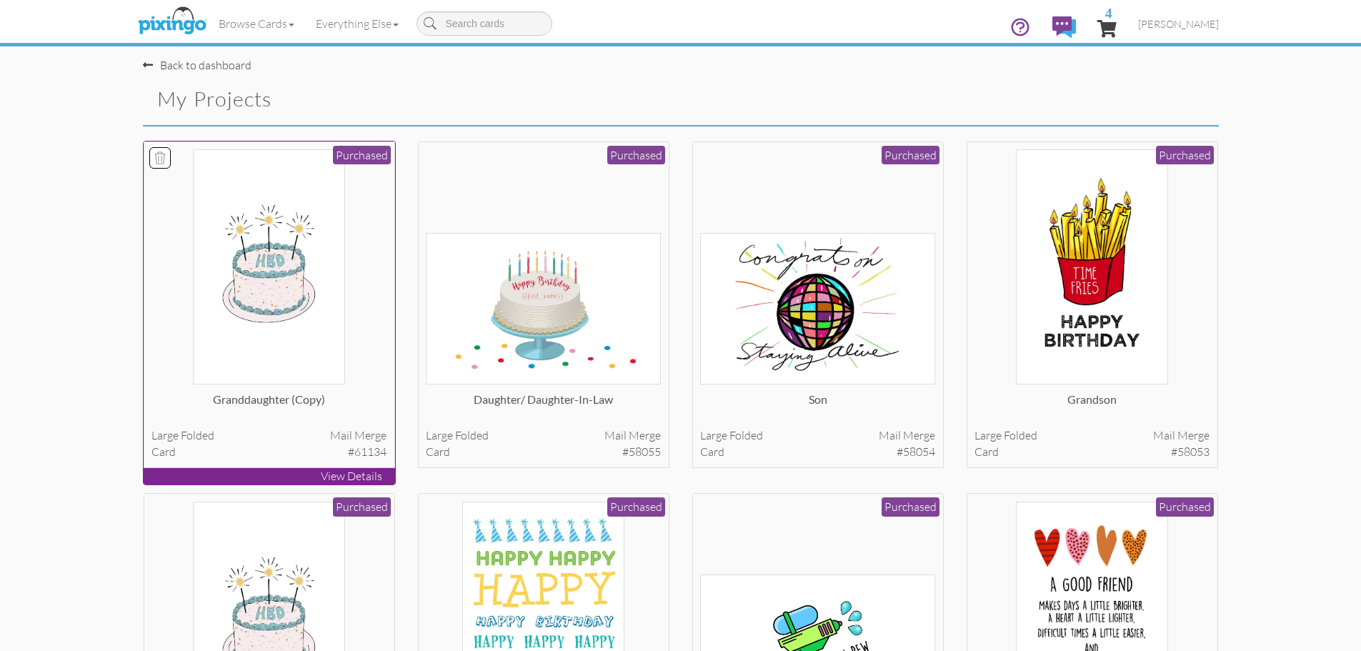
click at [266, 301] on img at bounding box center [268, 266] width 151 height 235
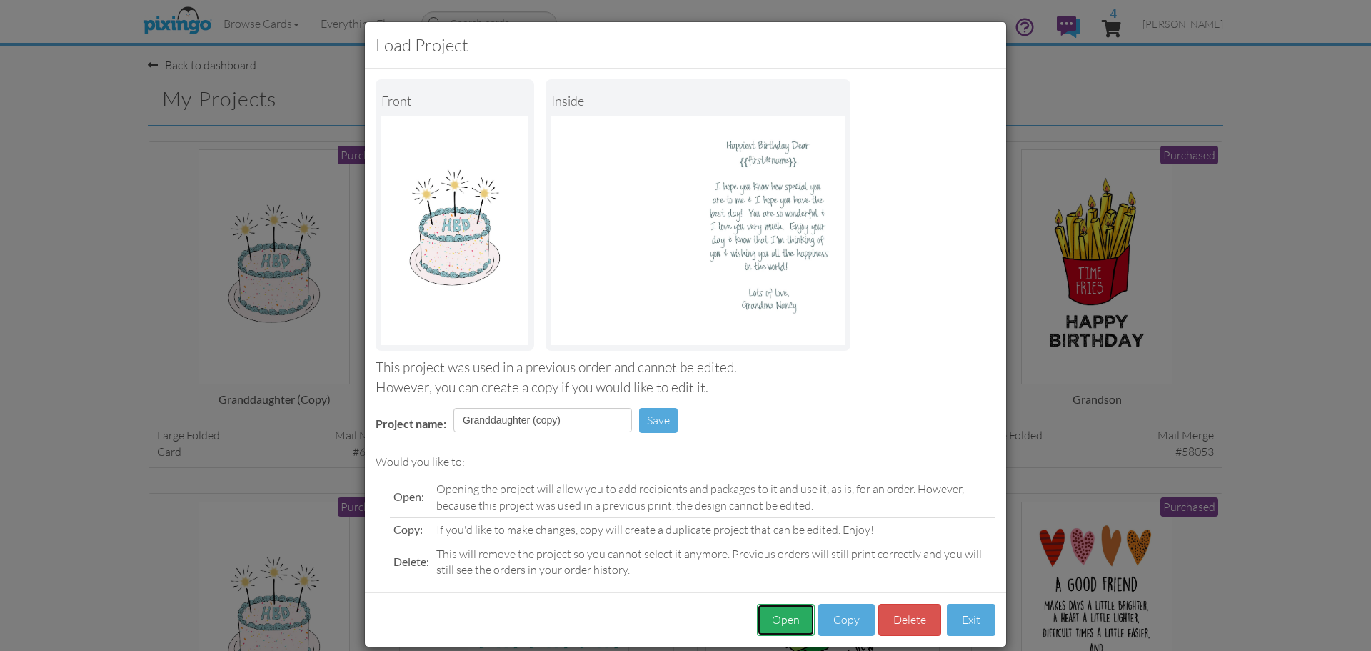
click at [781, 621] on button "Open" at bounding box center [786, 620] width 58 height 32
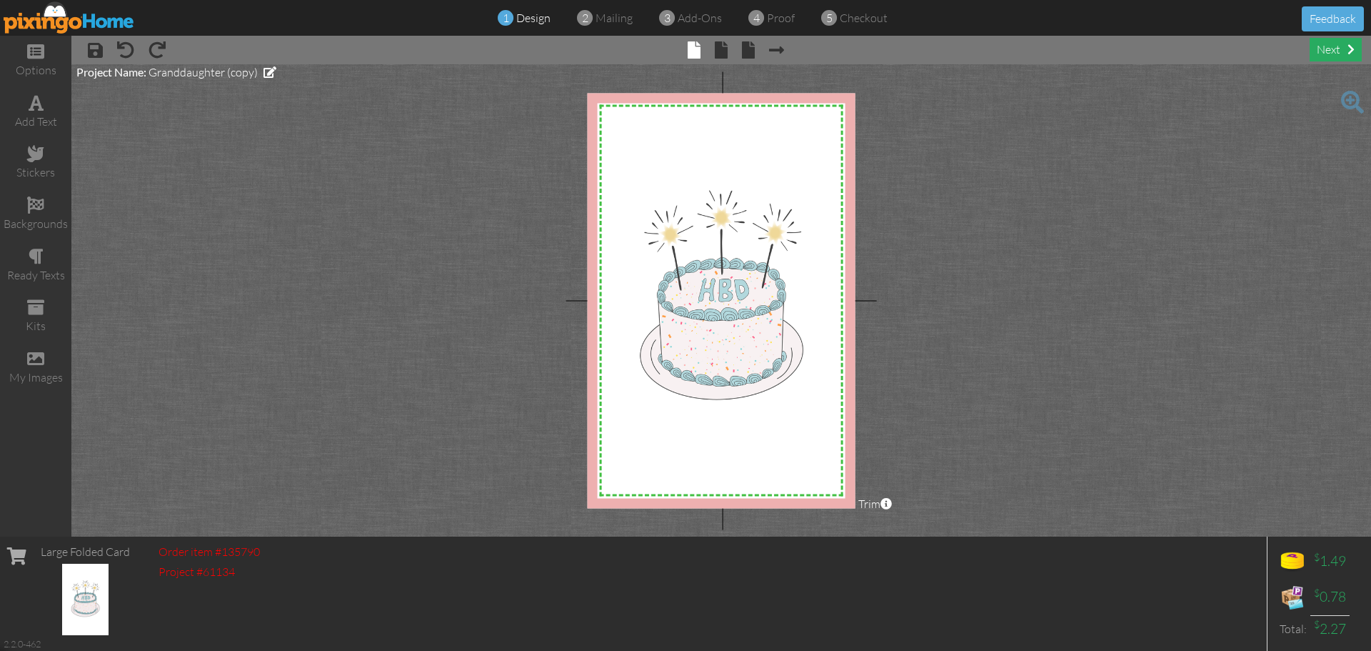
click at [1332, 51] on div "next" at bounding box center [1336, 50] width 52 height 24
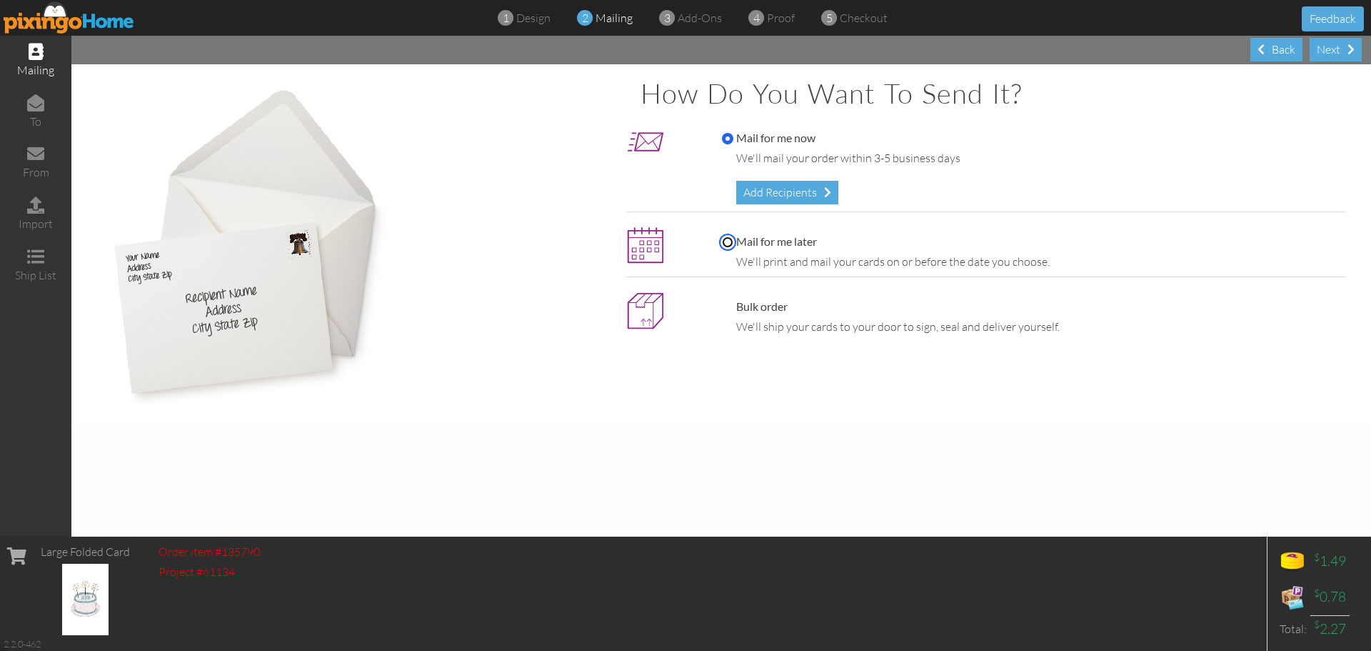
click at [726, 241] on input "Mail for me later" at bounding box center [727, 241] width 11 height 11
radio input "true"
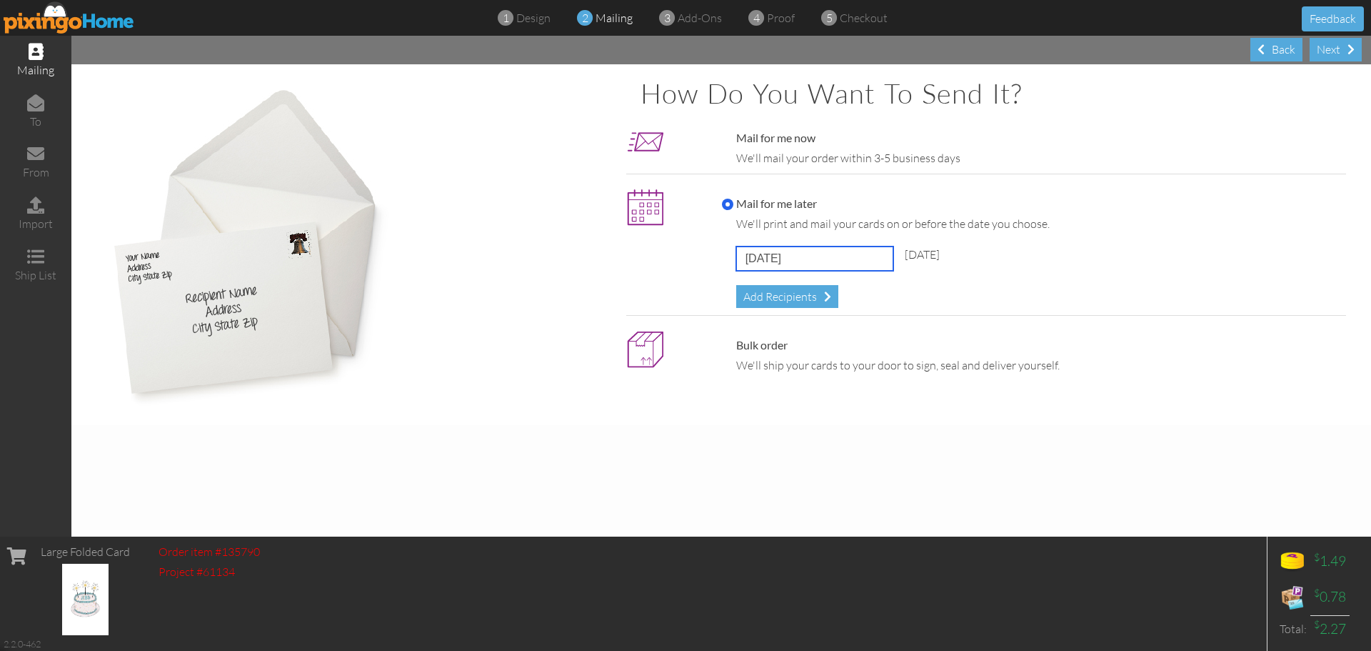
click at [852, 258] on input "[DATE]" at bounding box center [814, 258] width 157 height 24
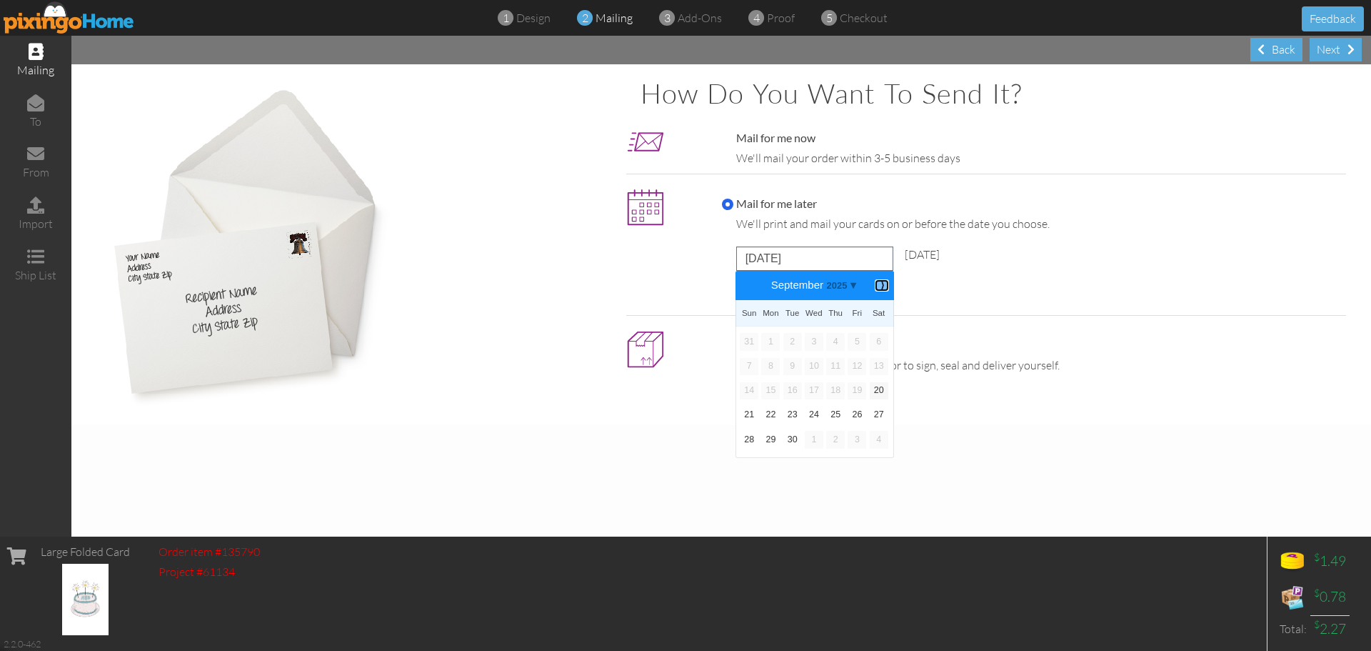
click at [879, 284] on b "⟩" at bounding box center [882, 285] width 10 height 11
click at [771, 441] on link "27" at bounding box center [770, 439] width 19 height 17
type input "[DATE]"
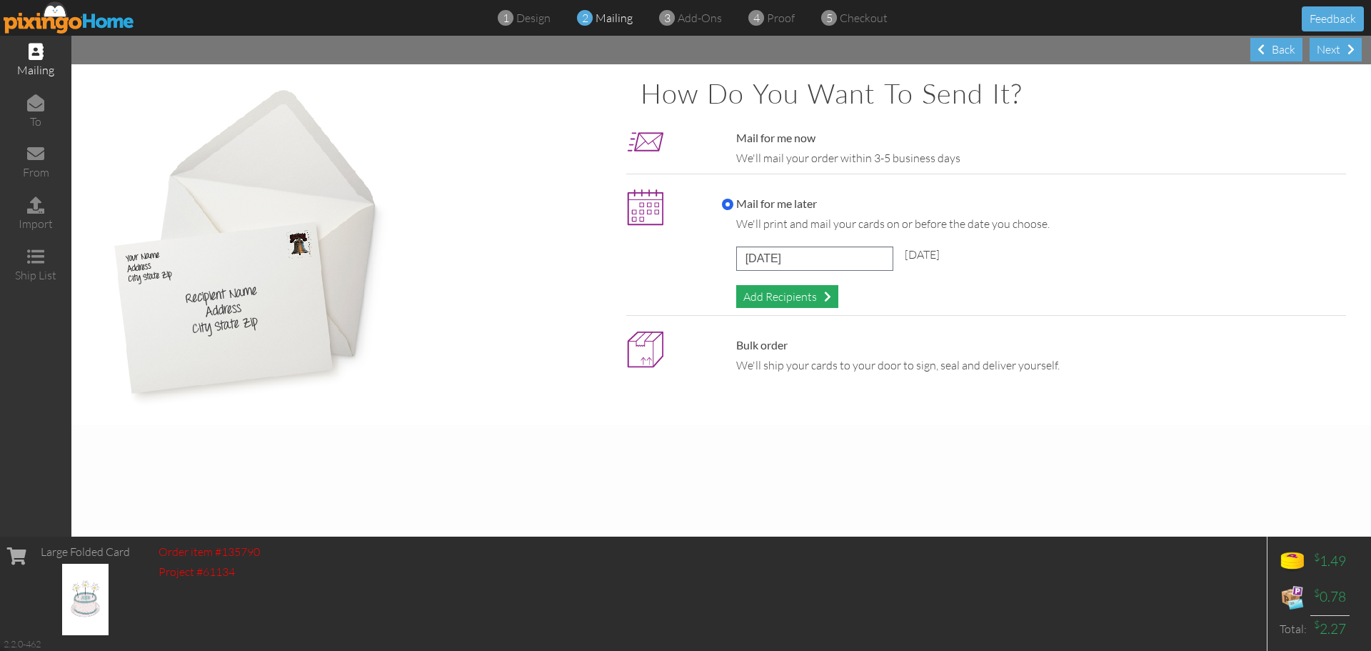
click at [787, 297] on div "Add Recipients" at bounding box center [787, 297] width 102 height 24
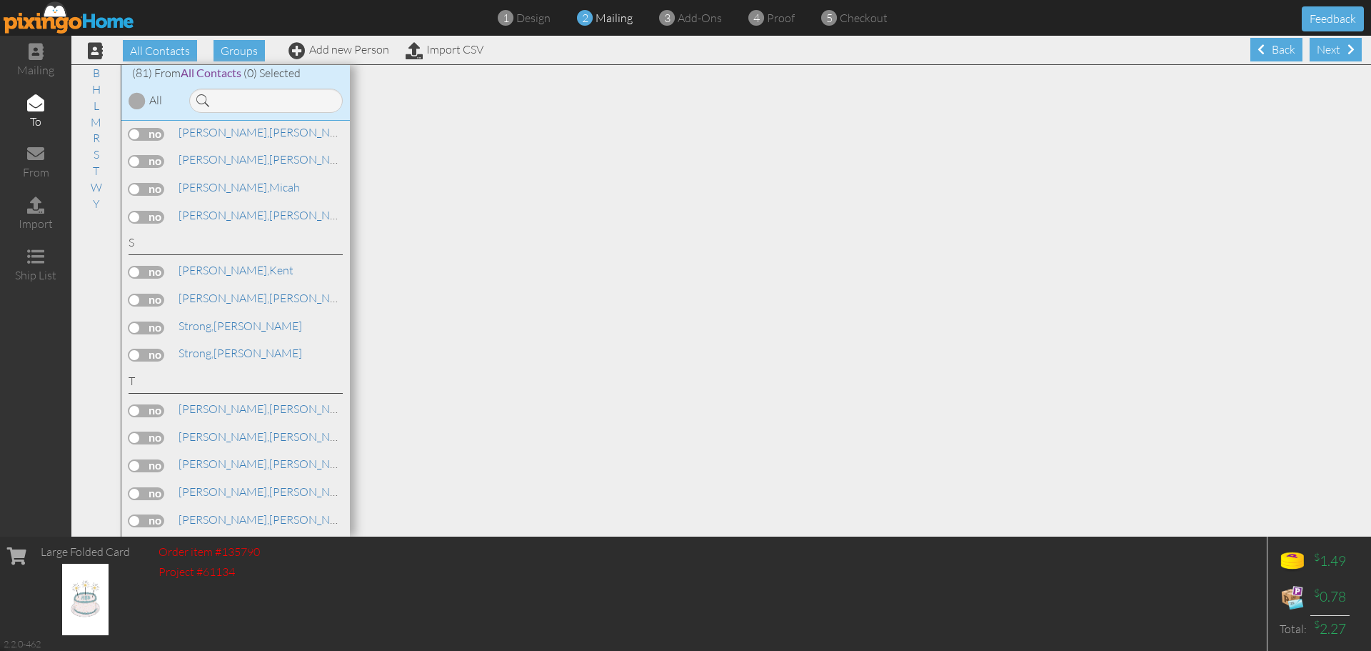
scroll to position [1500, 0]
click at [133, 380] on label at bounding box center [147, 379] width 36 height 13
click at [0, 0] on input "checkbox" at bounding box center [0, 0] width 0 height 0
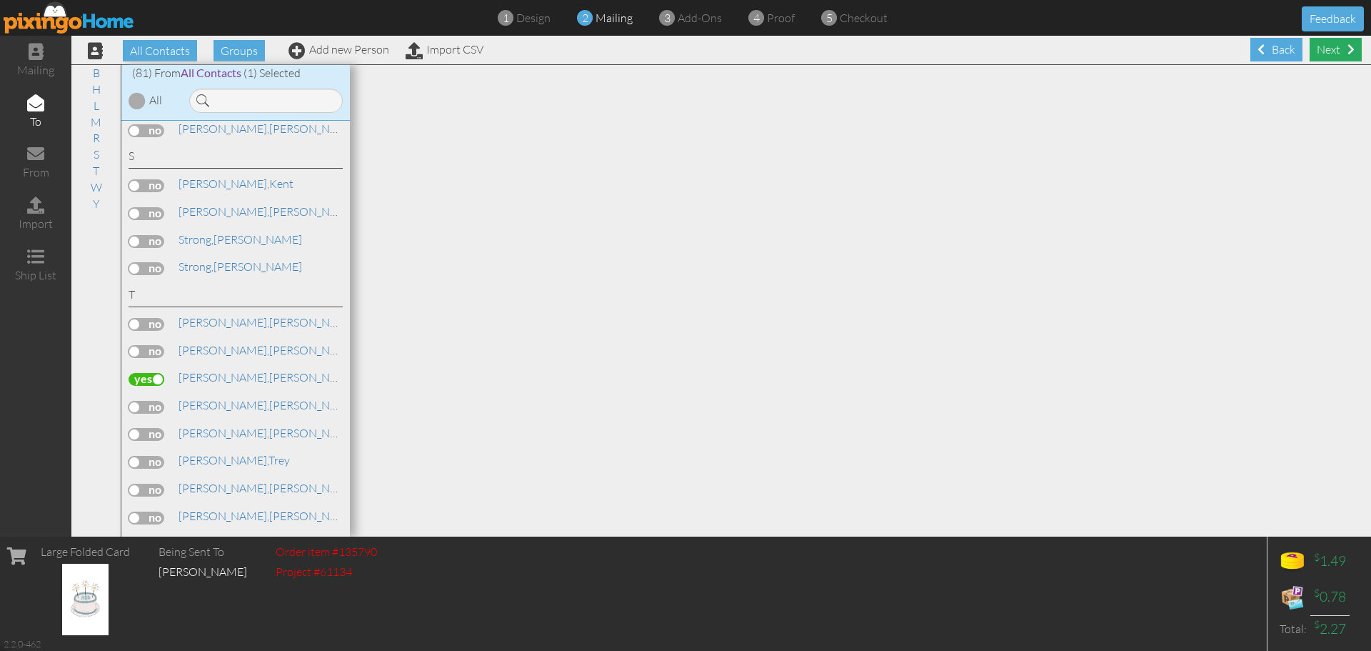
click at [1320, 48] on div "Next" at bounding box center [1336, 50] width 52 height 24
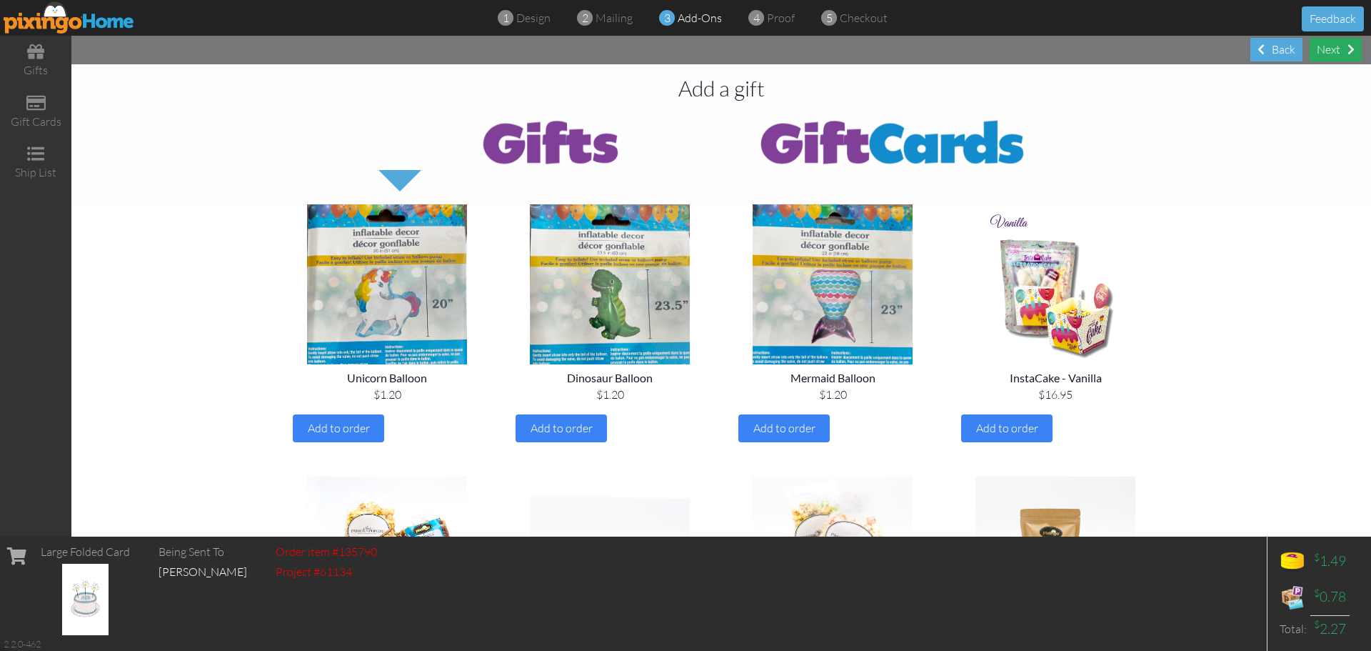
click at [1331, 50] on div "Next" at bounding box center [1336, 50] width 52 height 24
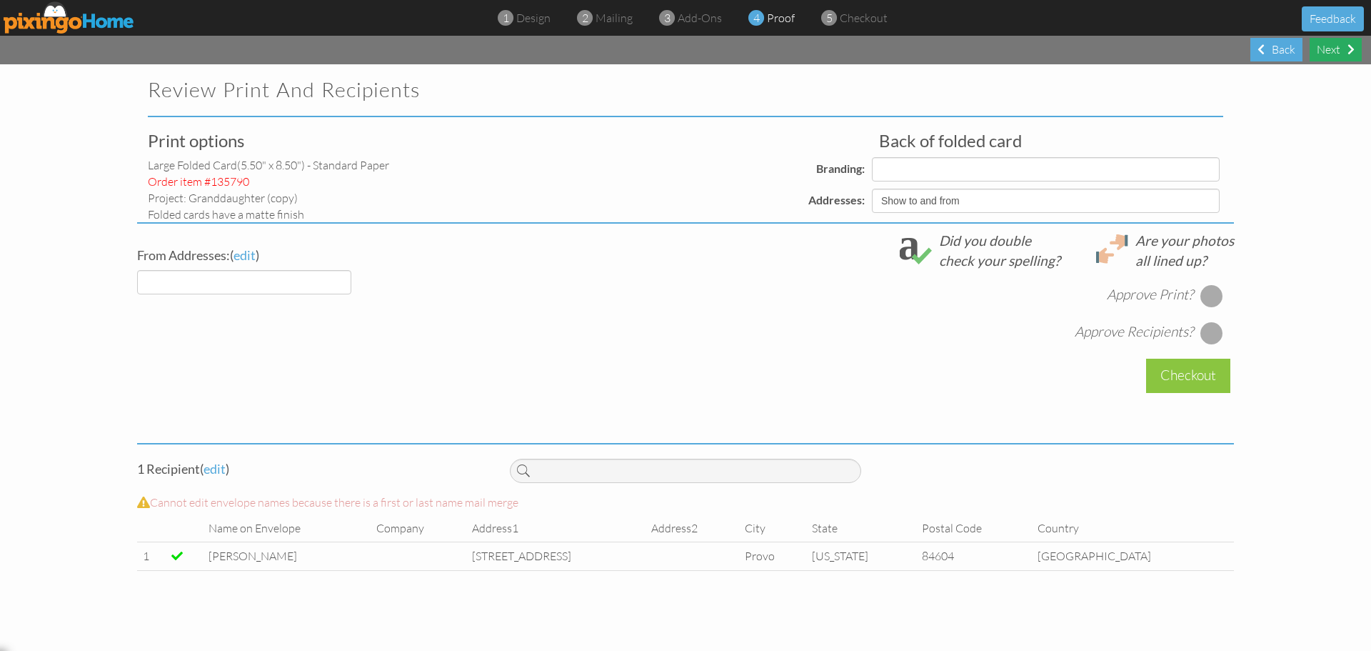
select select "object:6609"
select select "object:6610"
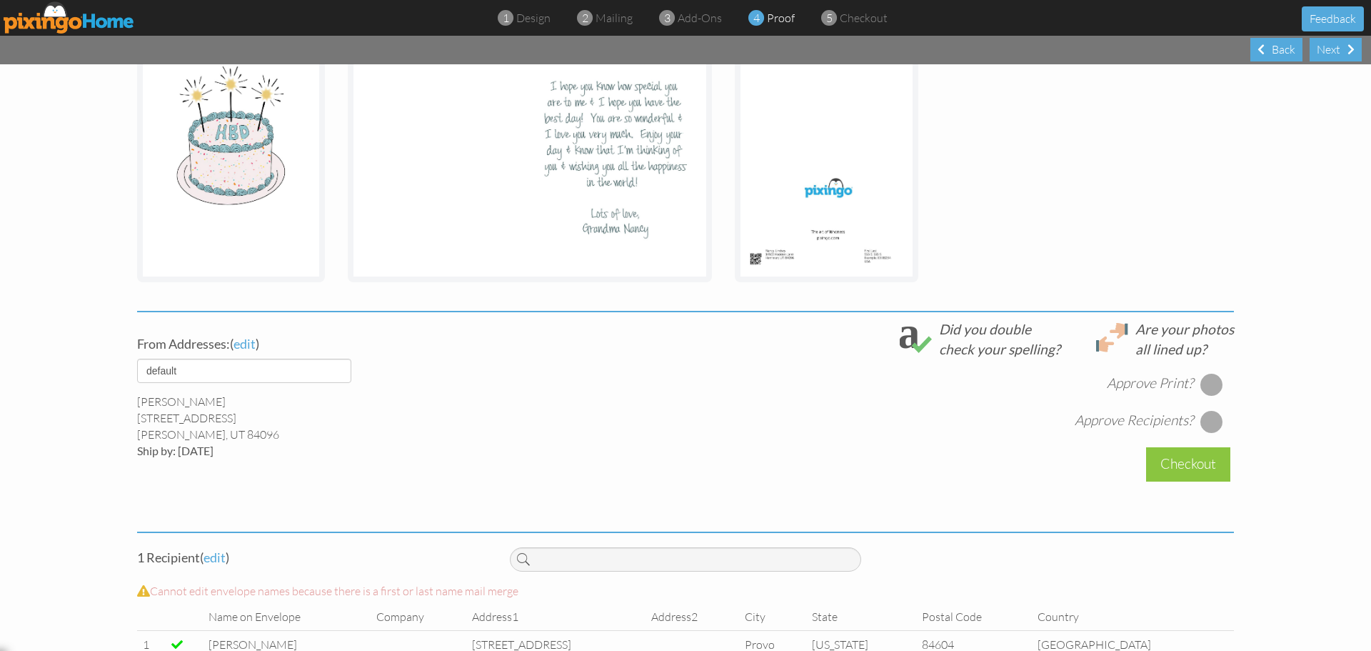
scroll to position [323, 0]
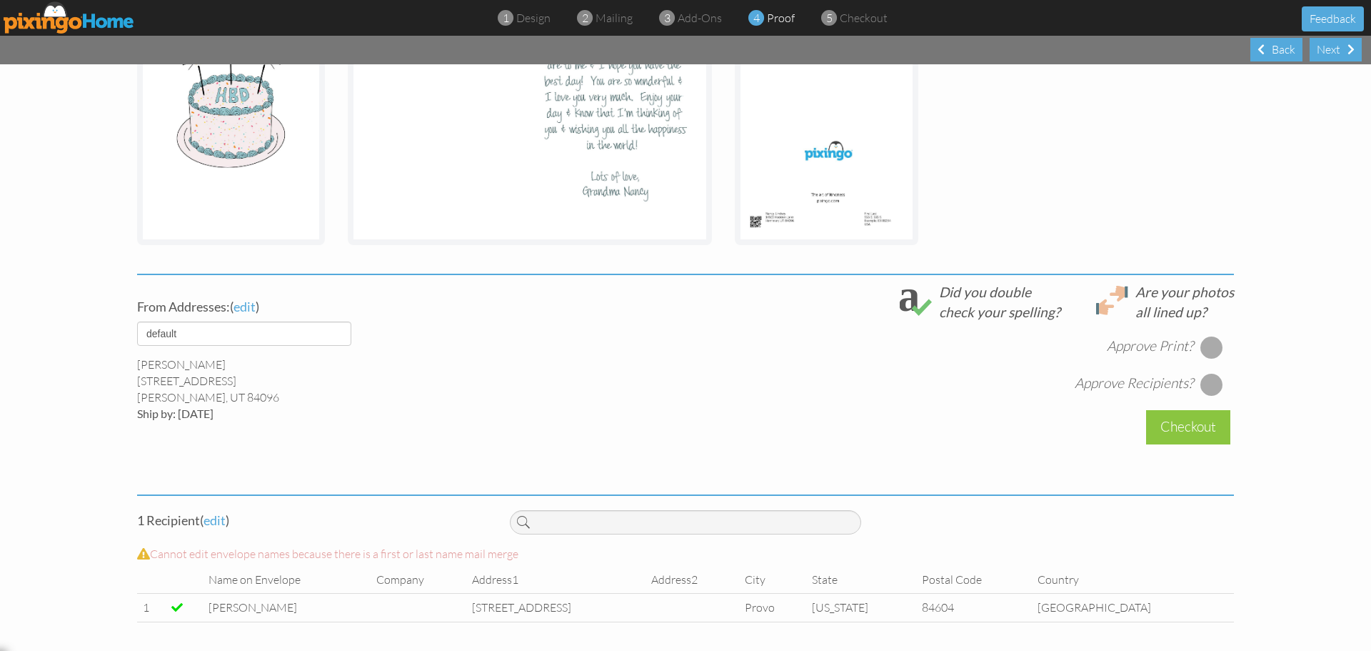
click at [1205, 348] on div at bounding box center [1212, 347] width 23 height 23
click at [1206, 384] on div at bounding box center [1212, 384] width 23 height 23
click at [1176, 427] on div "Checkout" at bounding box center [1188, 427] width 84 height 34
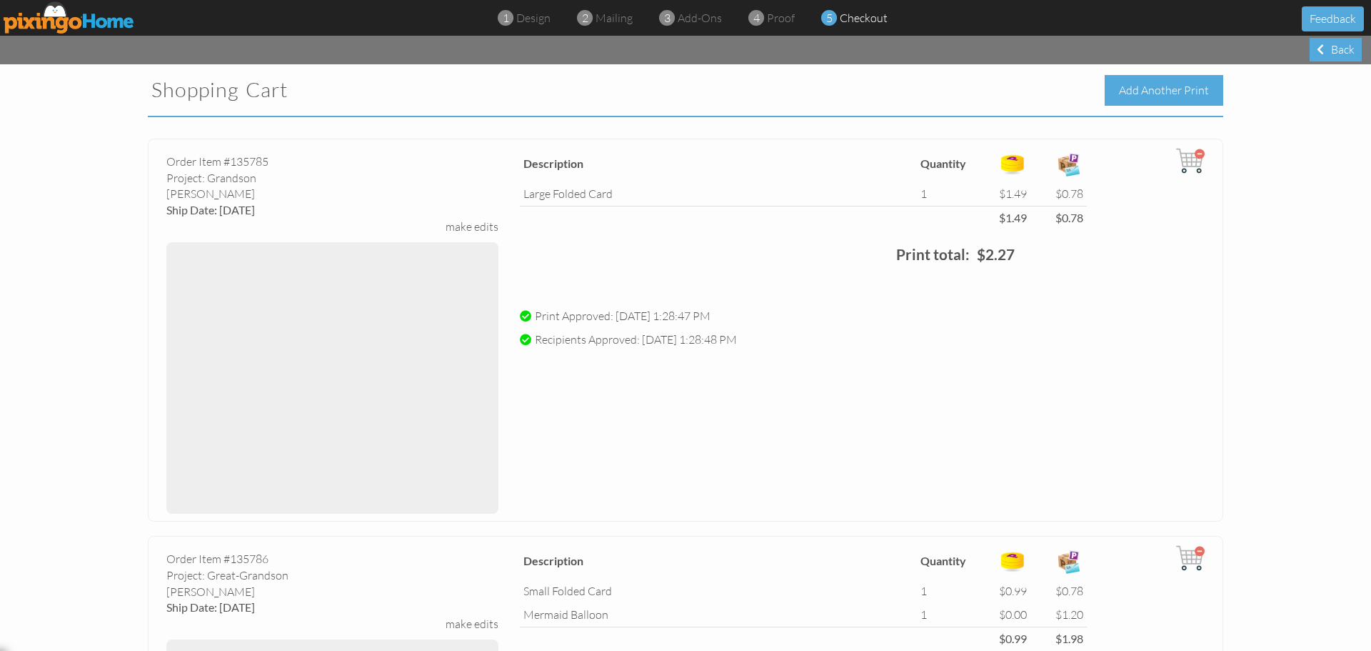
click at [1157, 90] on div "Add Another Print" at bounding box center [1164, 90] width 119 height 31
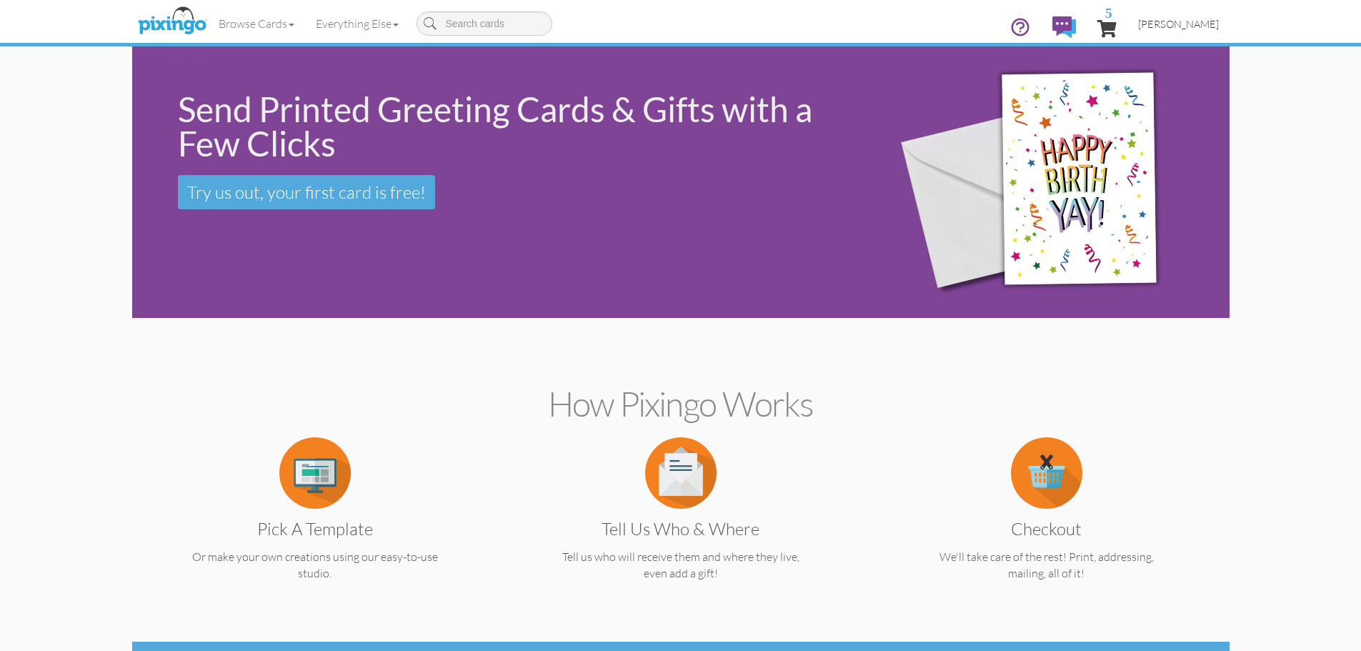
click at [1186, 23] on span "[PERSON_NAME]" at bounding box center [1178, 24] width 81 height 12
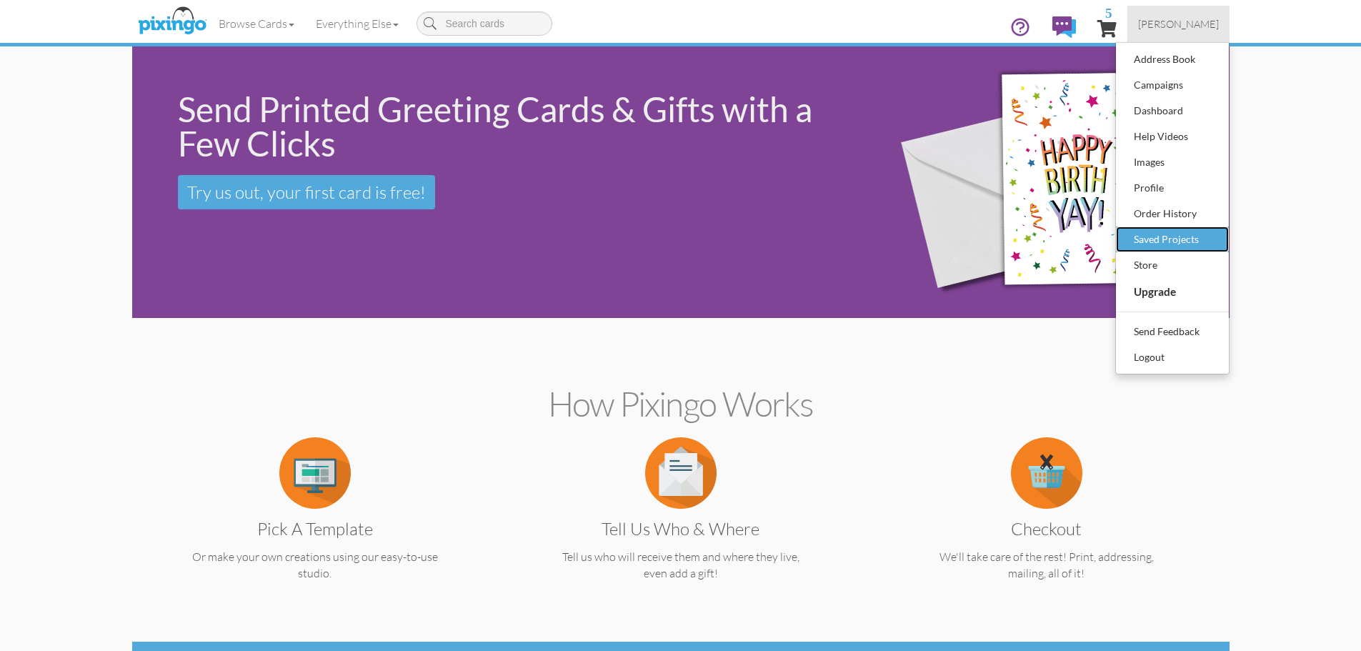
click at [1184, 240] on div "Saved Projects" at bounding box center [1172, 239] width 84 height 21
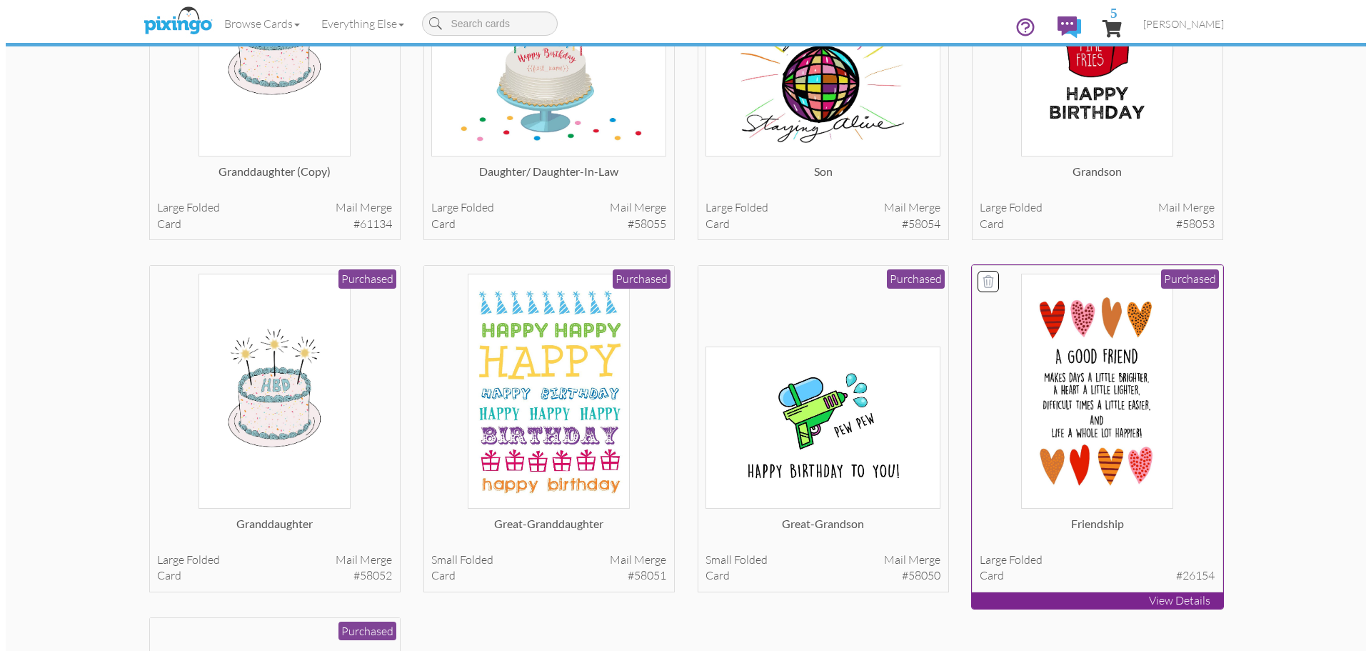
scroll to position [286, 0]
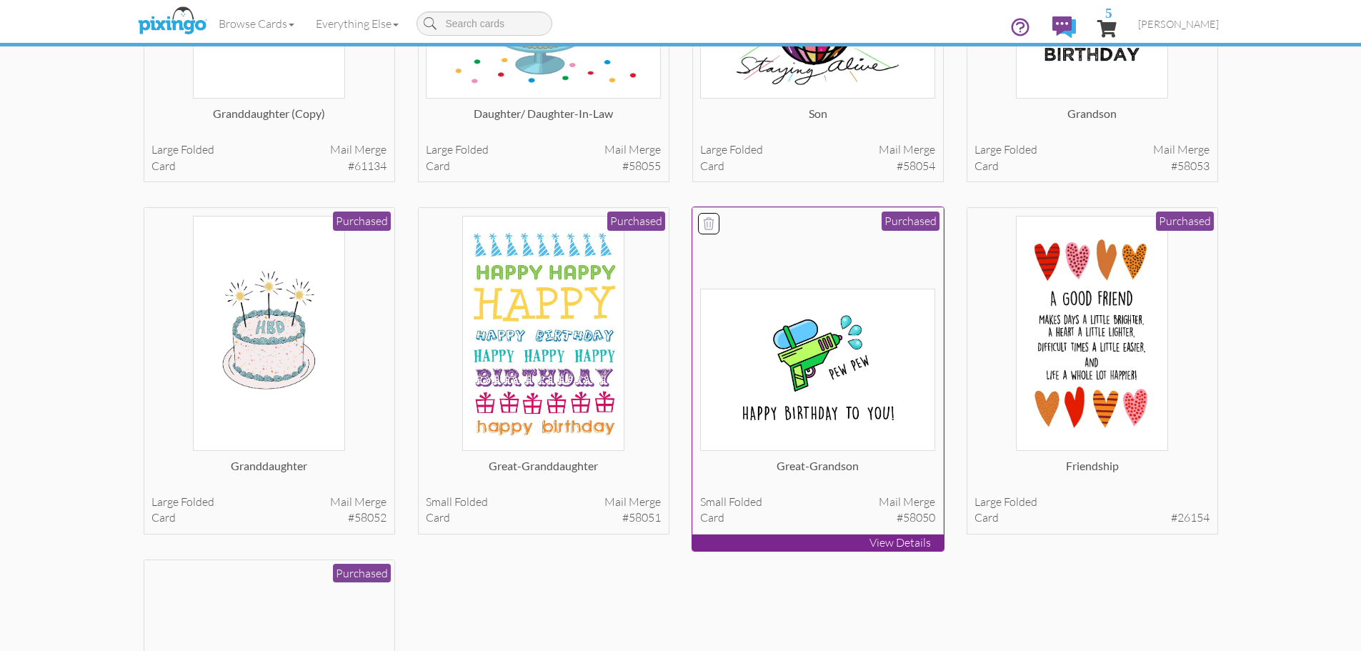
click at [821, 368] on img at bounding box center [817, 370] width 235 height 162
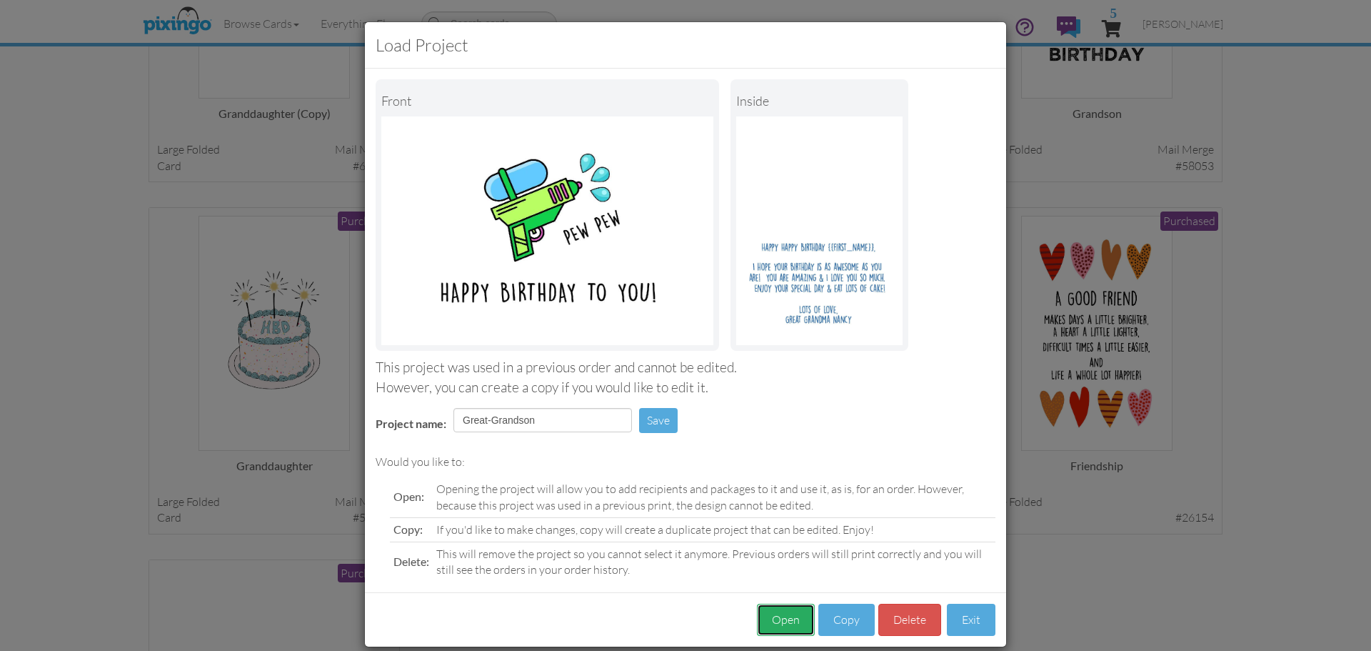
click at [779, 619] on button "Open" at bounding box center [786, 620] width 58 height 32
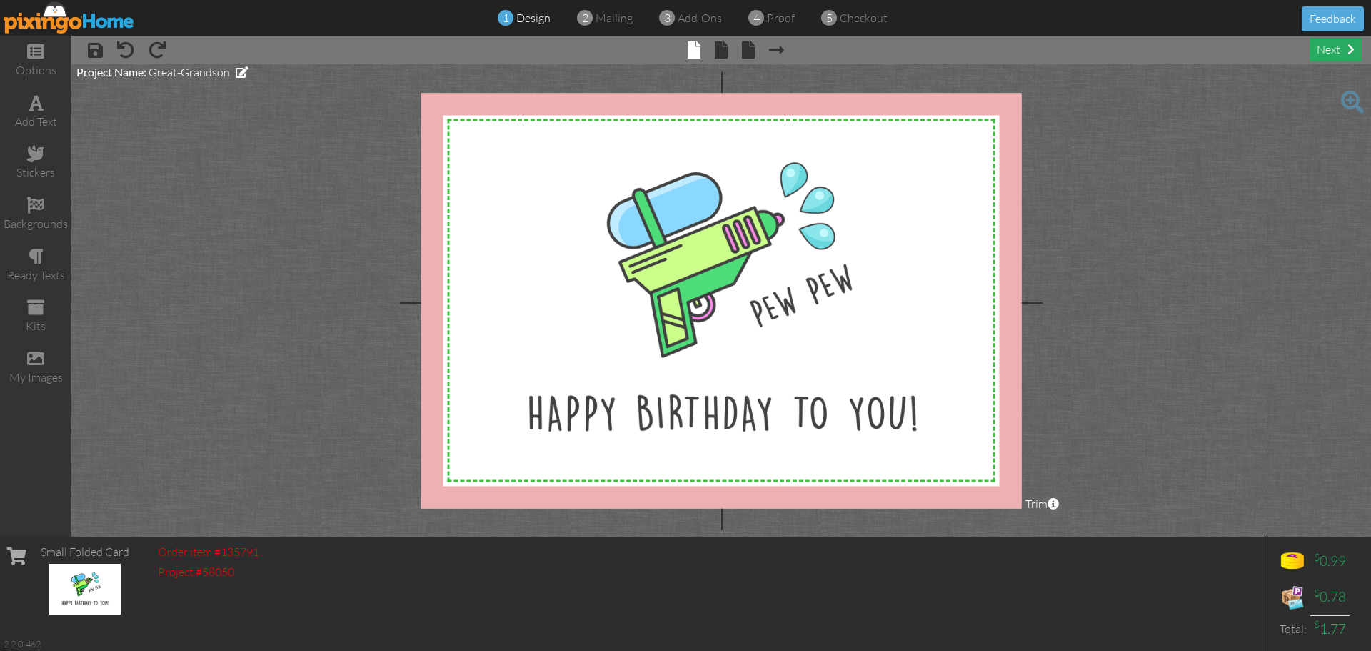
click at [1324, 52] on div "next" at bounding box center [1336, 50] width 52 height 24
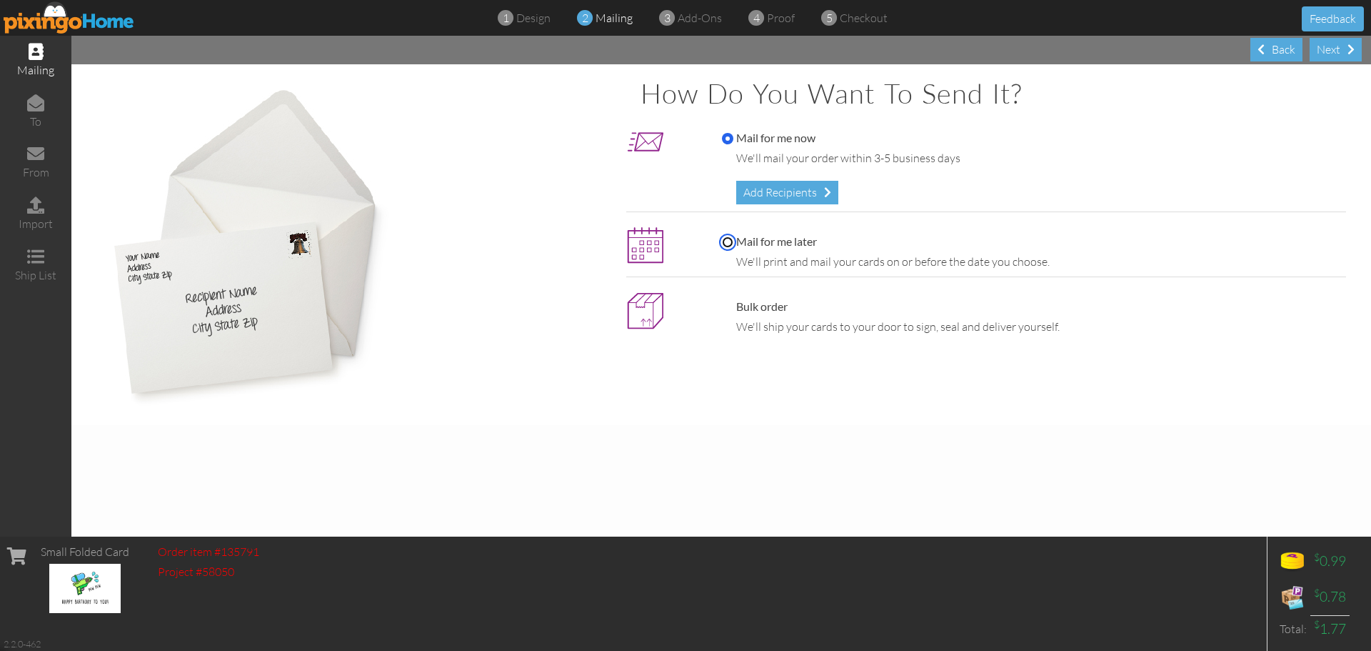
click at [726, 240] on input "Mail for me later" at bounding box center [727, 241] width 11 height 11
radio input "true"
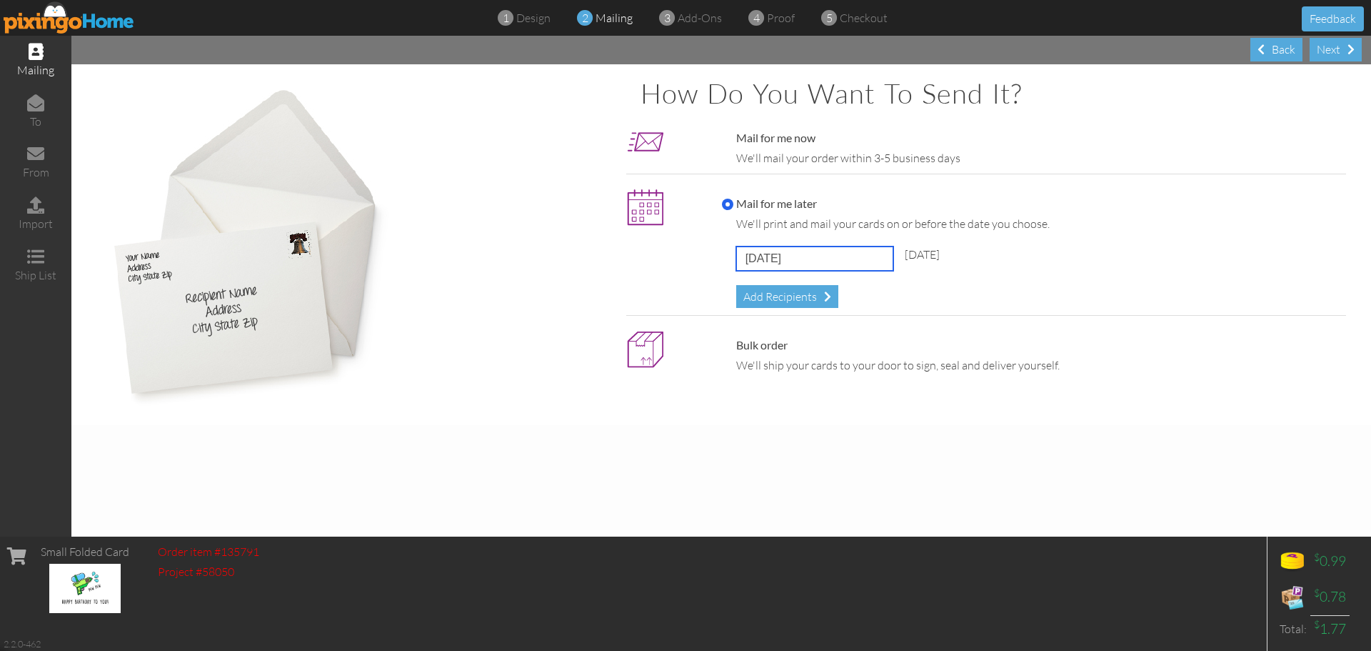
click at [863, 258] on input "[DATE]" at bounding box center [814, 258] width 157 height 24
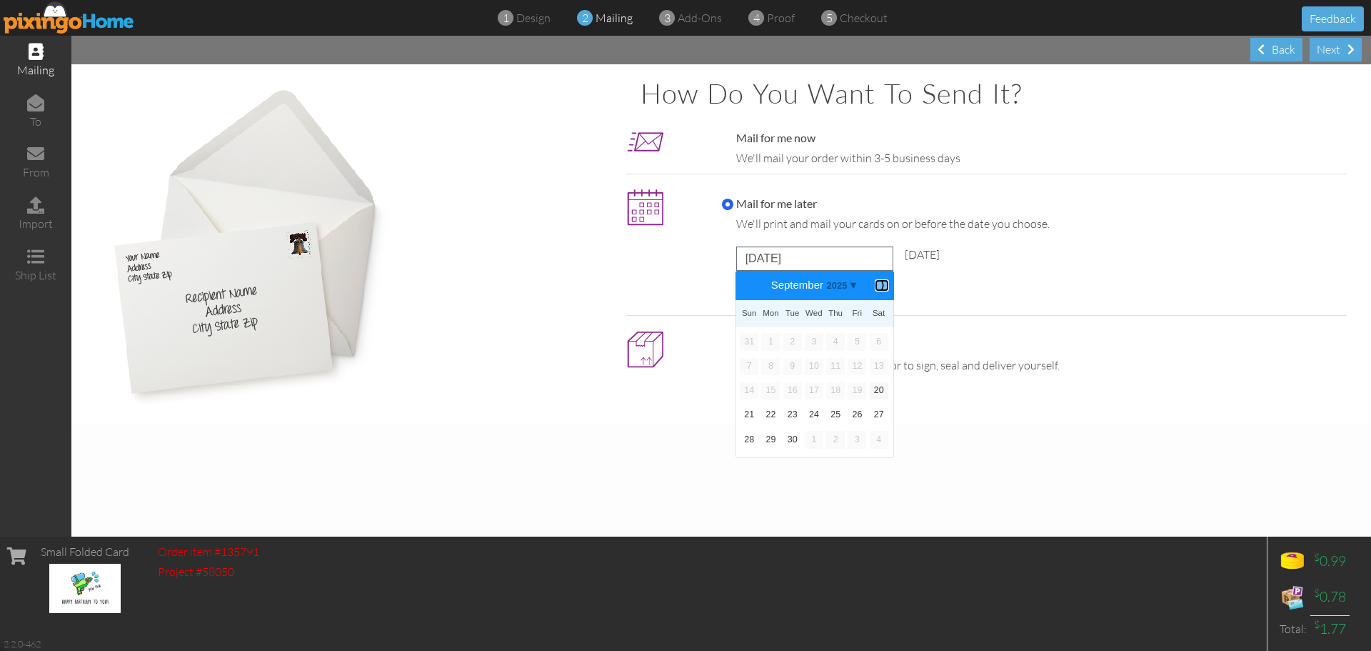
click at [882, 286] on b "⟩" at bounding box center [882, 285] width 10 height 11
click at [794, 367] on link "4" at bounding box center [793, 366] width 19 height 17
type input "[DATE]"
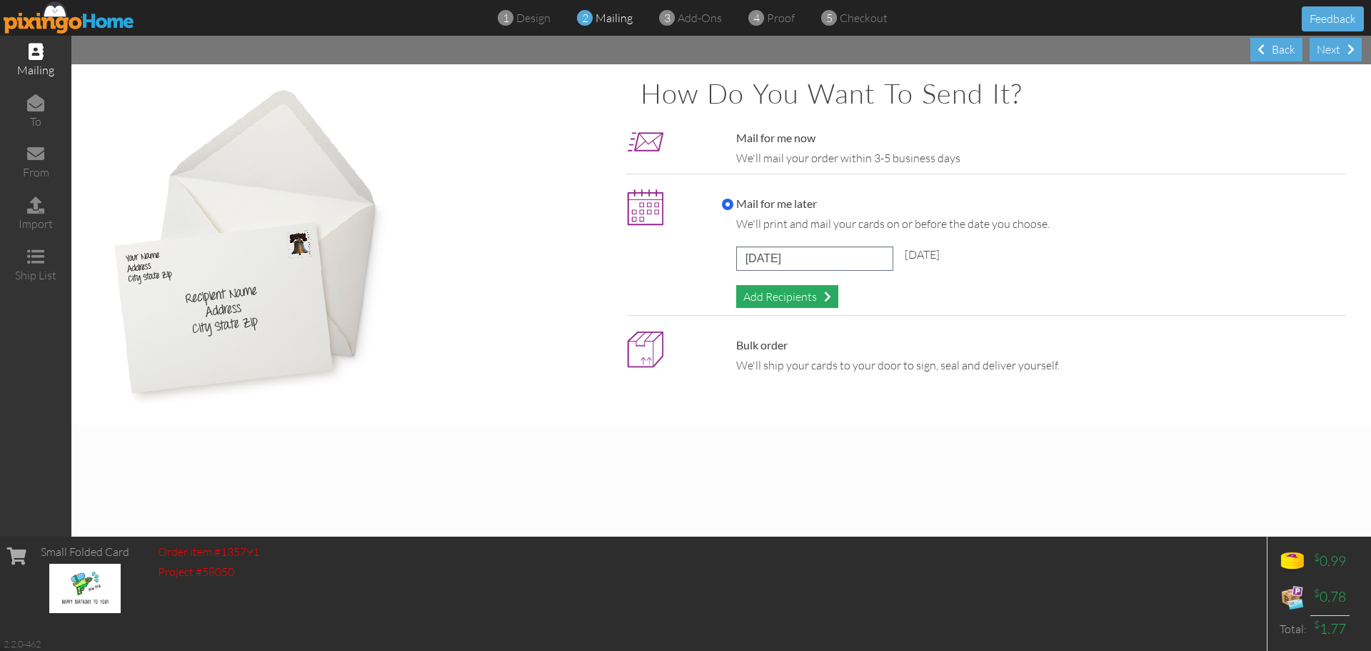
click at [781, 297] on div "Add Recipients" at bounding box center [787, 297] width 102 height 24
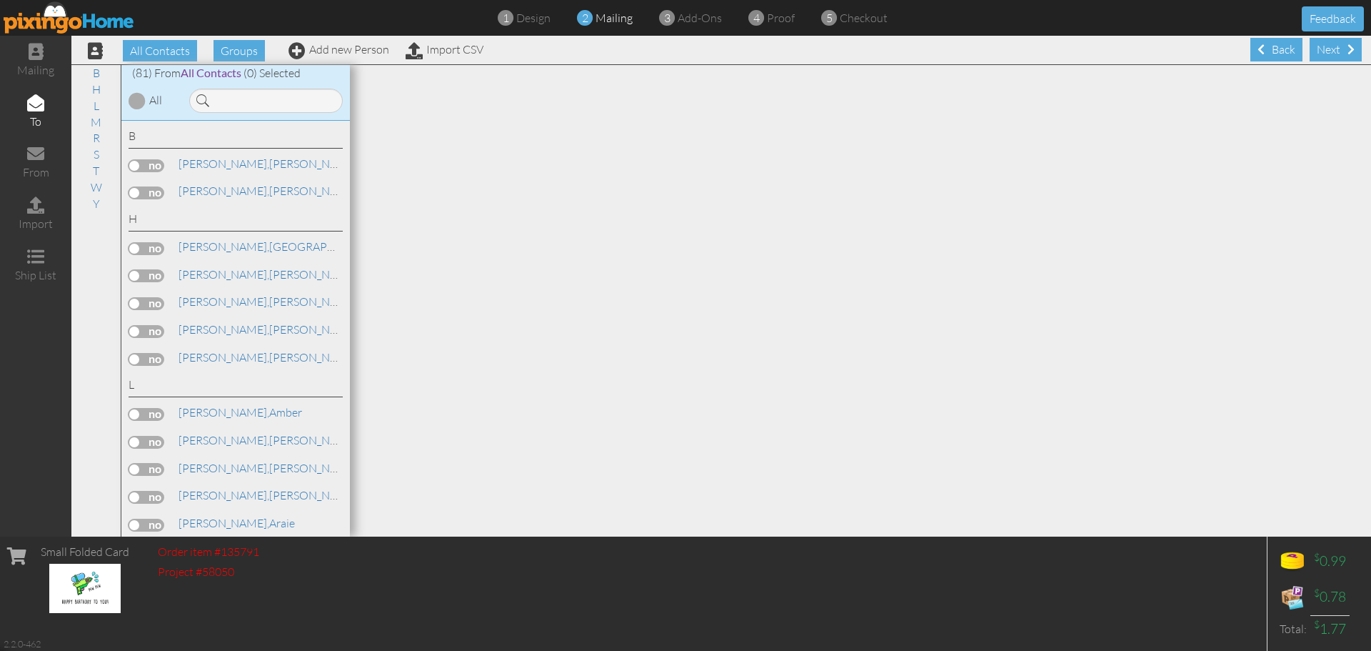
click at [136, 276] on label at bounding box center [147, 275] width 36 height 13
click at [0, 0] on input "checkbox" at bounding box center [0, 0] width 0 height 0
click at [1323, 49] on div "Next" at bounding box center [1336, 50] width 52 height 24
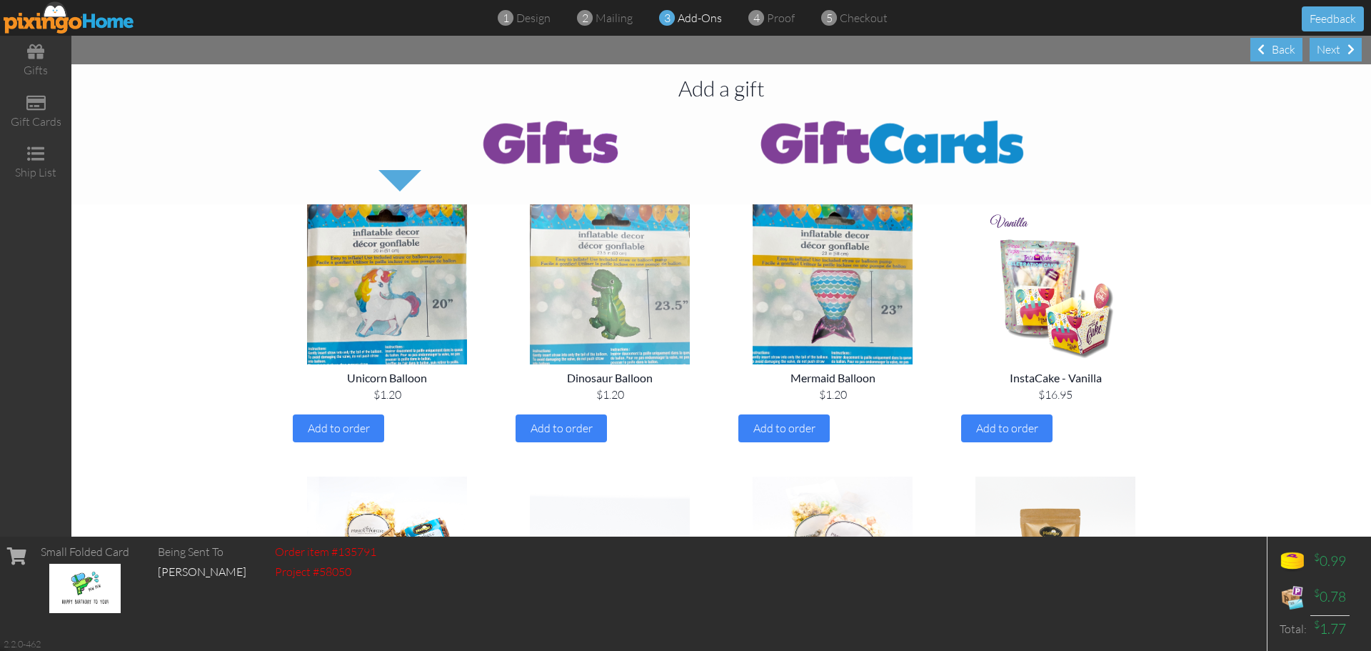
click at [604, 304] on img at bounding box center [610, 284] width 200 height 160
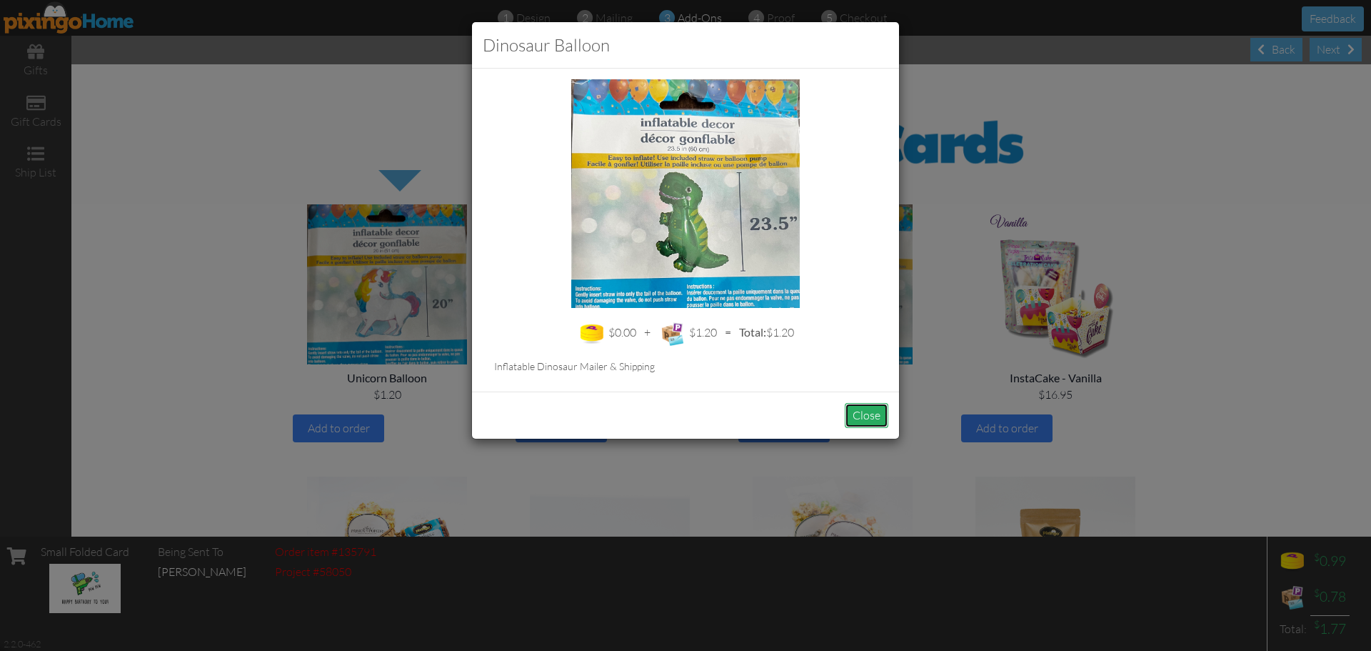
click at [862, 414] on button "Close" at bounding box center [867, 415] width 44 height 25
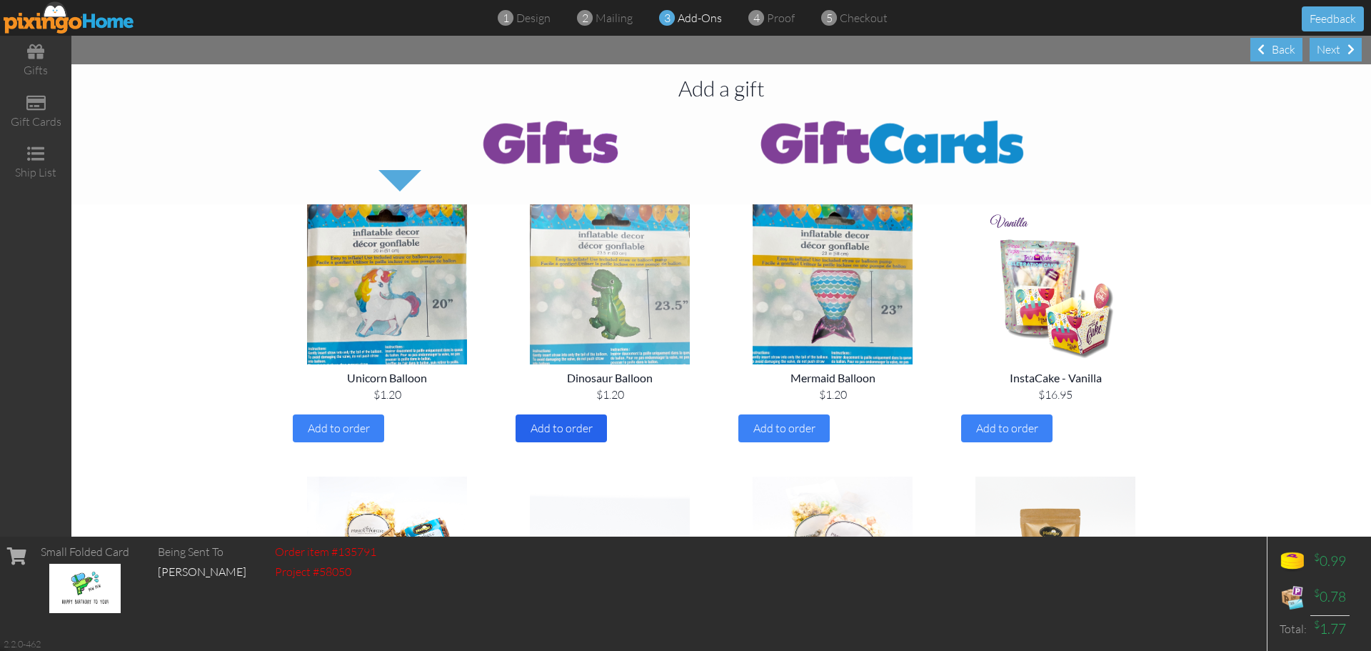
click at [551, 429] on span "Add to order" at bounding box center [562, 428] width 62 height 14
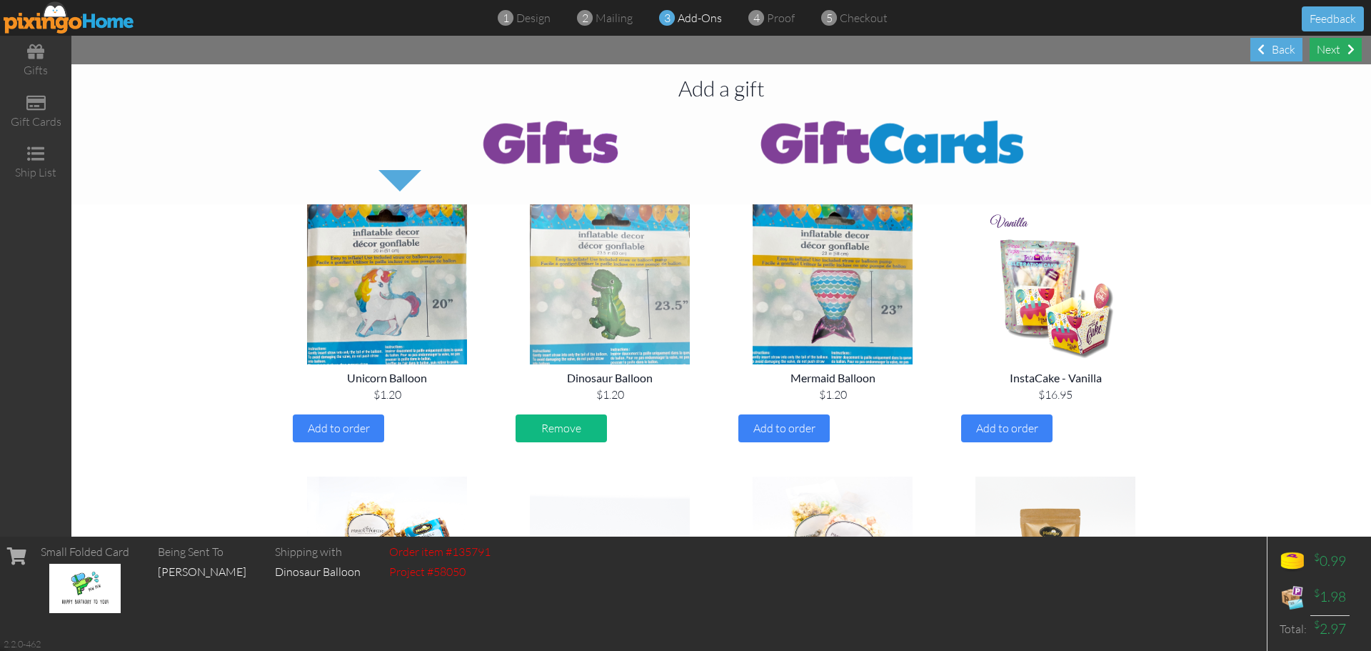
click at [1333, 51] on div "Next" at bounding box center [1336, 50] width 52 height 24
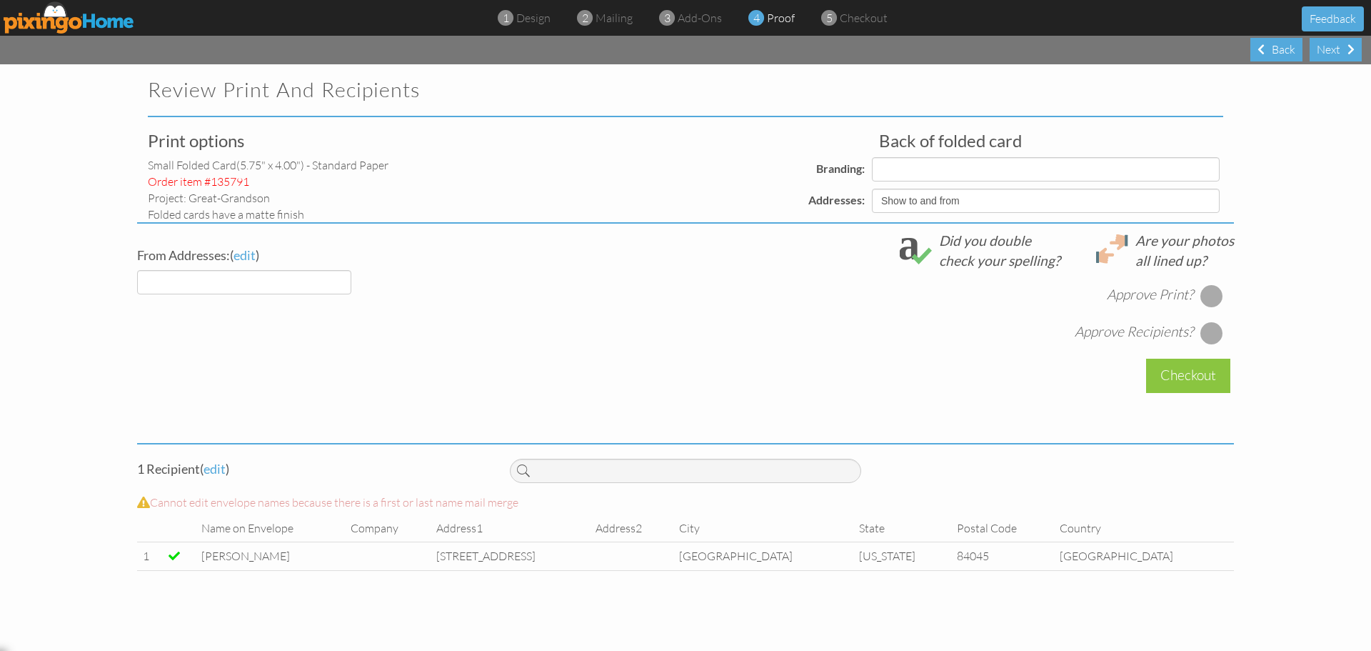
select select "object:7757"
select select "object:7768"
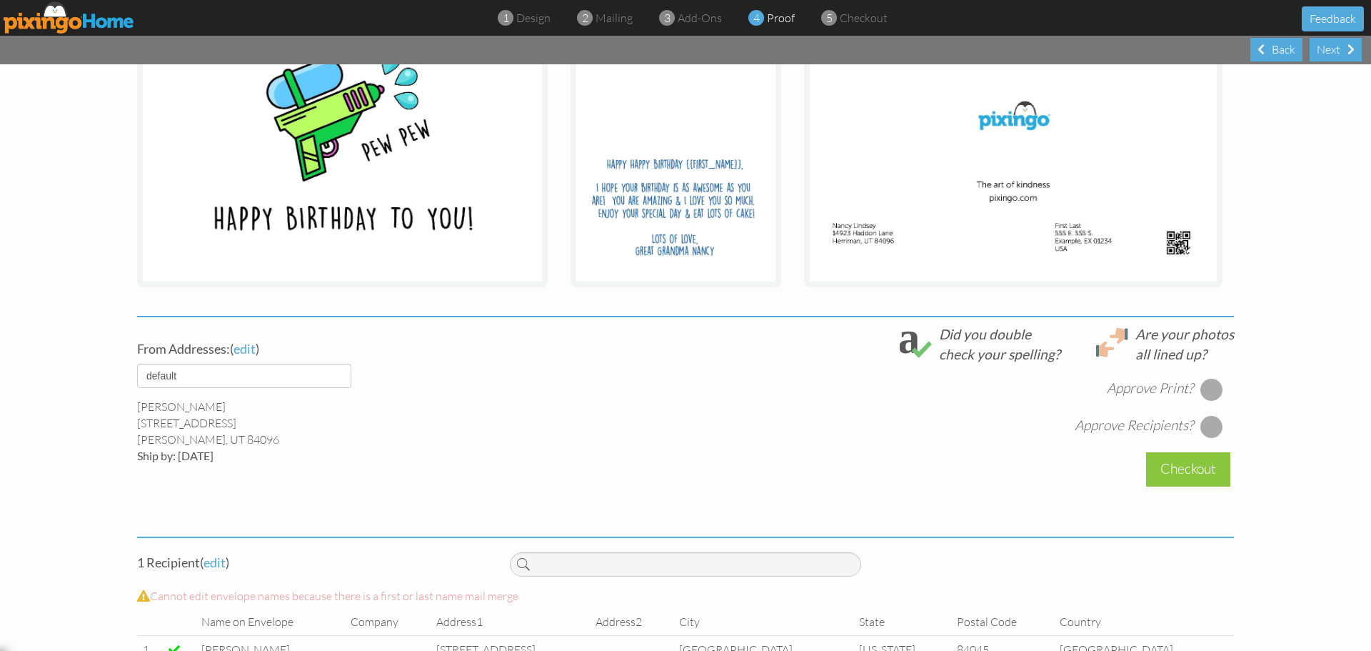
scroll to position [286, 0]
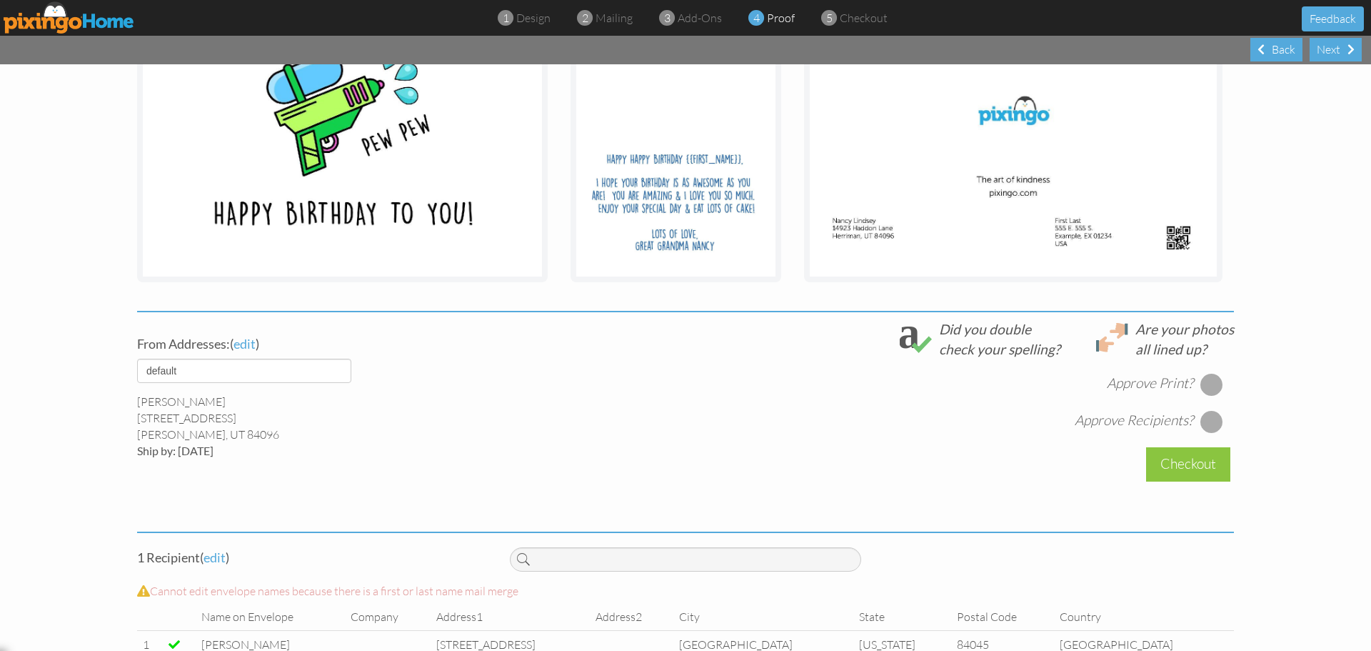
click at [1206, 386] on div at bounding box center [1212, 384] width 23 height 23
click at [1205, 423] on div at bounding box center [1212, 421] width 23 height 23
click at [1180, 465] on div "Checkout" at bounding box center [1188, 464] width 84 height 34
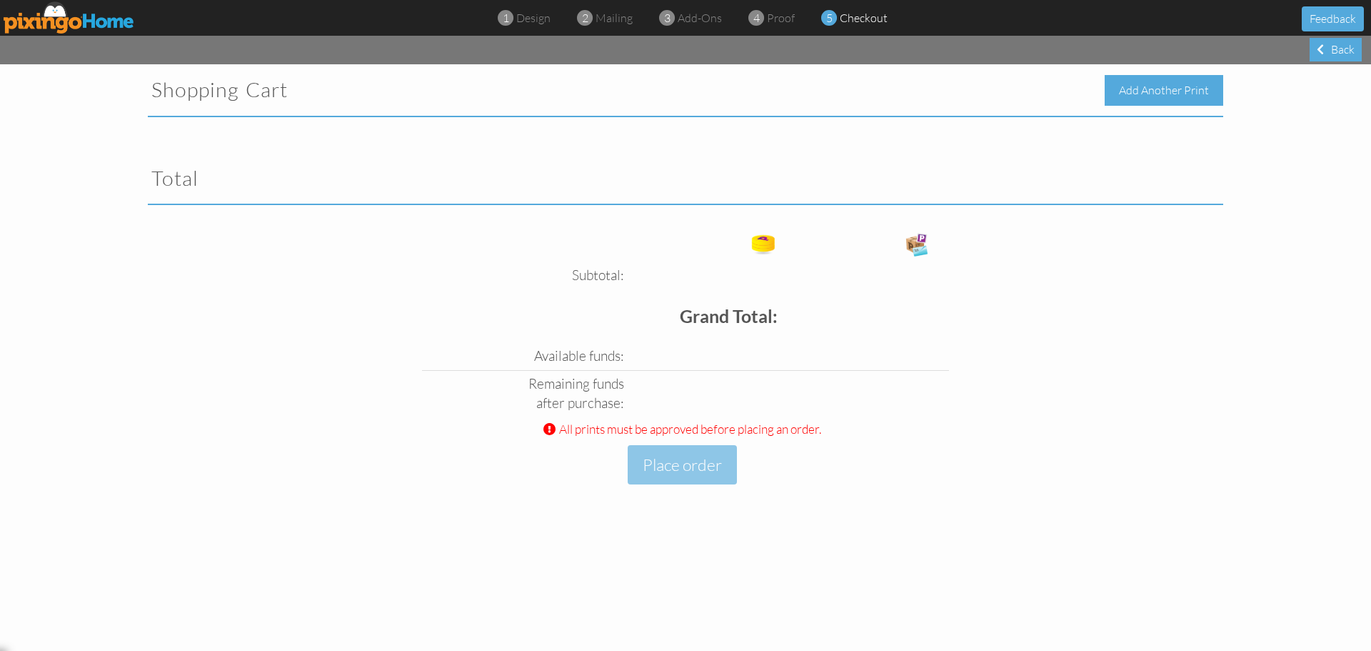
click at [1163, 90] on div "Add Another Print" at bounding box center [1164, 90] width 119 height 31
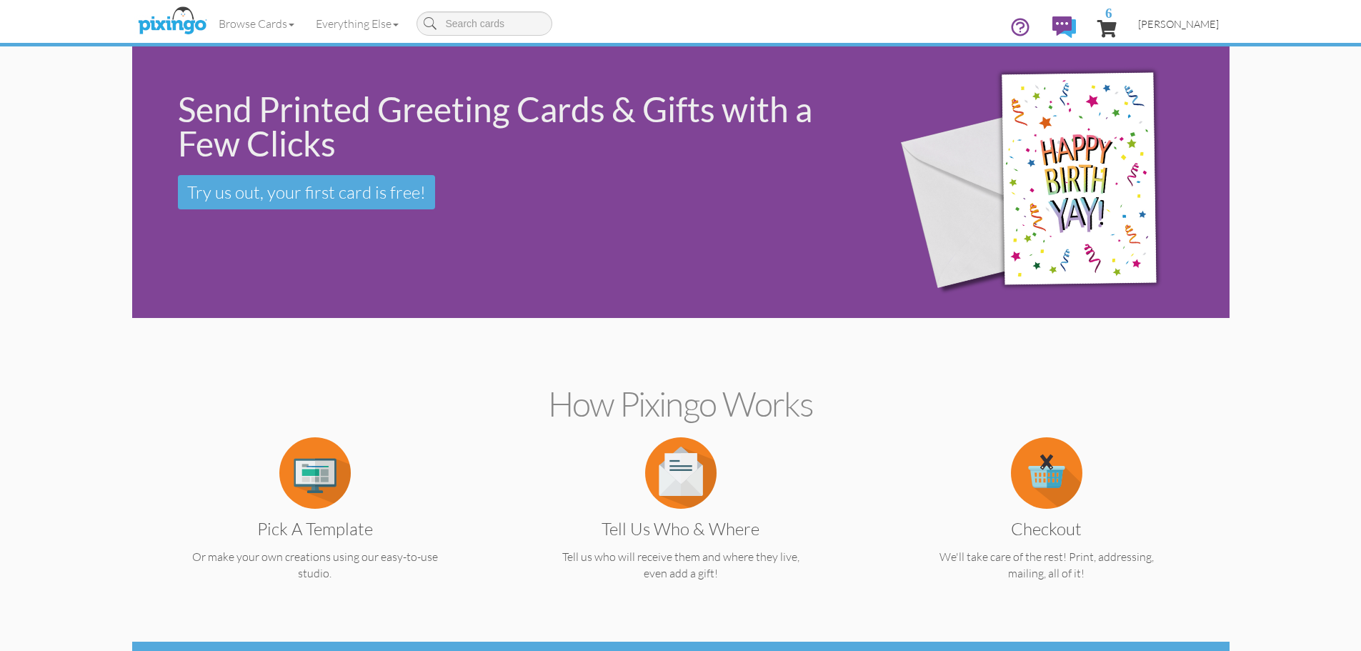
click at [1181, 20] on span "[PERSON_NAME]" at bounding box center [1178, 24] width 81 height 12
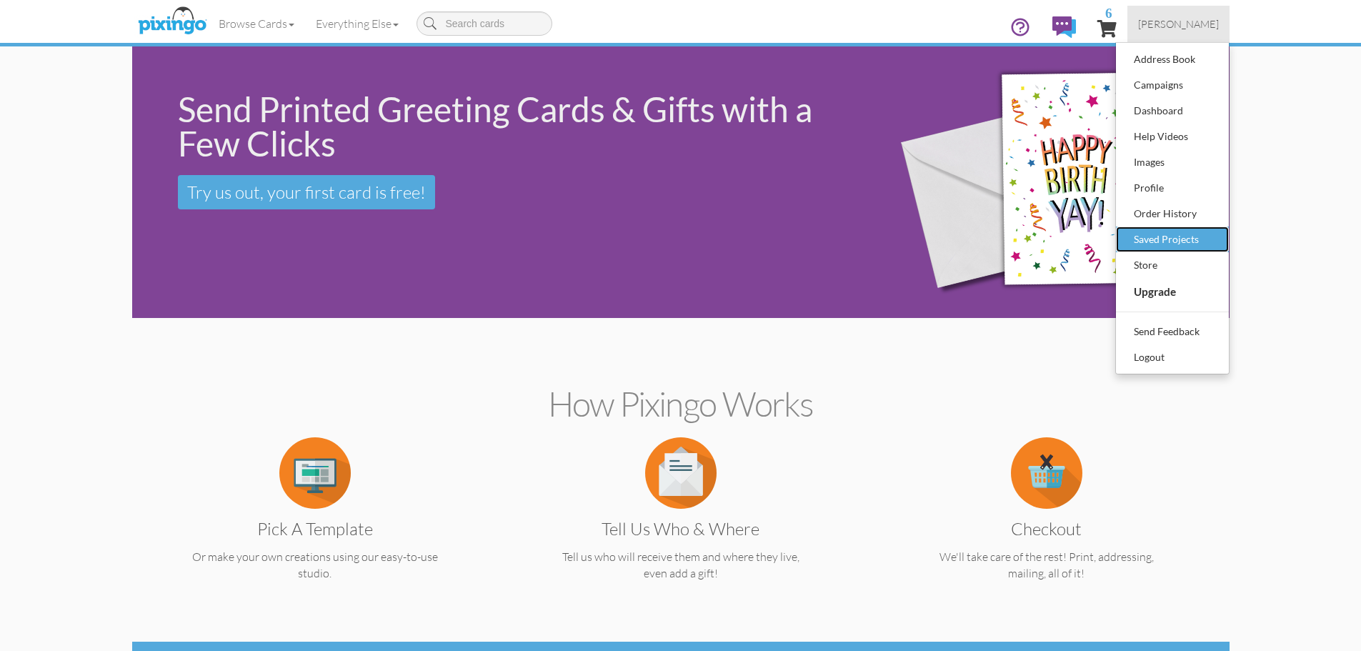
click at [1174, 239] on div "Saved Projects" at bounding box center [1172, 239] width 84 height 21
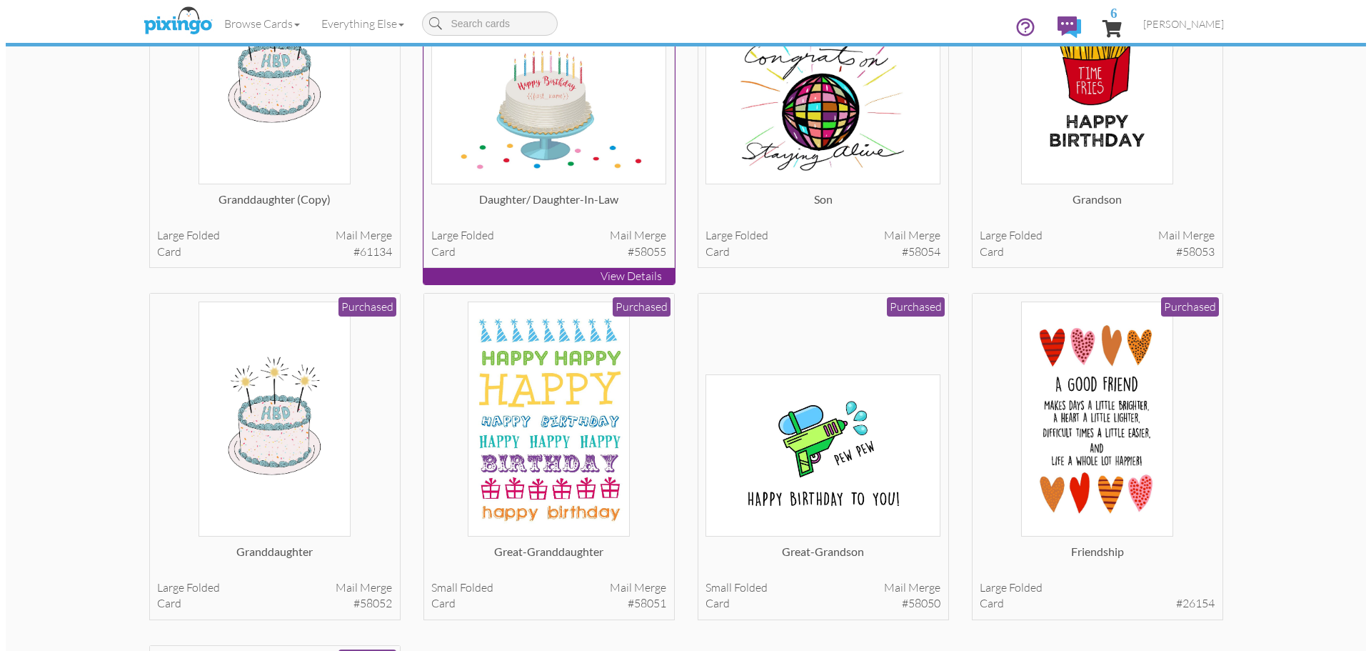
scroll to position [214, 0]
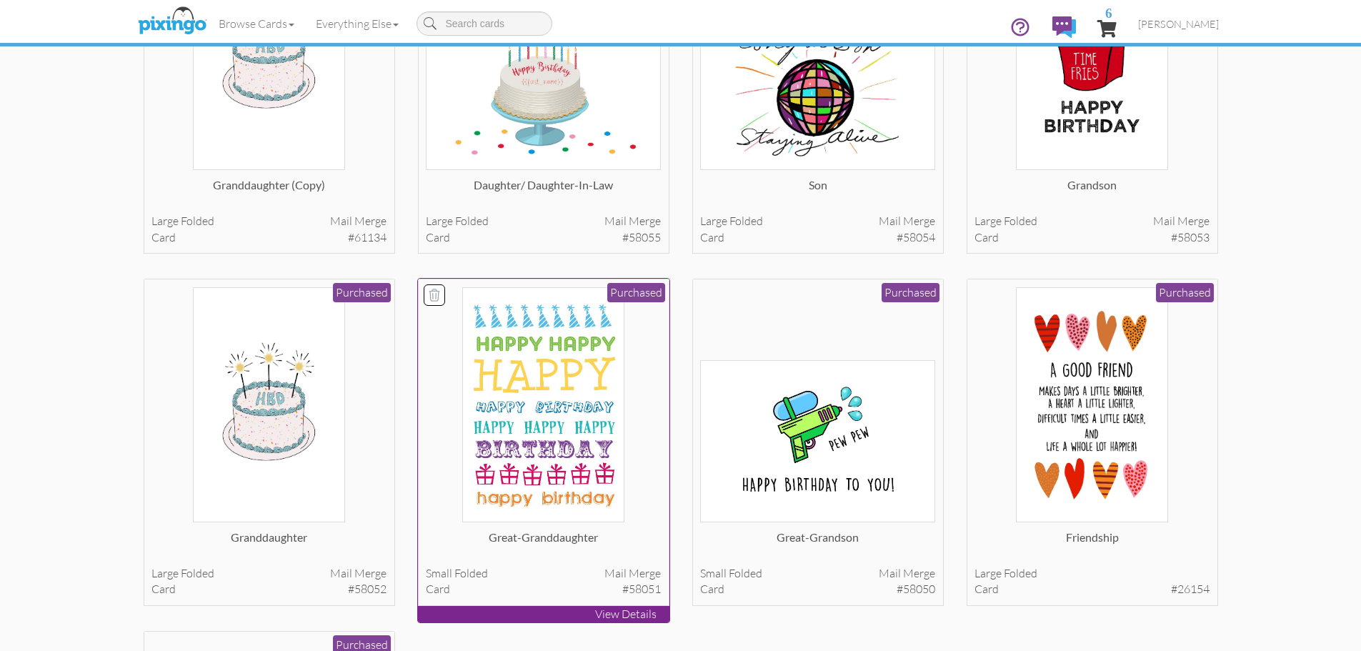
click at [534, 447] on img at bounding box center [543, 404] width 162 height 235
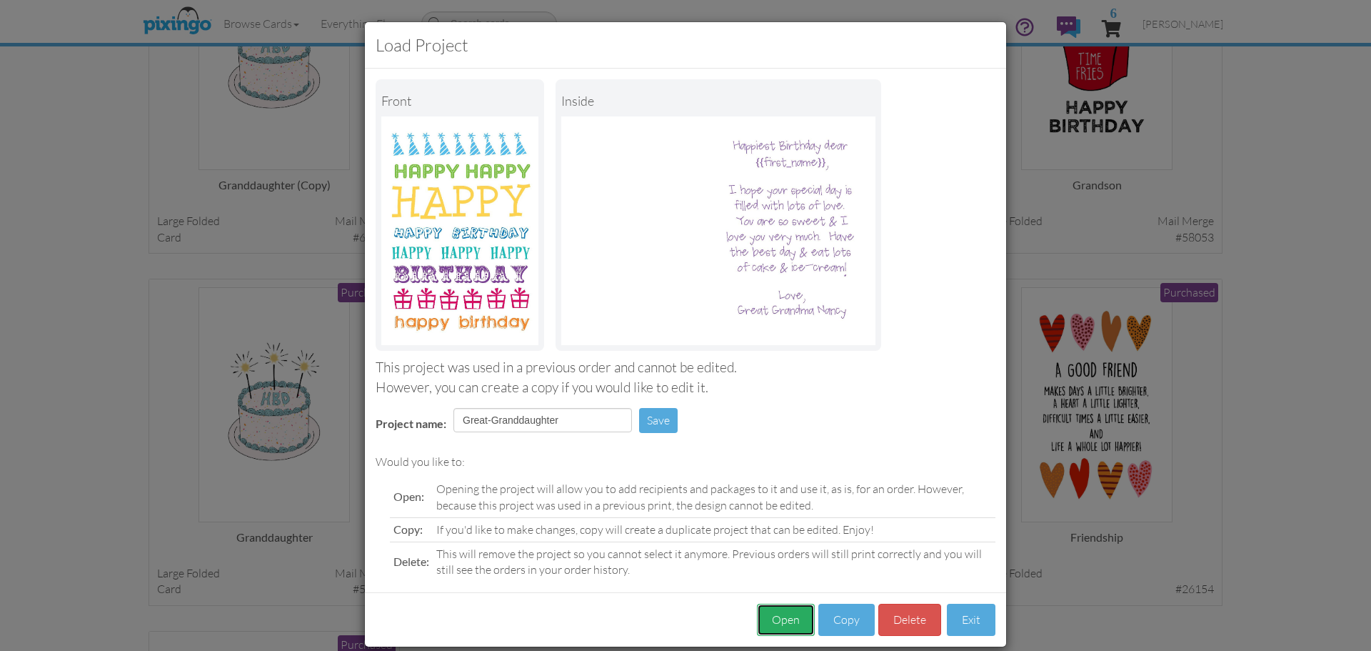
click at [781, 621] on button "Open" at bounding box center [786, 620] width 58 height 32
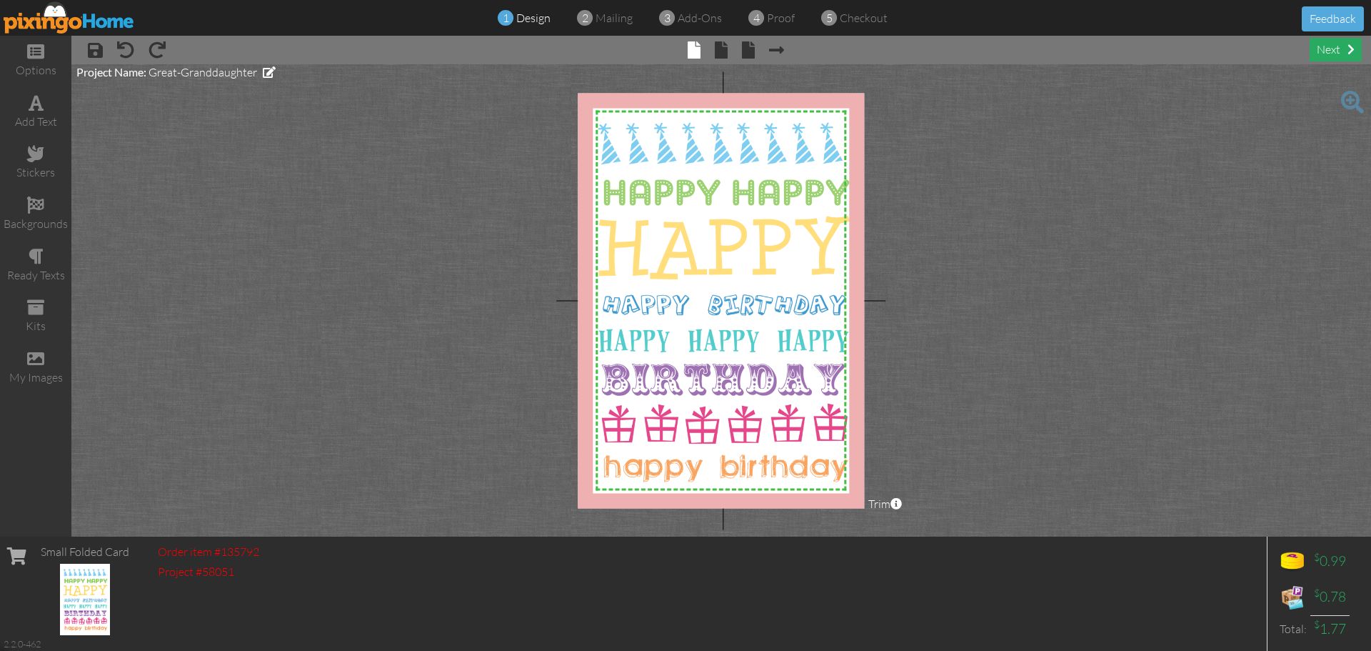
click at [1322, 51] on div "next" at bounding box center [1336, 50] width 52 height 24
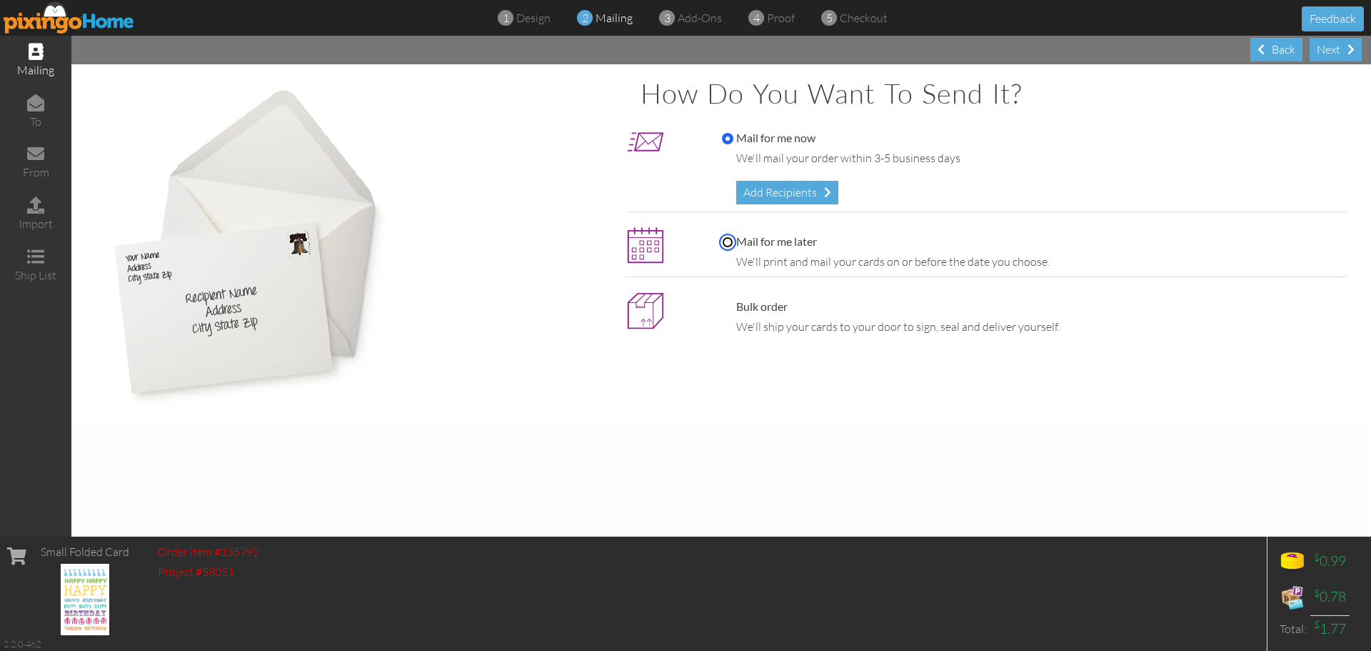
click at [728, 241] on input "Mail for me later" at bounding box center [727, 241] width 11 height 11
radio input "true"
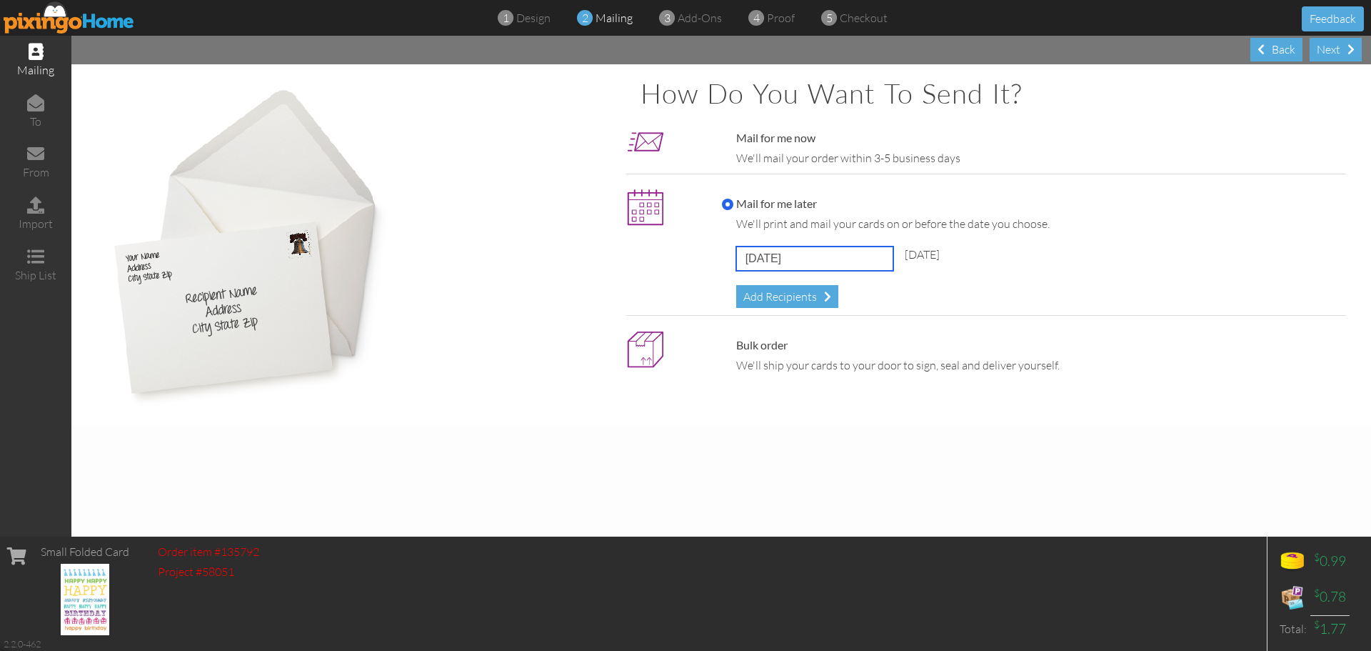
click at [868, 256] on input "[DATE]" at bounding box center [814, 258] width 157 height 24
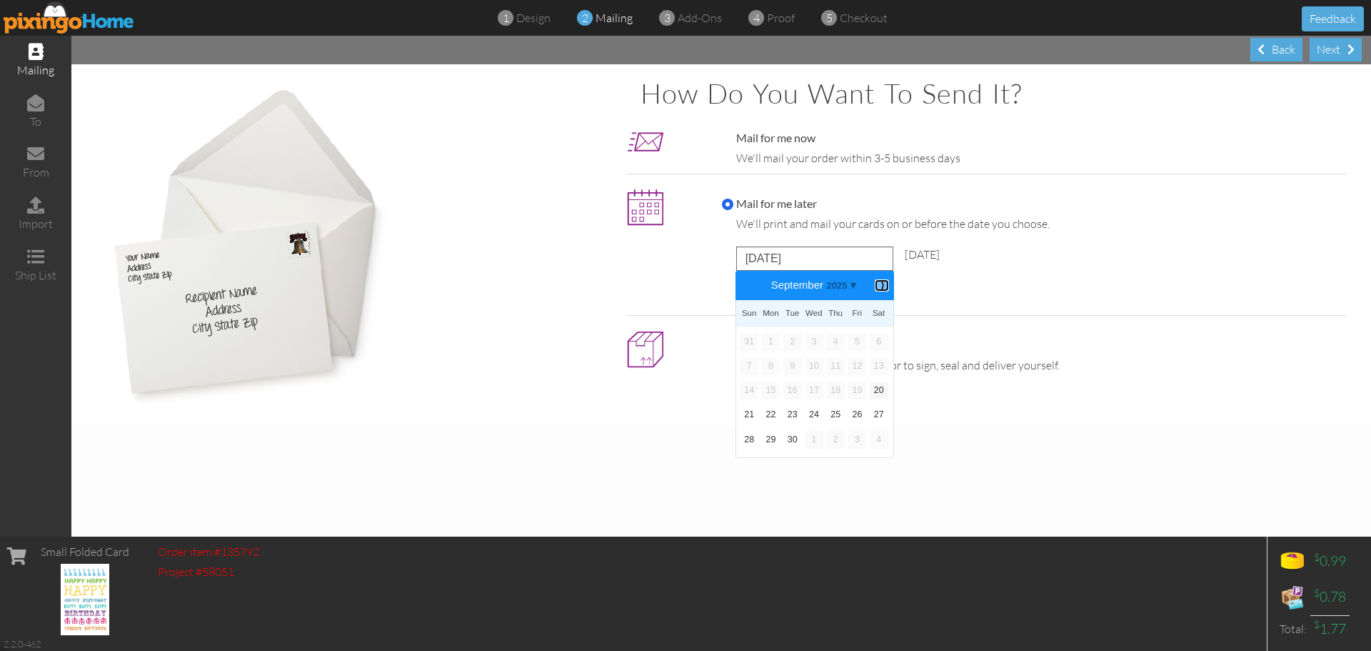
click at [881, 286] on b "⟩" at bounding box center [882, 285] width 10 height 11
click at [793, 389] on link "11" at bounding box center [793, 390] width 19 height 17
type input "[DATE]"
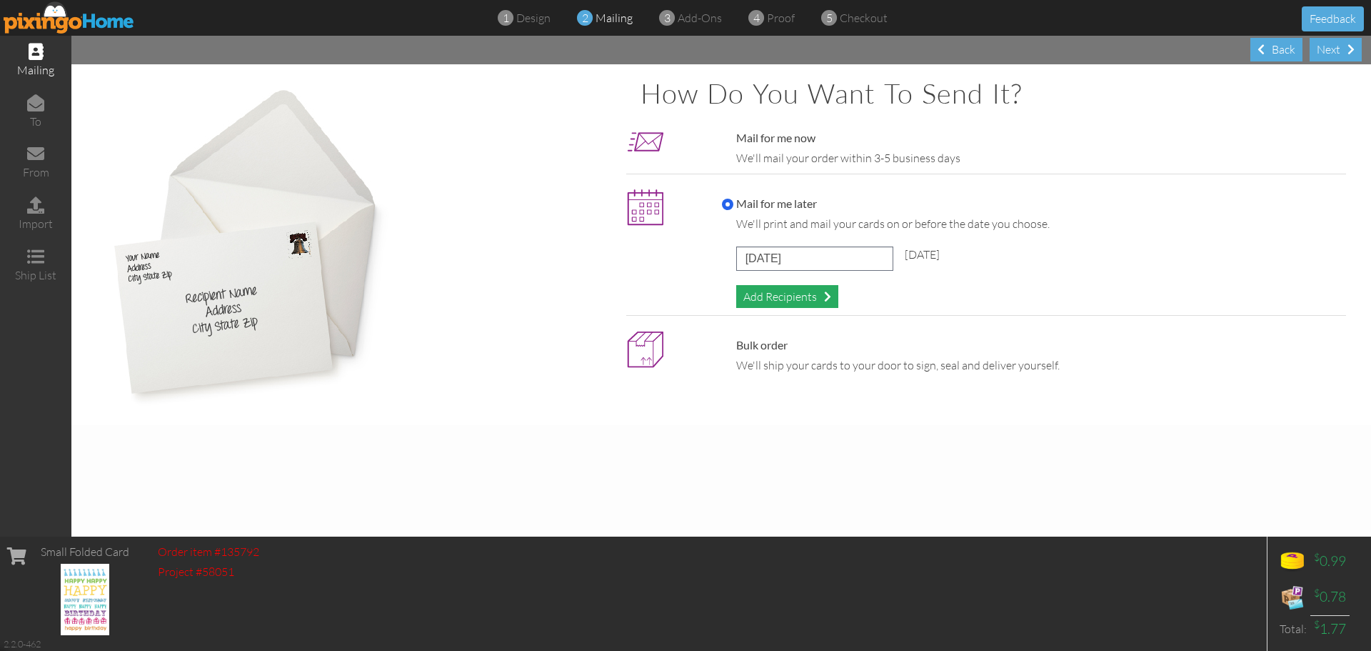
click at [776, 297] on div "Add Recipients" at bounding box center [787, 297] width 102 height 24
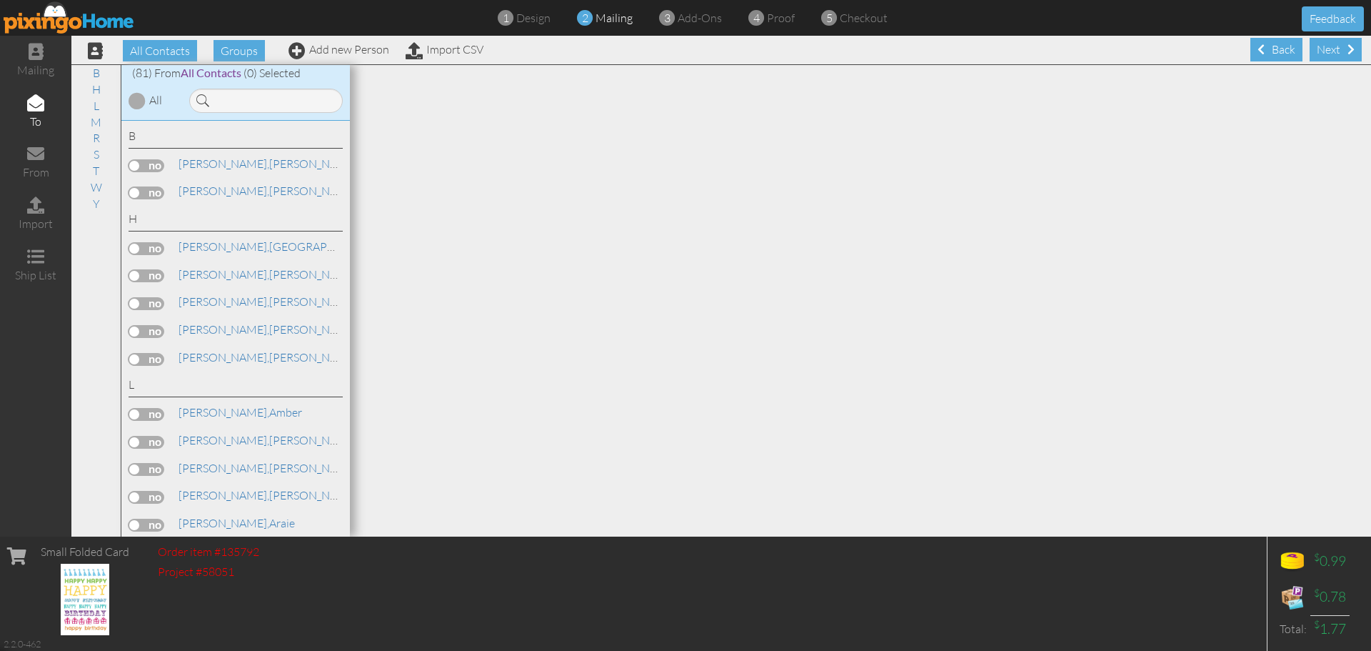
click at [131, 359] on label at bounding box center [147, 359] width 36 height 13
click at [0, 0] on input "checkbox" at bounding box center [0, 0] width 0 height 0
click at [1316, 51] on div "Next" at bounding box center [1336, 50] width 52 height 24
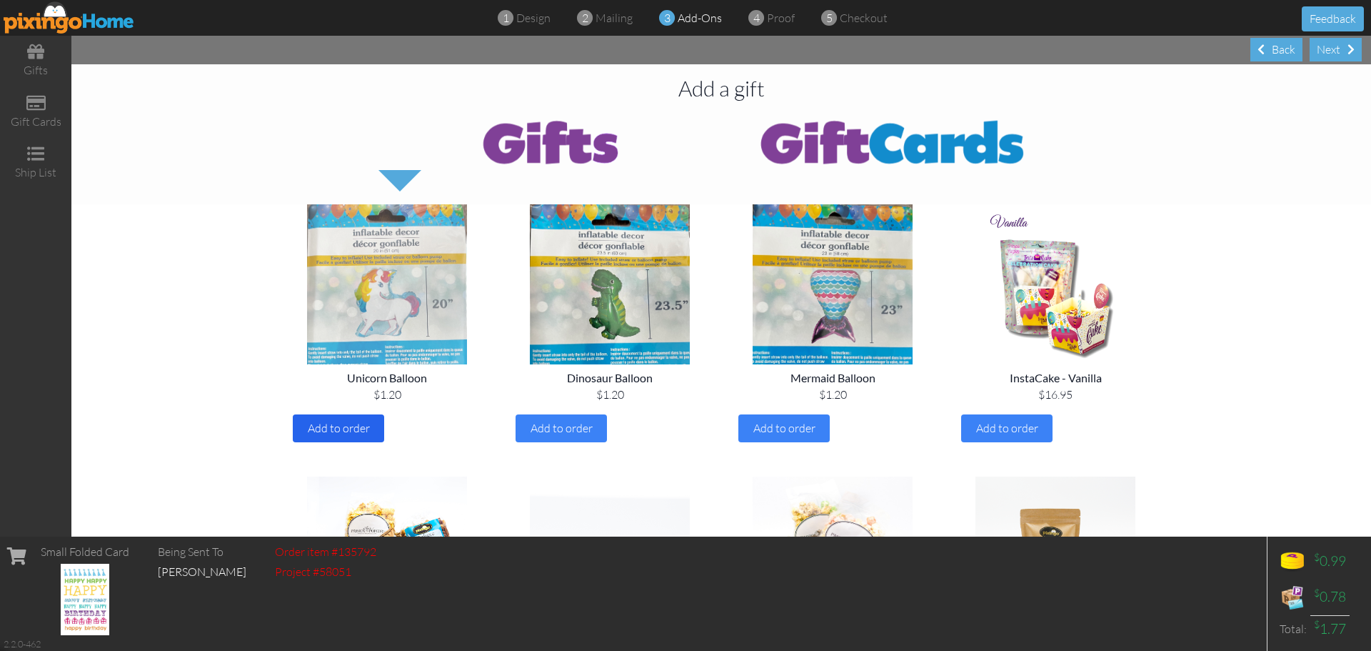
click at [329, 429] on span "Add to order" at bounding box center [339, 428] width 62 height 14
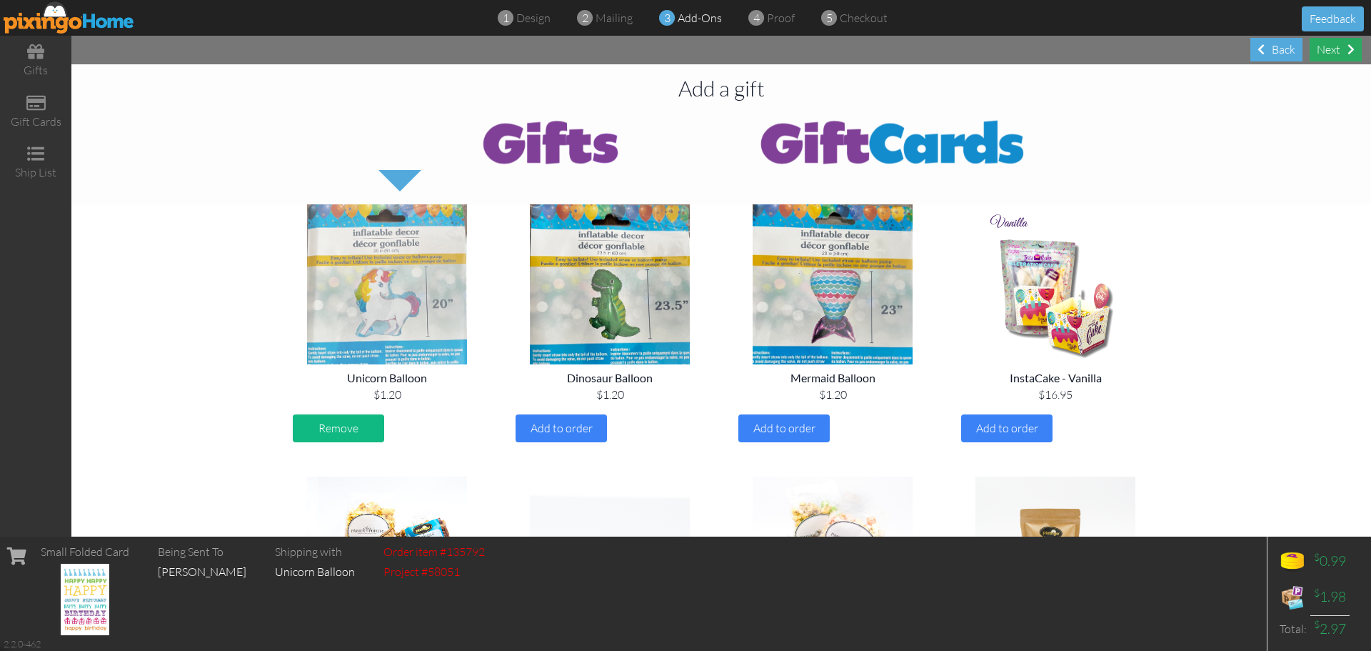
click at [1331, 52] on div "Next" at bounding box center [1336, 50] width 52 height 24
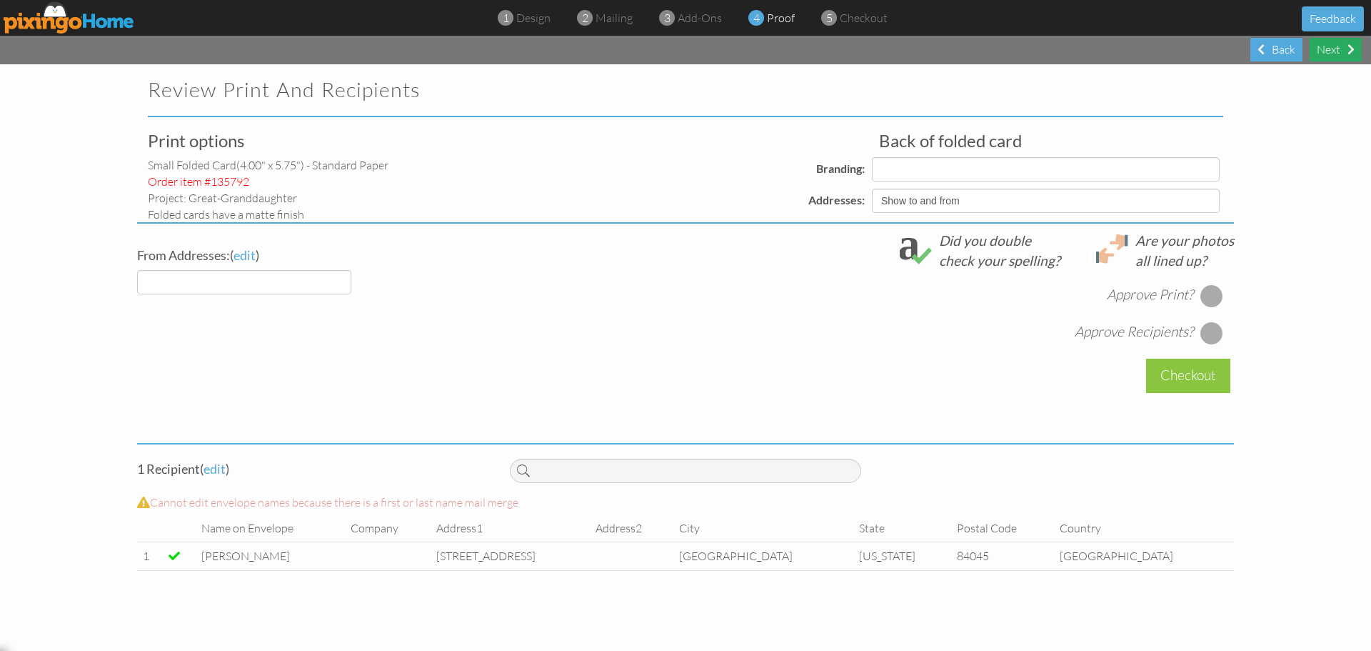
select select "object:8823"
select select "object:8824"
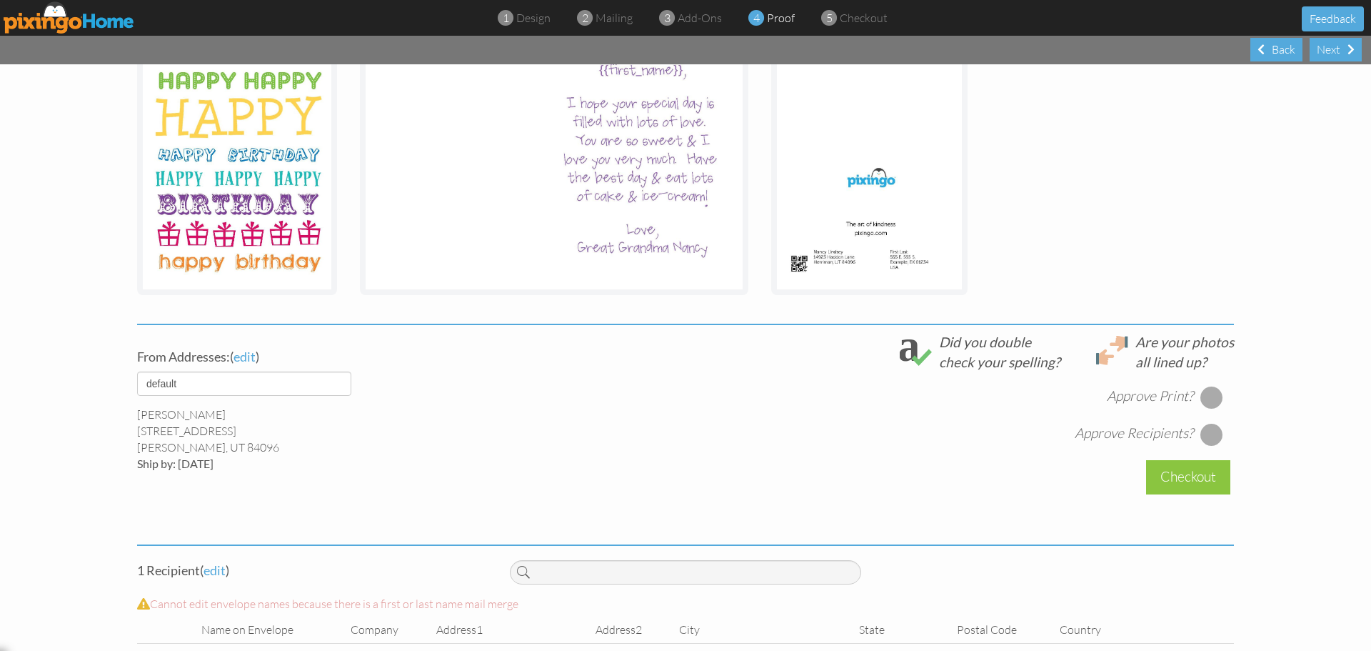
scroll to position [286, 0]
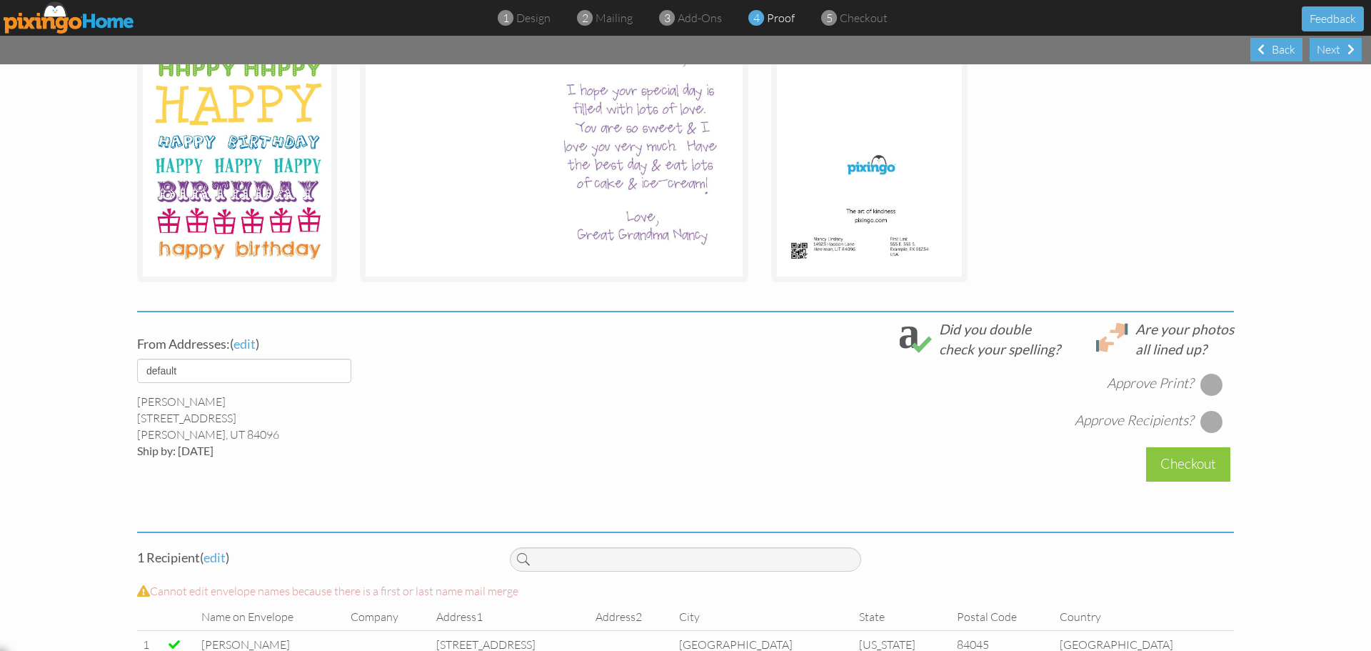
click at [1205, 383] on div at bounding box center [1212, 384] width 23 height 23
click at [1206, 422] on div at bounding box center [1212, 421] width 23 height 23
click at [1182, 466] on div "Checkout" at bounding box center [1188, 464] width 84 height 34
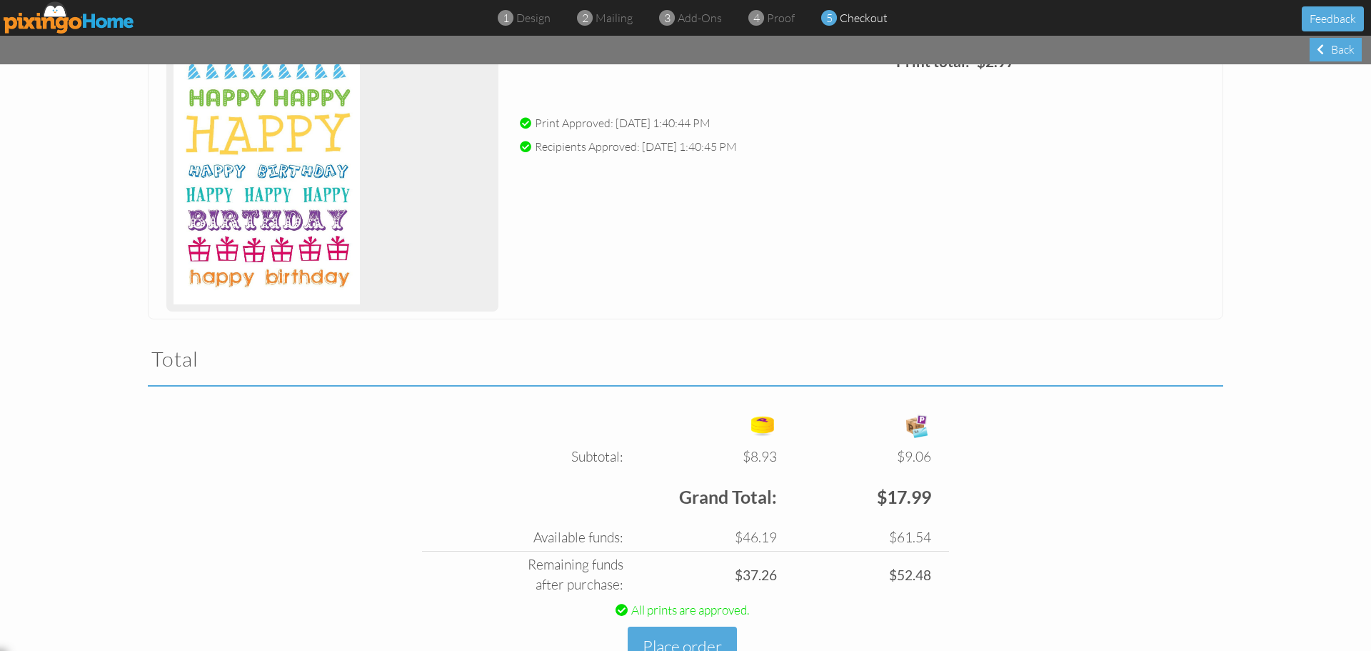
scroll to position [2697, 0]
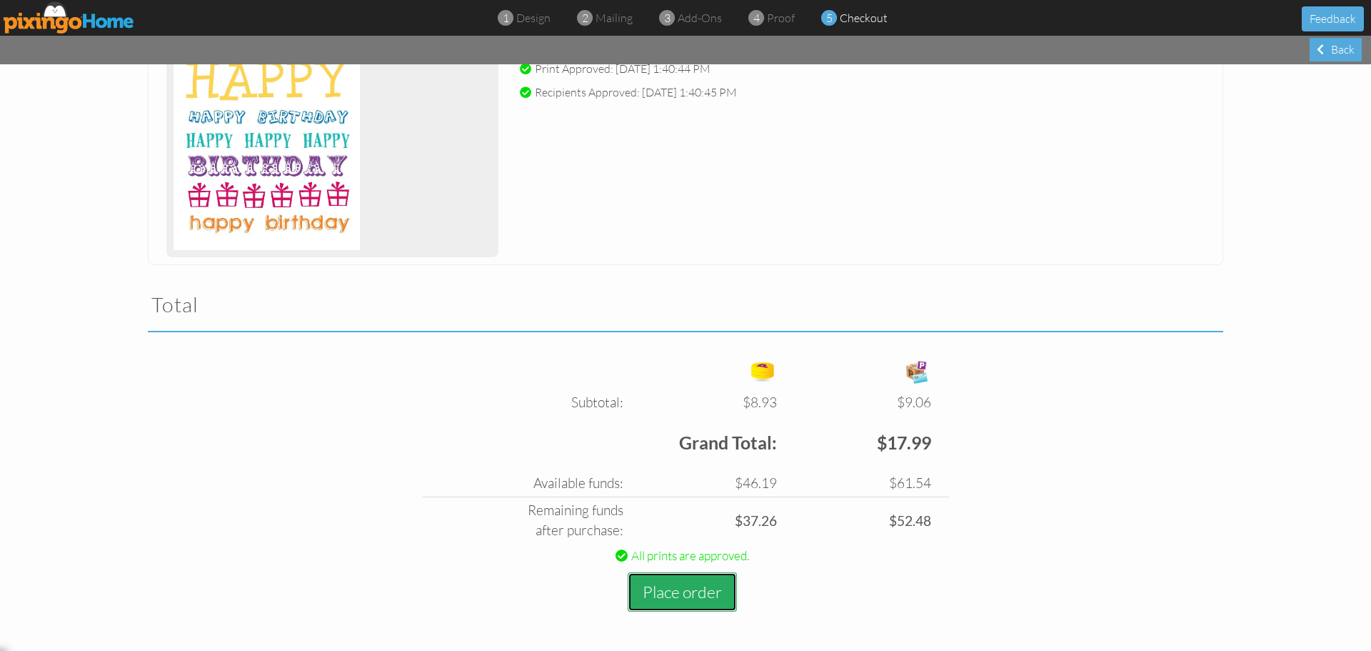
click at [677, 593] on button "Place order" at bounding box center [682, 591] width 109 height 39
